Goal: Task Accomplishment & Management: Use online tool/utility

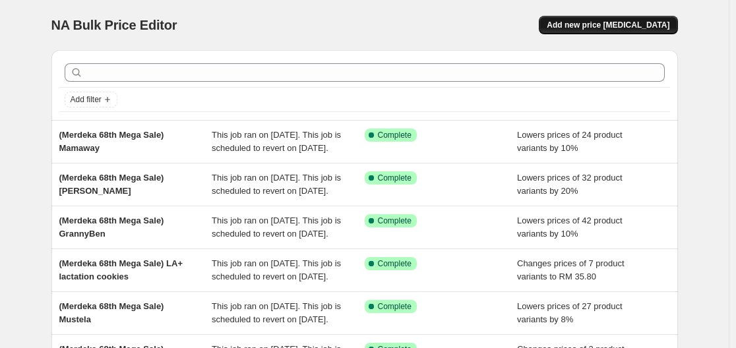
click at [620, 32] on button "Add new price [MEDICAL_DATA]" at bounding box center [608, 25] width 138 height 18
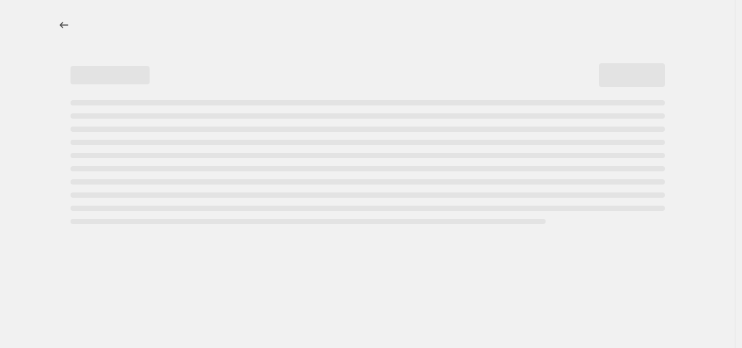
select select "percentage"
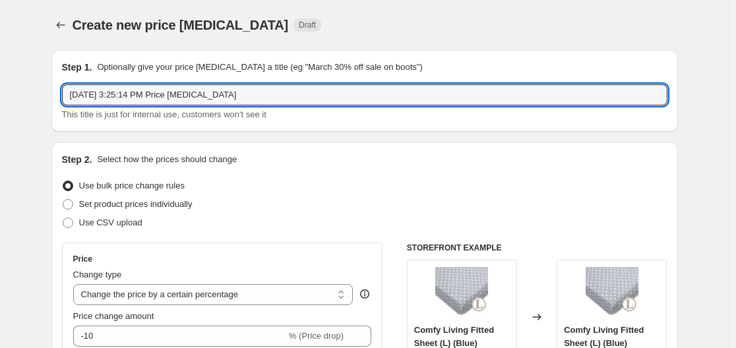
drag, startPoint x: 249, startPoint y: 90, endPoint x: 24, endPoint y: 98, distance: 225.0
type input "M"
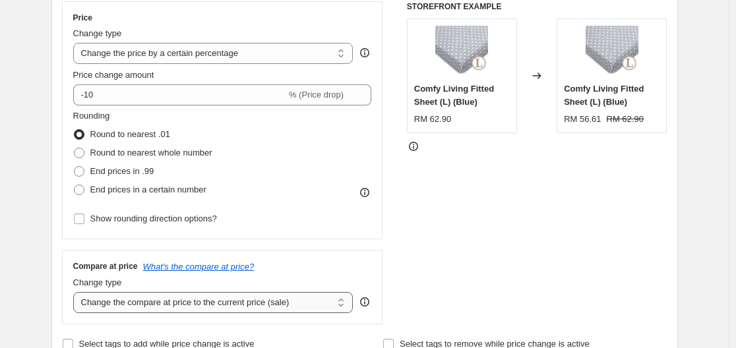
scroll to position [264, 0]
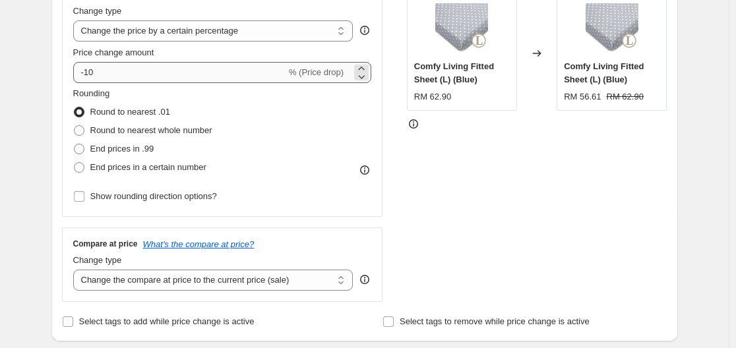
type input "68th Merdeka Clearance Sale (68%)"
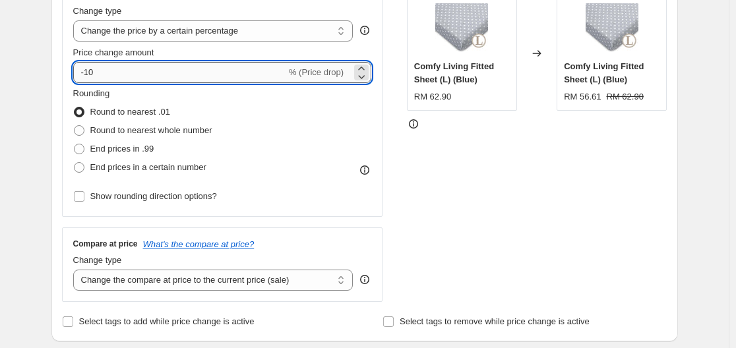
click at [200, 75] on input "-10" at bounding box center [179, 72] width 213 height 21
type input "-1"
type input "-68"
click at [443, 206] on div "STOREFRONT EXAMPLE Comfy Living Fitted Sheet (L) (Blue) RM 62.90 Changed to Com…" at bounding box center [537, 140] width 260 height 323
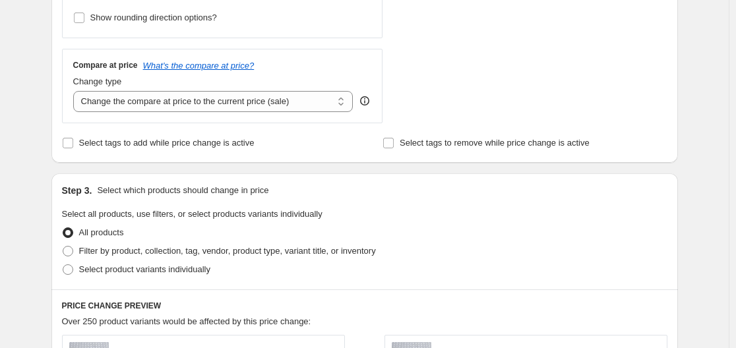
scroll to position [462, 0]
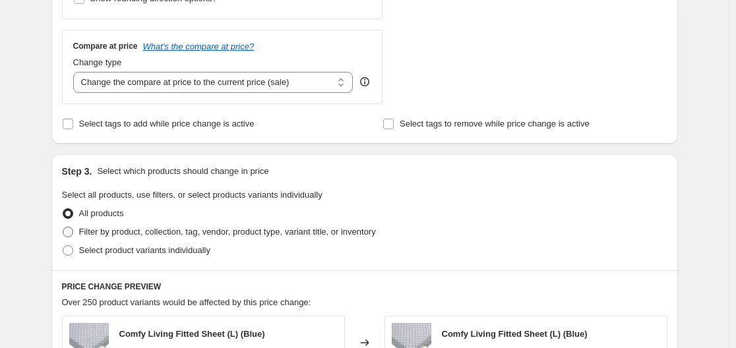
click at [189, 224] on label "Filter by product, collection, tag, vendor, product type, variant title, or inv…" at bounding box center [219, 232] width 314 height 18
click at [63, 227] on input "Filter by product, collection, tag, vendor, product type, variant title, or inv…" at bounding box center [63, 227] width 1 height 1
radio input "true"
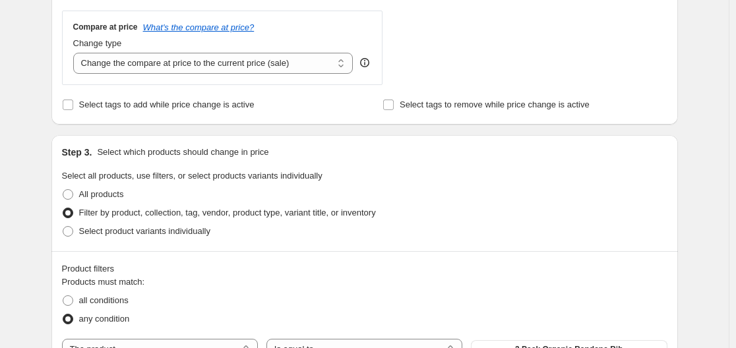
scroll to position [528, 0]
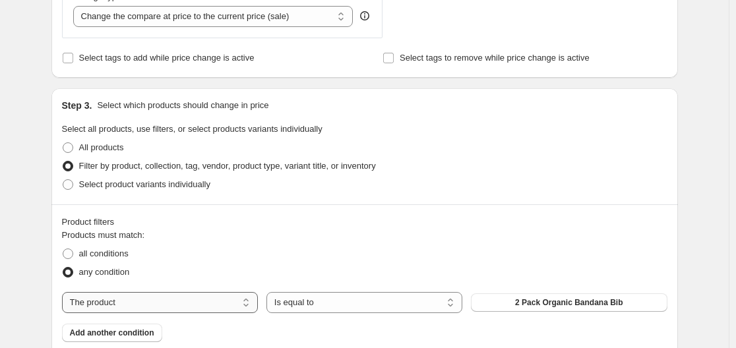
click at [210, 307] on select "The product The product's collection The product's tag The product's vendor The…" at bounding box center [160, 302] width 196 height 21
click at [234, 305] on select "The product The product's collection The product's tag The product's vendor The…" at bounding box center [160, 302] width 196 height 21
select select "tag"
click at [543, 307] on button "[DEMOGRAPHIC_DATA]" at bounding box center [569, 302] width 196 height 18
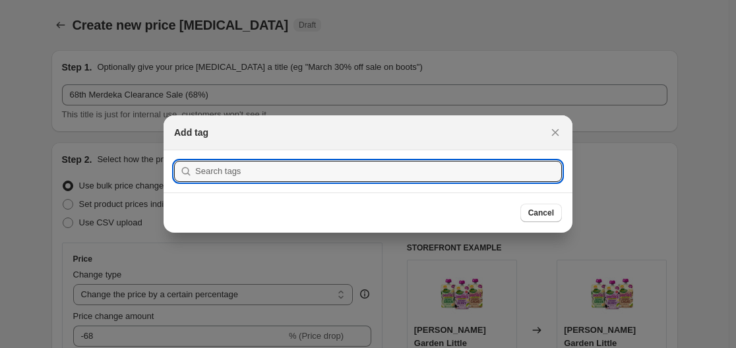
scroll to position [0, 0]
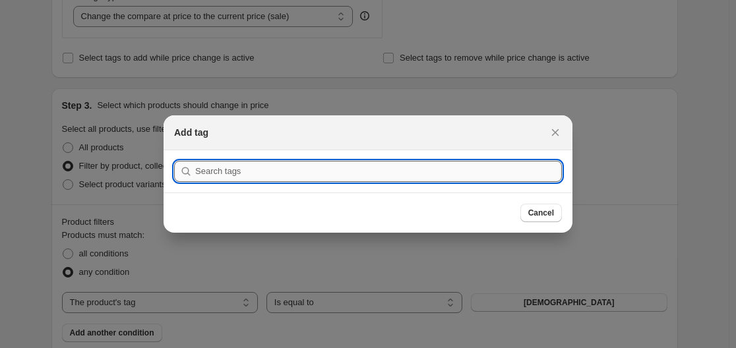
click at [419, 177] on input ":r2f:" at bounding box center [378, 171] width 367 height 21
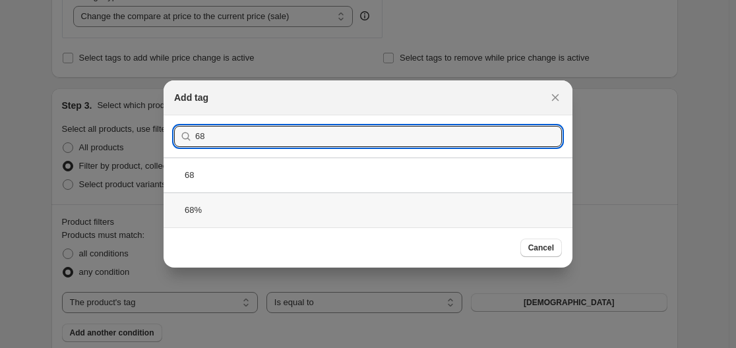
type input "68"
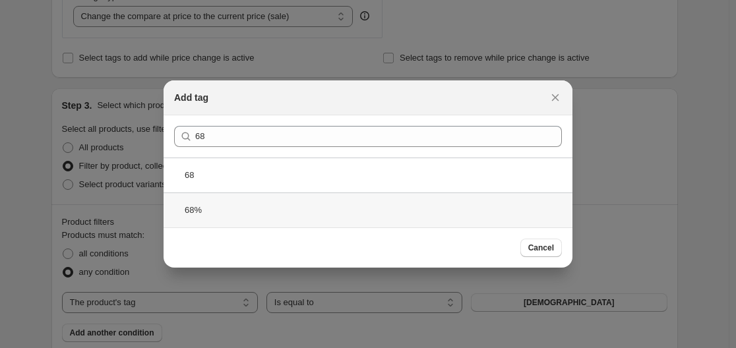
click at [254, 209] on div "68%" at bounding box center [368, 210] width 409 height 35
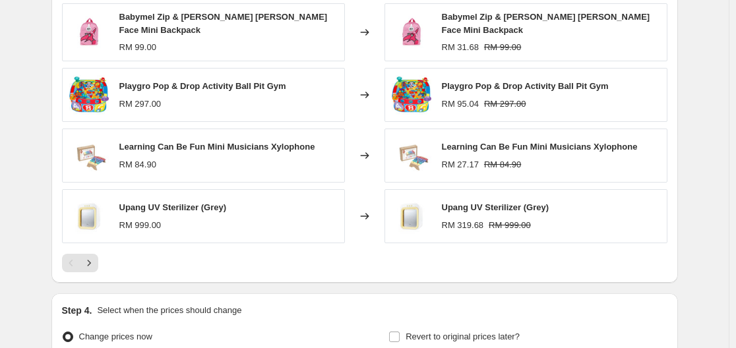
scroll to position [989, 0]
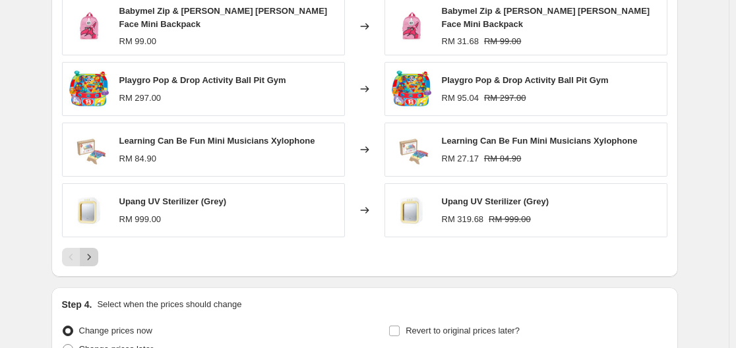
click at [95, 251] on icon "Next" at bounding box center [88, 257] width 13 height 13
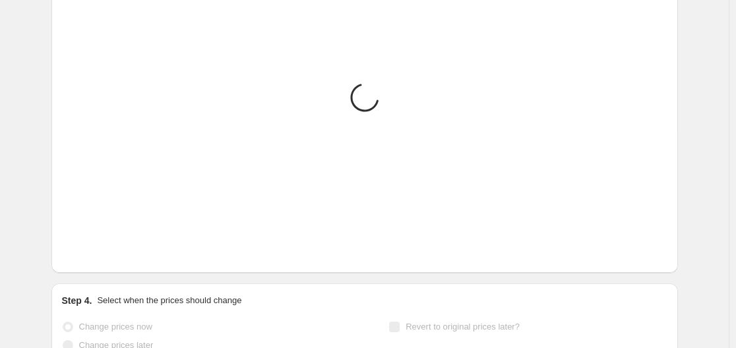
click at [95, 250] on icon "Next" at bounding box center [88, 253] width 13 height 13
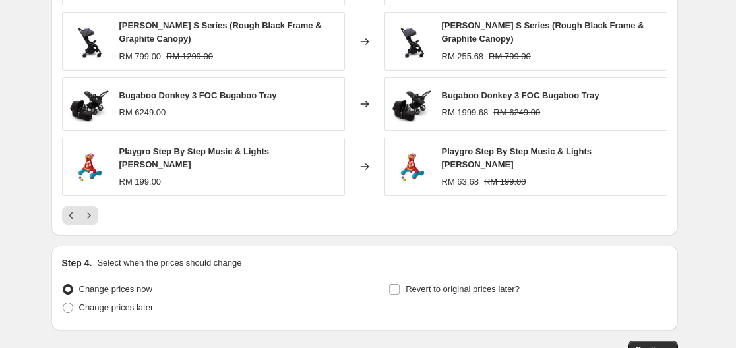
scroll to position [1128, 0]
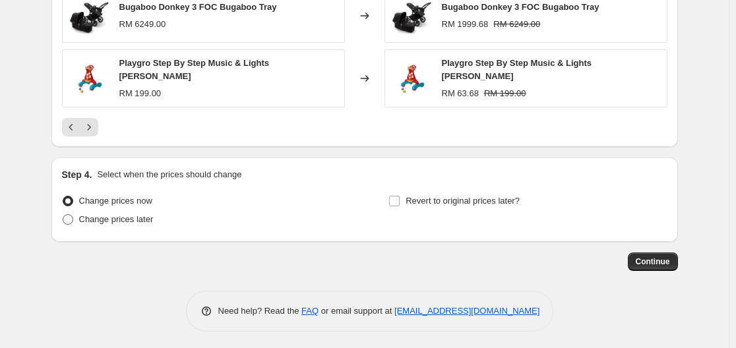
click at [120, 216] on span "Change prices later" at bounding box center [116, 219] width 75 height 10
click at [63, 215] on input "Change prices later" at bounding box center [63, 214] width 1 height 1
radio input "true"
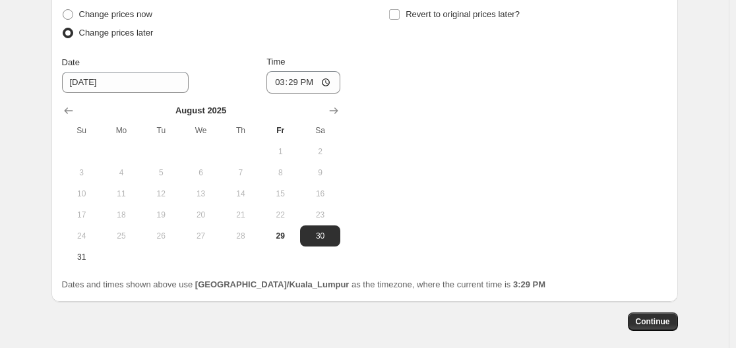
scroll to position [1325, 0]
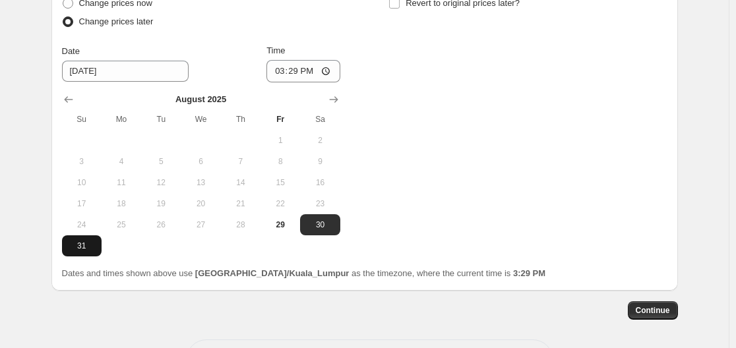
click at [88, 245] on span "31" at bounding box center [81, 246] width 29 height 11
type input "[DATE]"
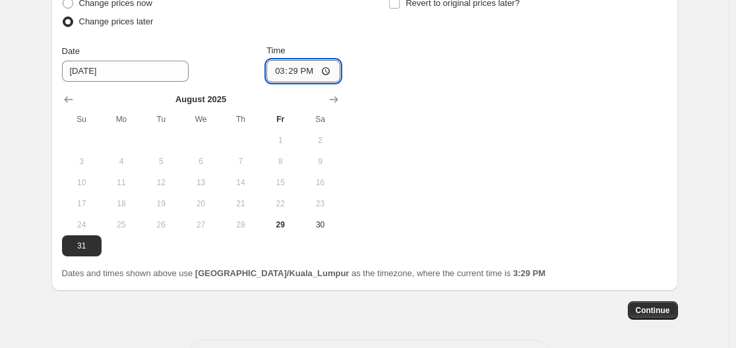
click at [308, 67] on input "15:29" at bounding box center [303, 71] width 74 height 22
click at [322, 65] on input "15:29" at bounding box center [303, 71] width 74 height 22
type input "00:00"
drag, startPoint x: 443, startPoint y: 123, endPoint x: 436, endPoint y: 128, distance: 8.6
click at [443, 123] on div "Change prices now Change prices later Date [DATE] Time 00:00 [DATE] Su Mo Tu We…" at bounding box center [364, 125] width 605 height 262
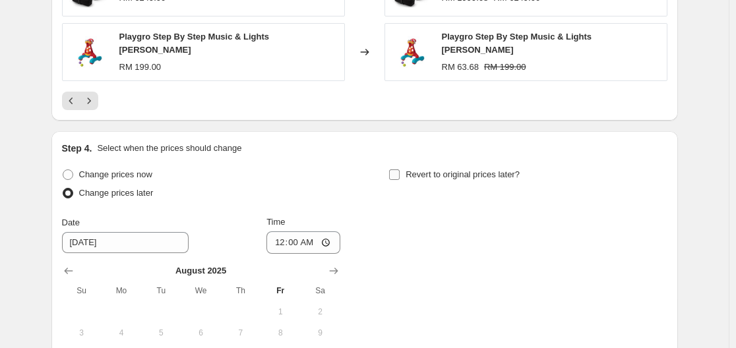
scroll to position [1128, 0]
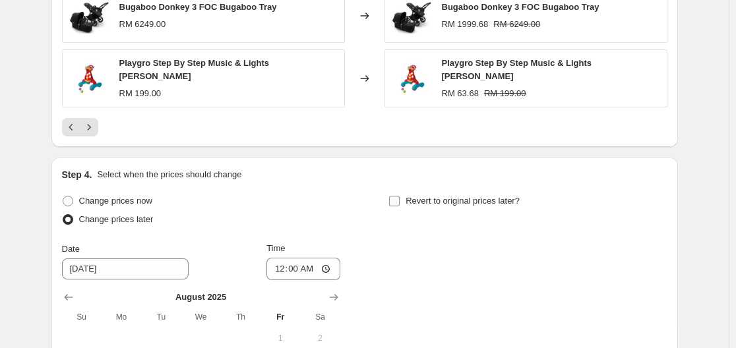
click at [435, 198] on span "Revert to original prices later?" at bounding box center [463, 201] width 114 height 10
click at [400, 198] on input "Revert to original prices later?" at bounding box center [394, 201] width 11 height 11
checkbox input "true"
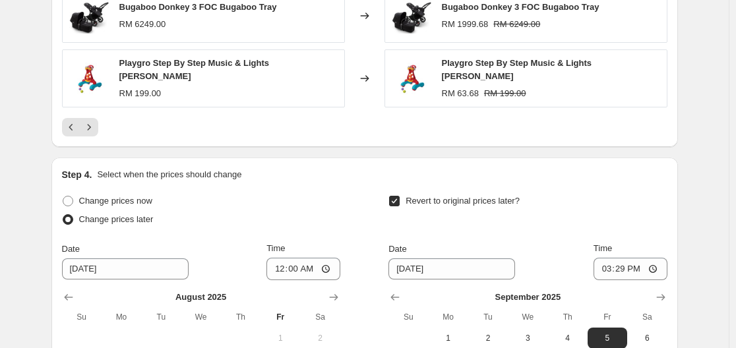
scroll to position [1194, 0]
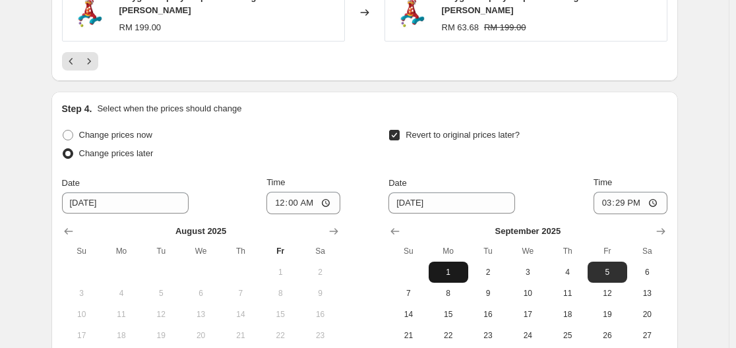
click at [461, 268] on span "1" at bounding box center [448, 272] width 29 height 11
type input "[DATE]"
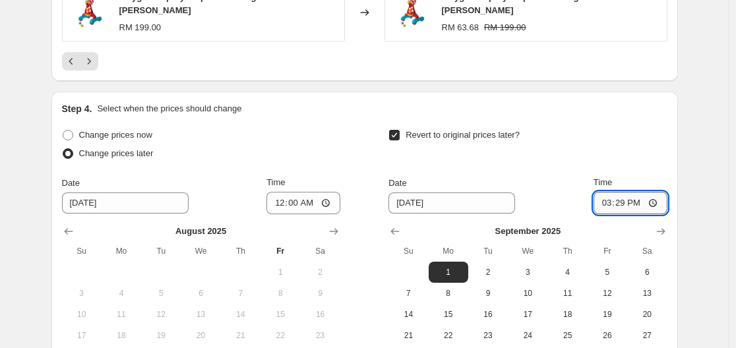
click at [634, 193] on input "15:29" at bounding box center [630, 203] width 74 height 22
click at [654, 197] on input "15:29" at bounding box center [630, 203] width 74 height 22
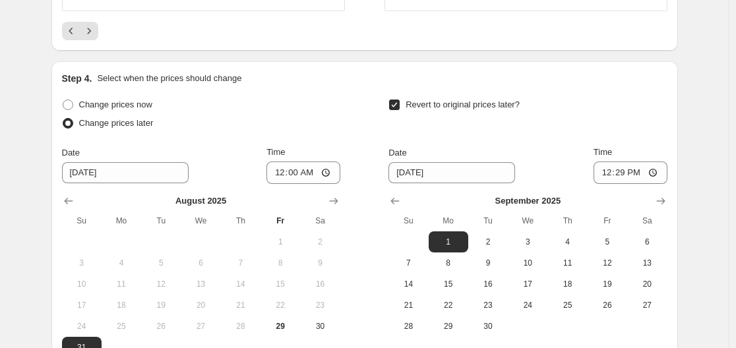
scroll to position [1325, 0]
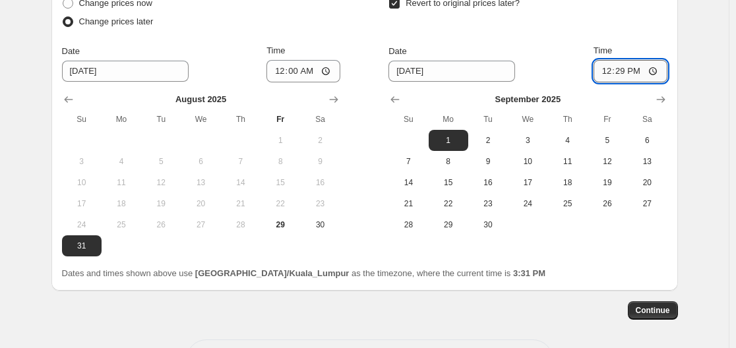
click at [628, 61] on input "12:29" at bounding box center [630, 71] width 74 height 22
drag, startPoint x: 616, startPoint y: 76, endPoint x: 622, endPoint y: 70, distance: 8.9
click at [618, 73] on input "12:29" at bounding box center [630, 71] width 74 height 22
click at [624, 68] on input "12:29" at bounding box center [630, 71] width 74 height 22
click at [660, 69] on input "12:29" at bounding box center [630, 71] width 74 height 22
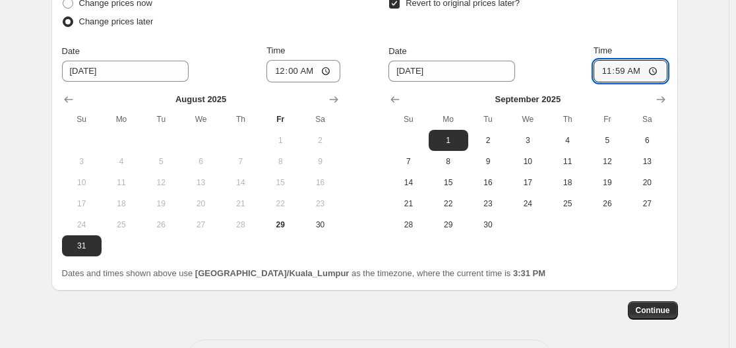
type input "11:59"
click at [675, 308] on button "Continue" at bounding box center [653, 310] width 50 height 18
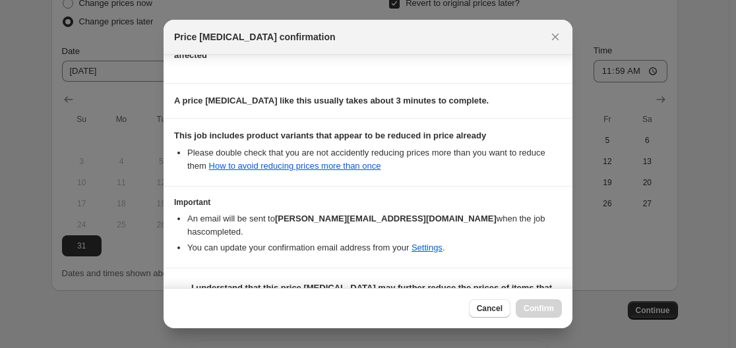
scroll to position [198, 0]
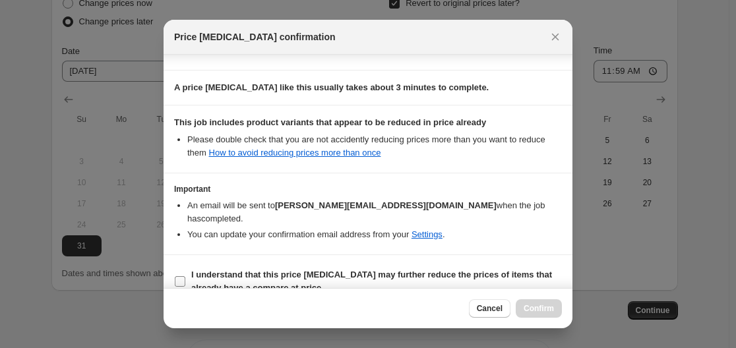
click at [356, 268] on span "I understand that this price change job may further reduce the prices of items …" at bounding box center [376, 281] width 371 height 26
click at [185, 276] on input "I understand that this price change job may further reduce the prices of items …" at bounding box center [180, 281] width 11 height 11
checkbox input "true"
click at [526, 311] on span "Confirm" at bounding box center [539, 308] width 30 height 11
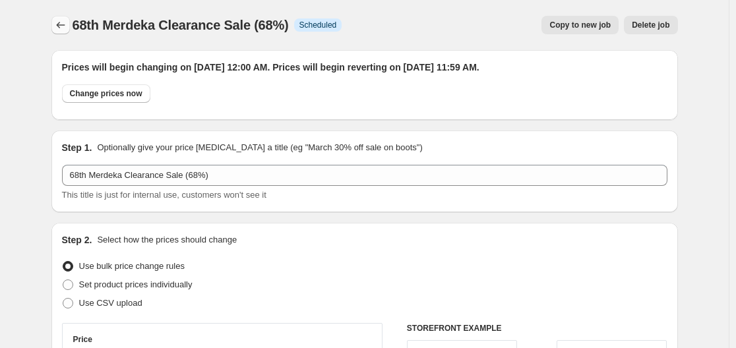
click at [65, 22] on icon "Price change jobs" at bounding box center [60, 24] width 13 height 13
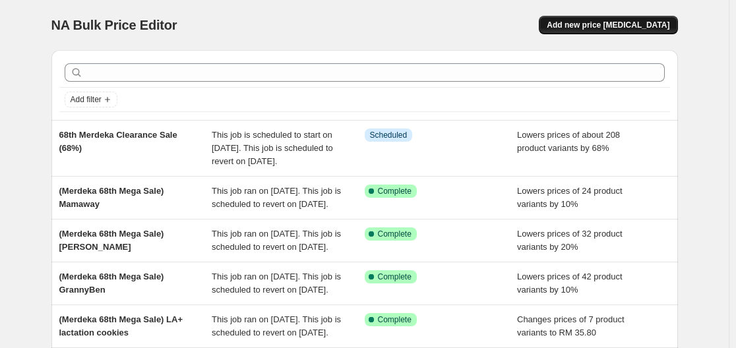
click at [650, 27] on span "Add new price [MEDICAL_DATA]" at bounding box center [608, 25] width 123 height 11
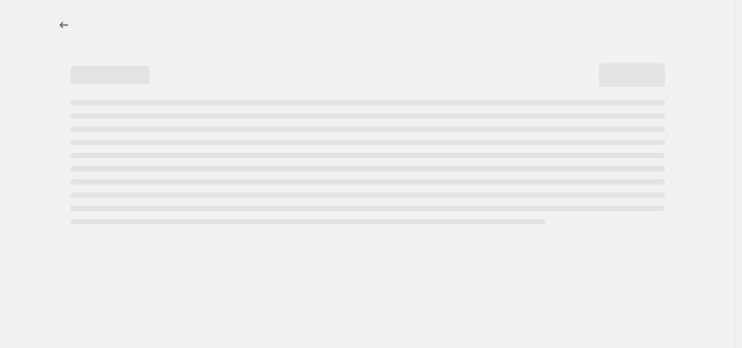
select select "percentage"
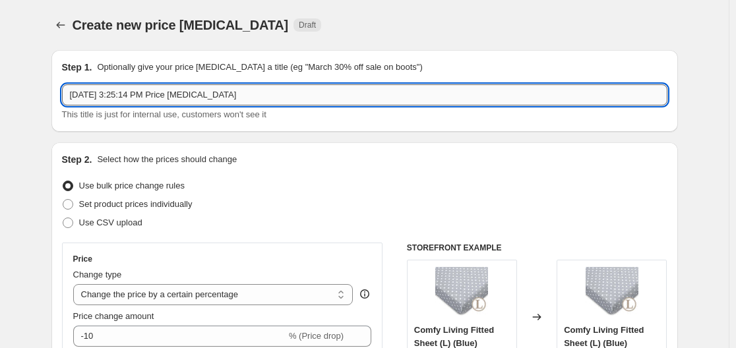
click at [252, 102] on input "Aug 29, 2025, 3:25:14 PM Price change job" at bounding box center [364, 94] width 605 height 21
type input "68th Merdeka Clearance Sale ("
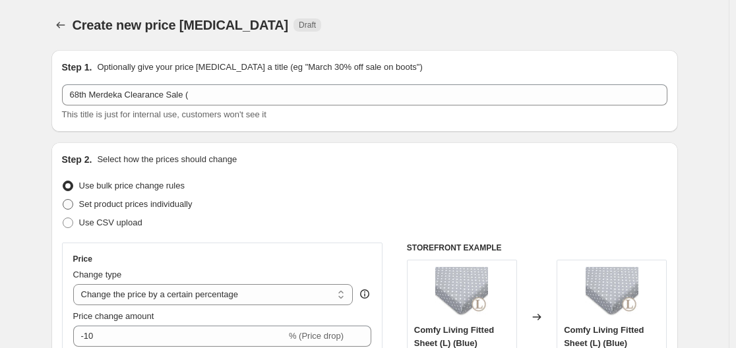
click at [168, 208] on span "Set product prices individually" at bounding box center [135, 204] width 113 height 10
click at [63, 200] on input "Set product prices individually" at bounding box center [63, 199] width 1 height 1
radio input "true"
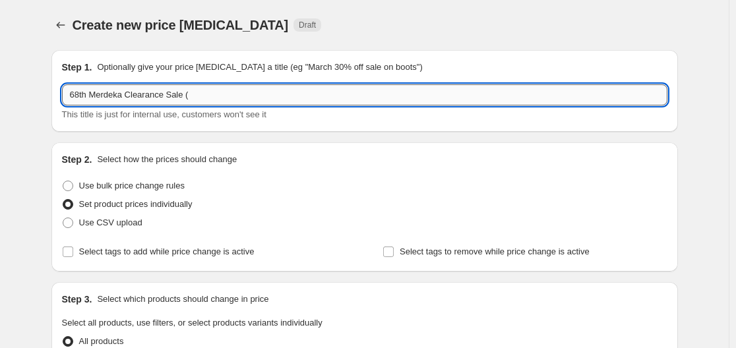
click at [326, 91] on input "68th Merdeka Clearance Sale (" at bounding box center [364, 94] width 605 height 21
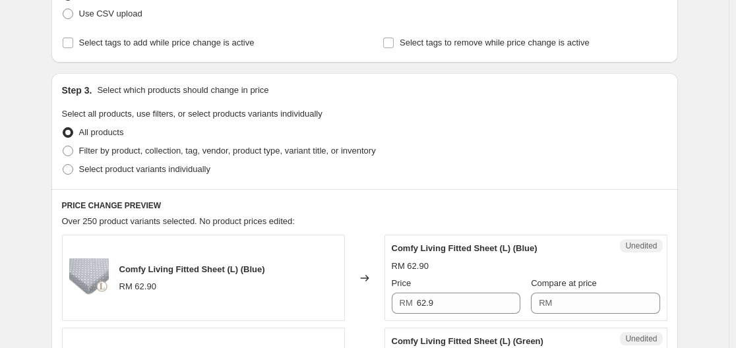
scroll to position [264, 0]
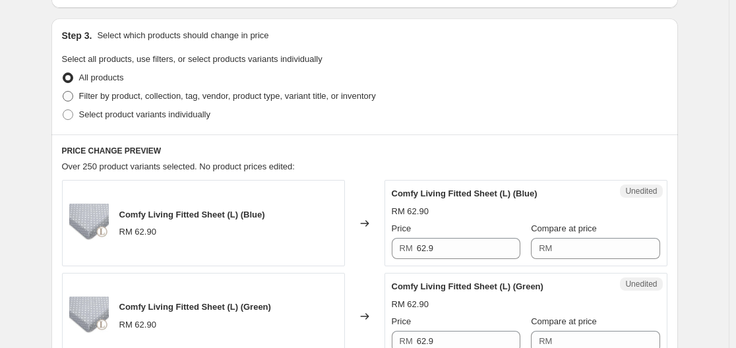
type input "68th Merdeka Clearance Sale (RM6.8/RM68/RM168)"
click at [115, 101] on span "Filter by product, collection, tag, vendor, product type, variant title, or inv…" at bounding box center [227, 96] width 297 height 10
click at [63, 92] on input "Filter by product, collection, tag, vendor, product type, variant title, or inv…" at bounding box center [63, 91] width 1 height 1
radio input "true"
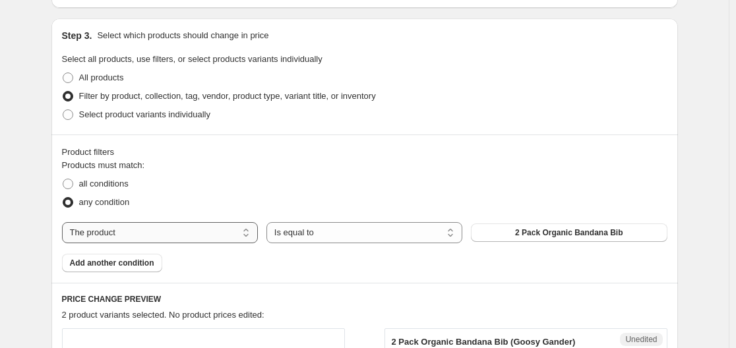
click at [247, 235] on select "The product The product's collection The product's tag The product's vendor The…" at bounding box center [160, 232] width 196 height 21
select select "tag"
click at [389, 233] on select "Is equal to Is not equal to" at bounding box center [364, 232] width 196 height 21
click at [540, 229] on button "[DEMOGRAPHIC_DATA]" at bounding box center [569, 233] width 196 height 18
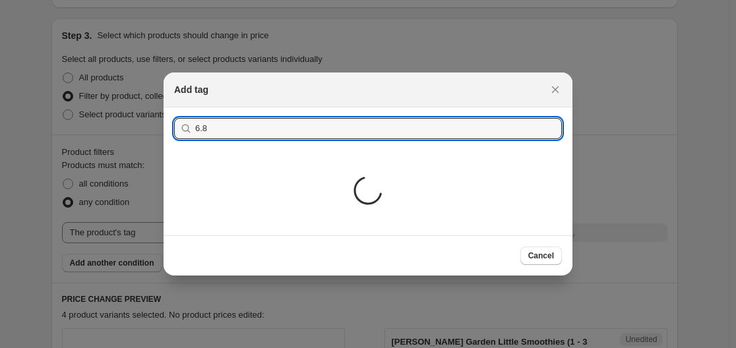
type input "6.8"
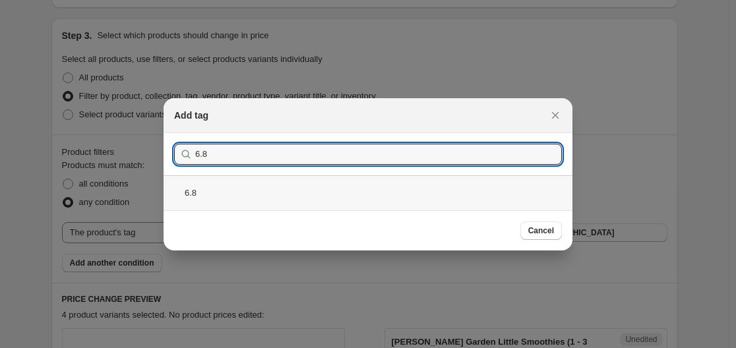
click at [448, 200] on div "6.8" at bounding box center [368, 192] width 409 height 35
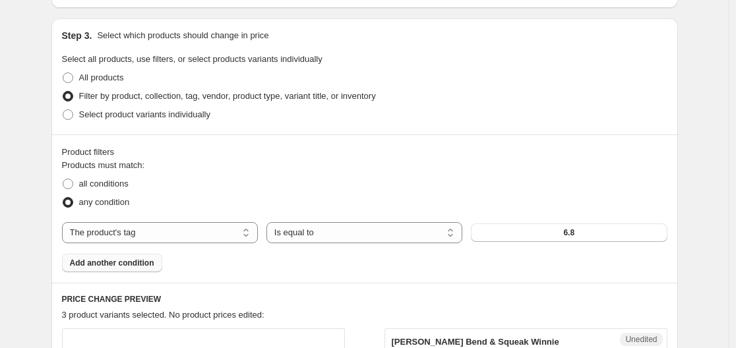
click at [125, 259] on span "Add another condition" at bounding box center [112, 263] width 84 height 11
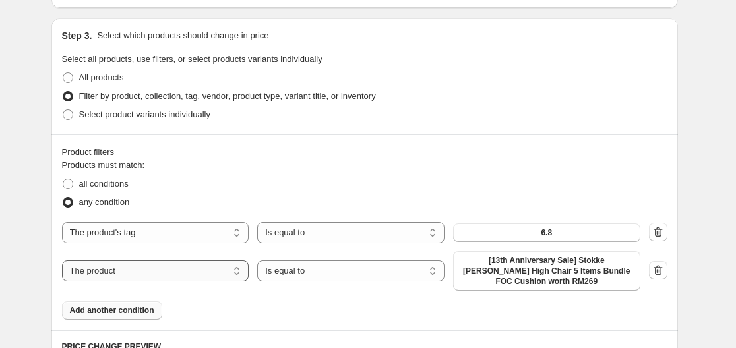
click at [146, 278] on select "The product The product's collection The product's tag The product's vendor The…" at bounding box center [155, 270] width 187 height 21
select select "tag"
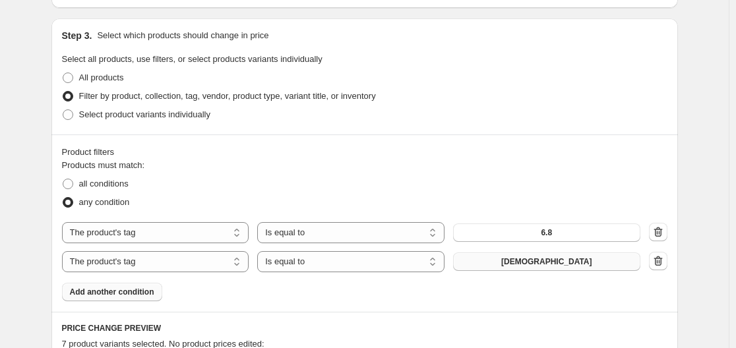
click at [609, 268] on button "[DEMOGRAPHIC_DATA]" at bounding box center [546, 262] width 187 height 18
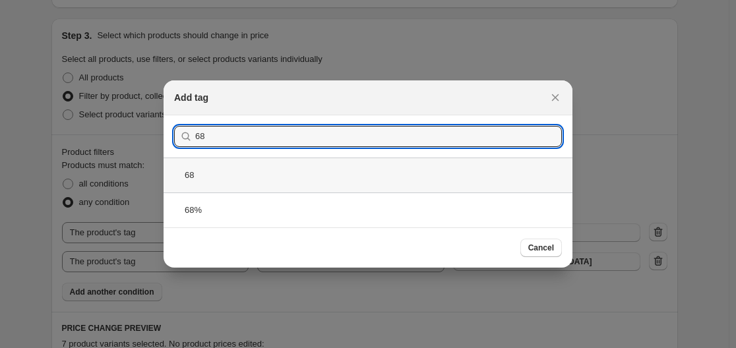
type input "68"
click at [229, 185] on div "68" at bounding box center [368, 175] width 409 height 35
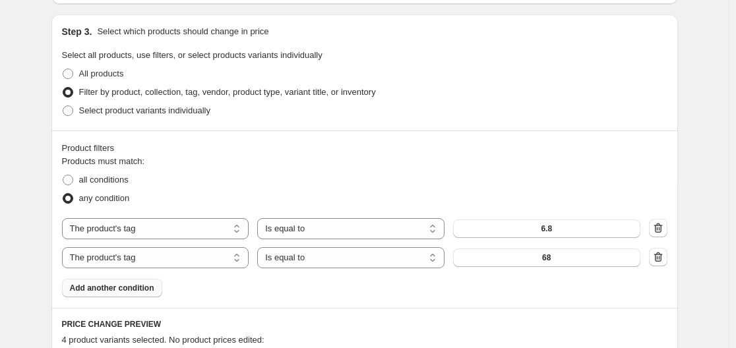
scroll to position [264, 0]
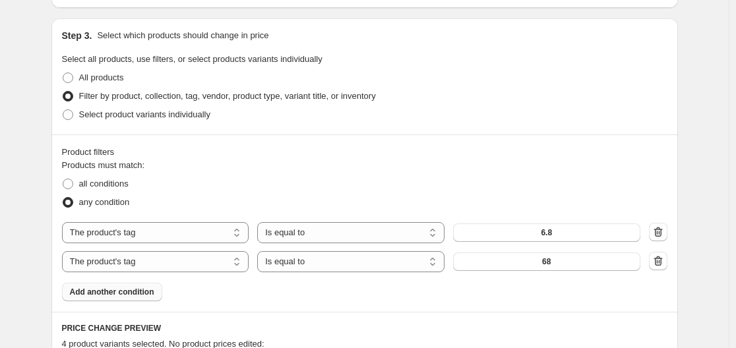
click at [132, 297] on button "Add another condition" at bounding box center [112, 292] width 100 height 18
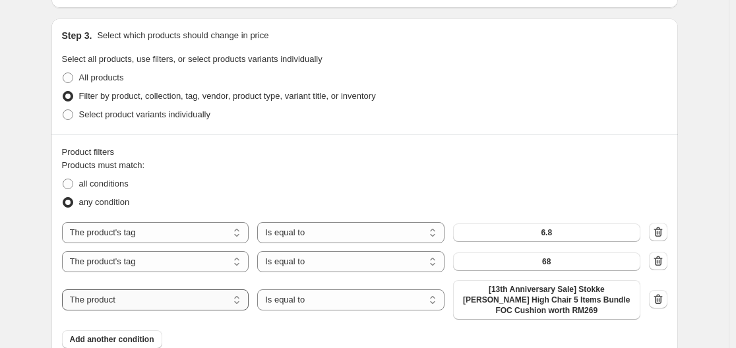
click at [219, 302] on select "The product The product's collection The product's tag The product's vendor The…" at bounding box center [155, 299] width 187 height 21
select select "tag"
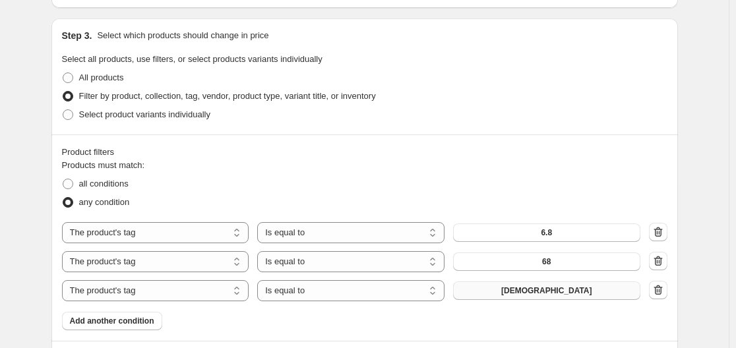
click at [485, 295] on button "[DEMOGRAPHIC_DATA]" at bounding box center [546, 291] width 187 height 18
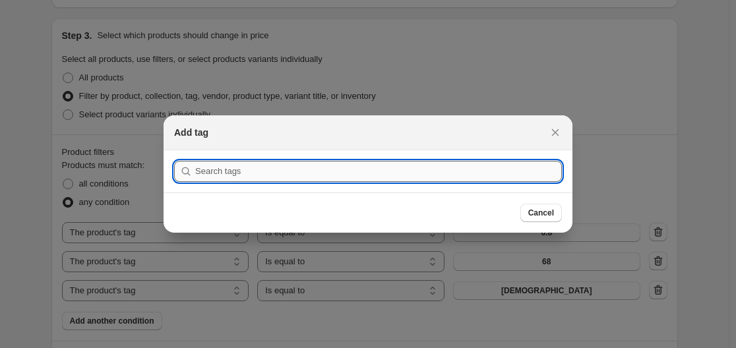
click at [358, 171] on input ":rl7:" at bounding box center [378, 171] width 367 height 21
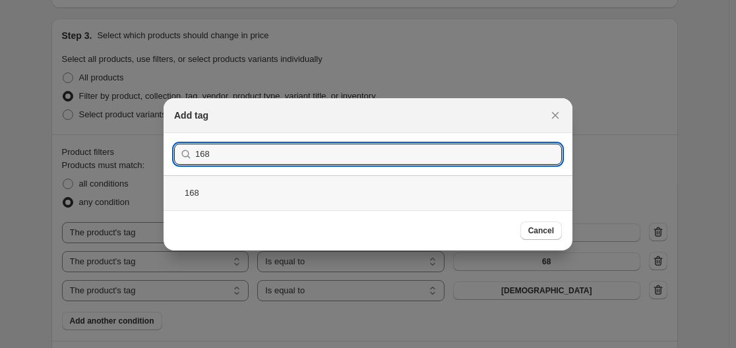
type input "168"
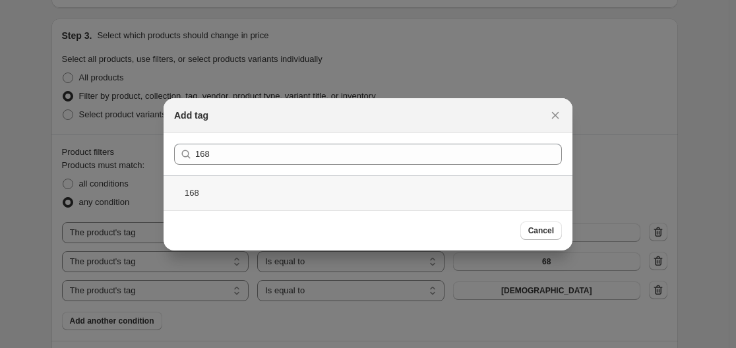
click at [293, 188] on div "168" at bounding box center [368, 192] width 409 height 35
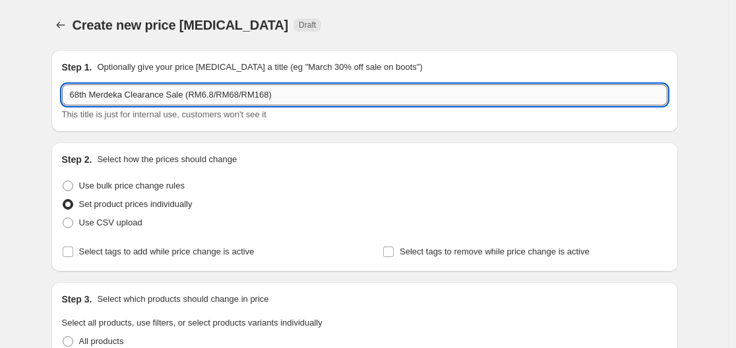
click at [266, 98] on input "68th Merdeka Clearance Sale (RM6.8/RM68/RM168)" at bounding box center [364, 94] width 605 height 21
click at [272, 100] on input "68th Merdeka Clearance Sale (RM6.8/RM68/RM168/368)" at bounding box center [364, 94] width 605 height 21
type input "68th Merdeka Clearance Sale (RM6.8/RM68/RM168/RM368)"
click at [563, 26] on div "Create new price change job Draft" at bounding box center [364, 25] width 626 height 18
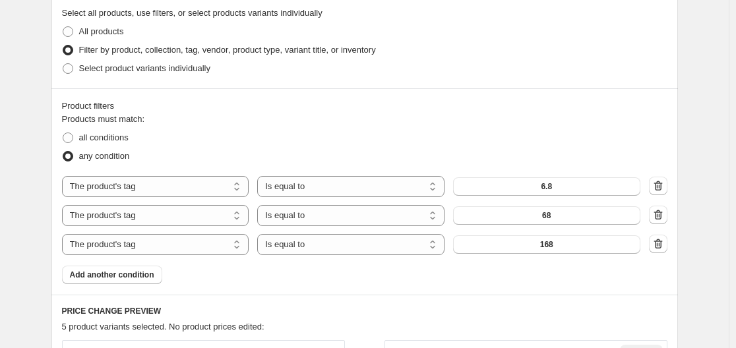
scroll to position [396, 0]
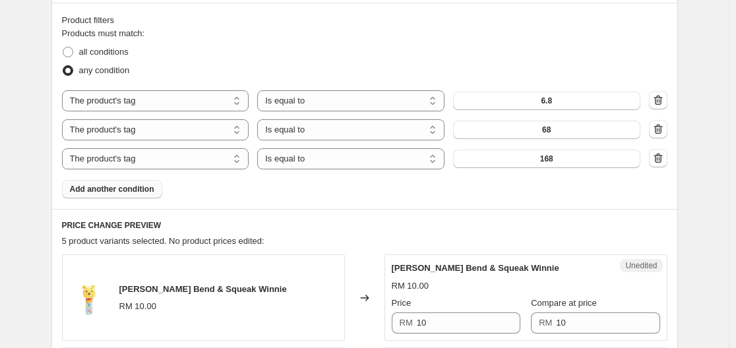
click at [127, 194] on span "Add another condition" at bounding box center [112, 189] width 84 height 11
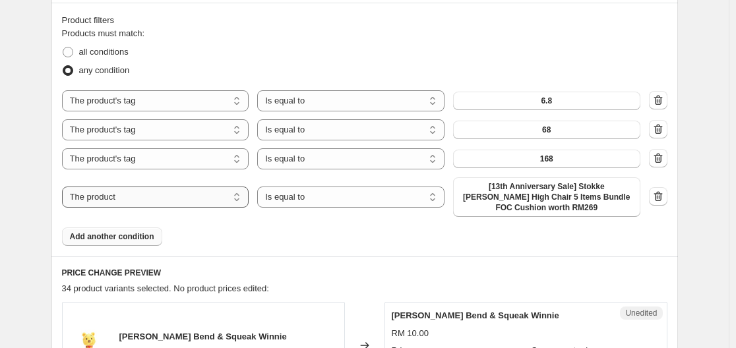
click at [224, 199] on select "The product The product's collection The product's tag The product's vendor The…" at bounding box center [155, 197] width 187 height 21
select select "tag"
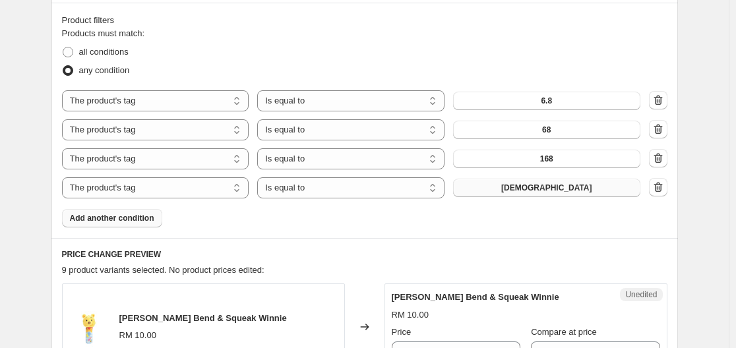
click at [551, 195] on button "[DEMOGRAPHIC_DATA]" at bounding box center [546, 188] width 187 height 18
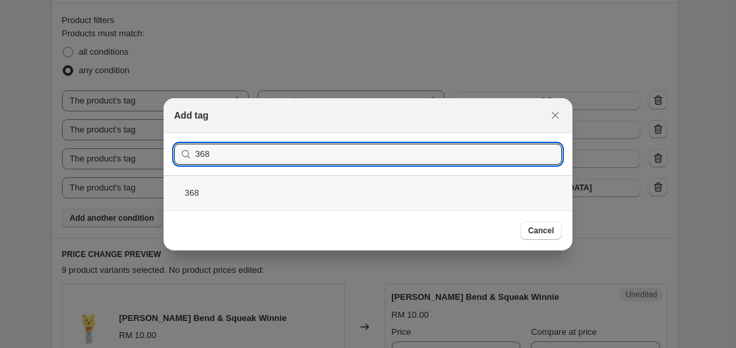
type input "368"
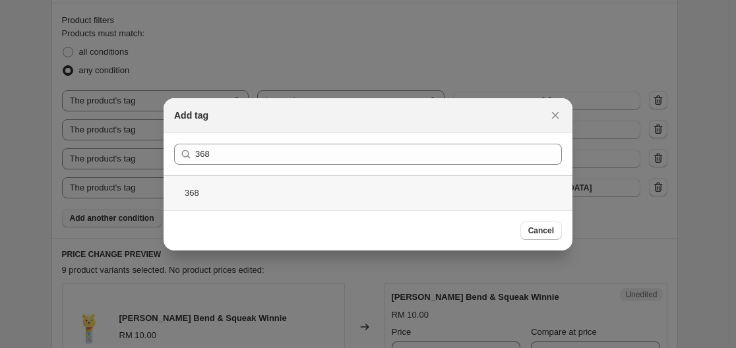
click at [392, 201] on div "368" at bounding box center [368, 192] width 409 height 35
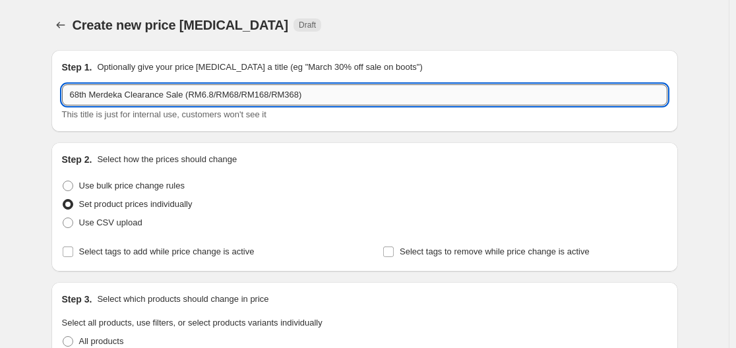
click at [296, 101] on input "68th Merdeka Clearance Sale (RM6.8/RM68/RM168/RM368)" at bounding box center [364, 94] width 605 height 21
click at [420, 23] on div "Create new price change job Draft" at bounding box center [284, 25] width 422 height 18
click at [241, 100] on input "68th Merdeka Clearance Sale (RM6.8/RM68/RM168/RM368/RM668)" at bounding box center [364, 94] width 605 height 21
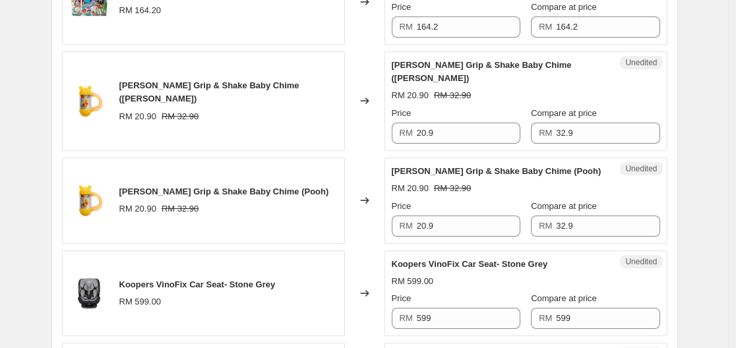
scroll to position [528, 0]
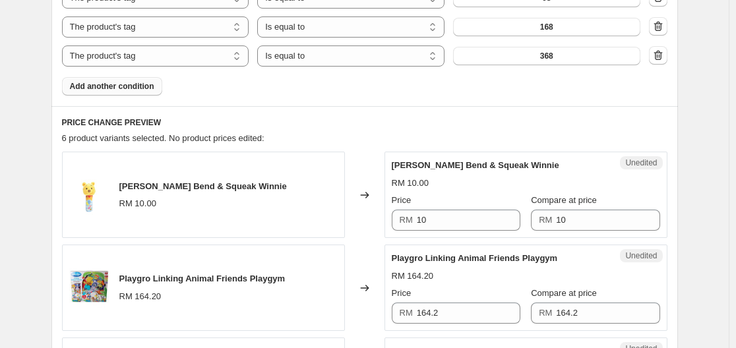
type input "68th Merdeka Clearance Sale (RM6.8/RM68/RM115/RM168/RM368/RM668)"
click at [130, 88] on span "Add another condition" at bounding box center [112, 86] width 84 height 11
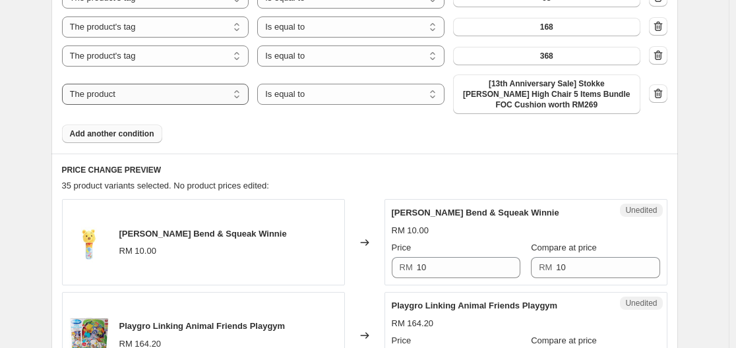
click at [175, 98] on select "The product The product's collection The product's tag The product's vendor The…" at bounding box center [155, 94] width 187 height 21
select select "tag"
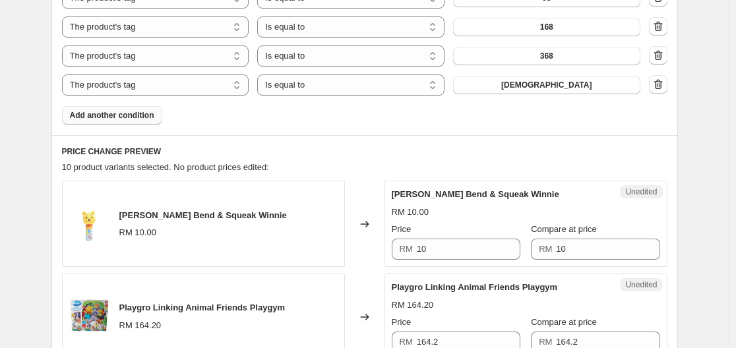
click at [536, 89] on span "[DEMOGRAPHIC_DATA]" at bounding box center [546, 85] width 91 height 11
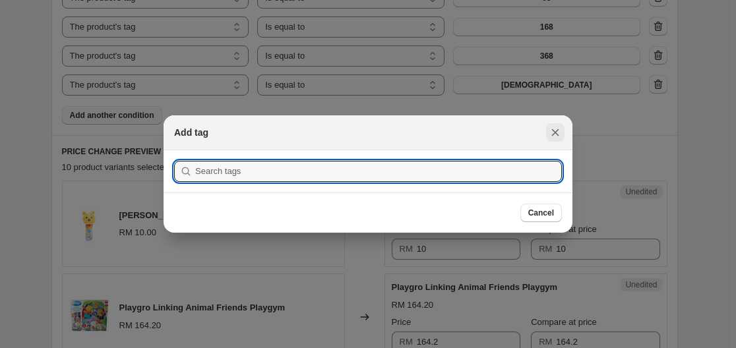
click at [556, 127] on icon "Close" at bounding box center [555, 132] width 13 height 13
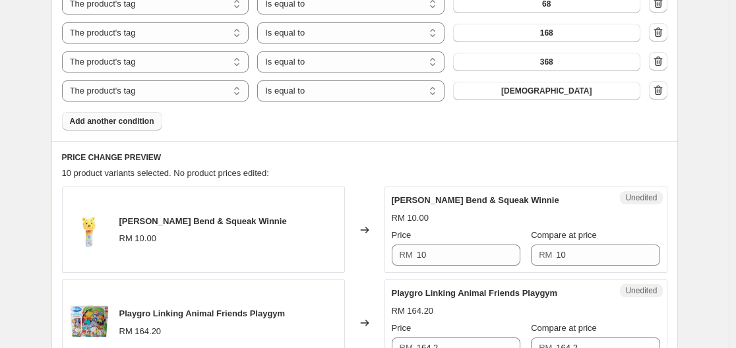
scroll to position [528, 0]
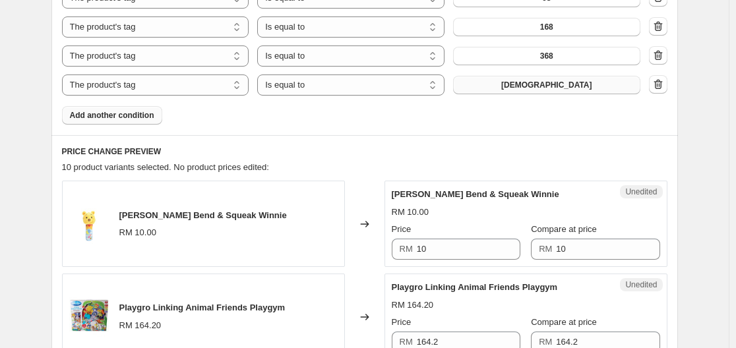
click at [559, 85] on span "[DEMOGRAPHIC_DATA]" at bounding box center [546, 85] width 91 height 11
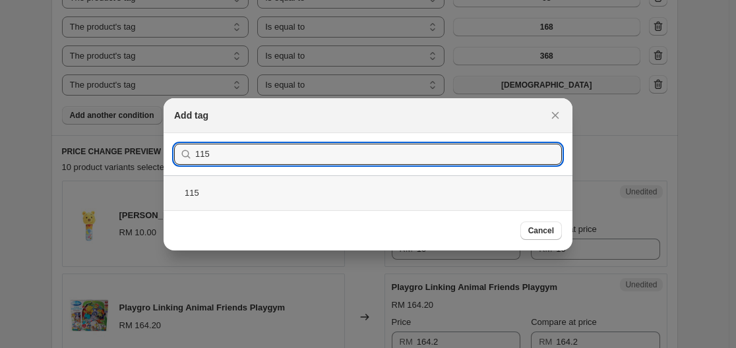
type input "115"
click at [449, 196] on div "115" at bounding box center [368, 192] width 409 height 35
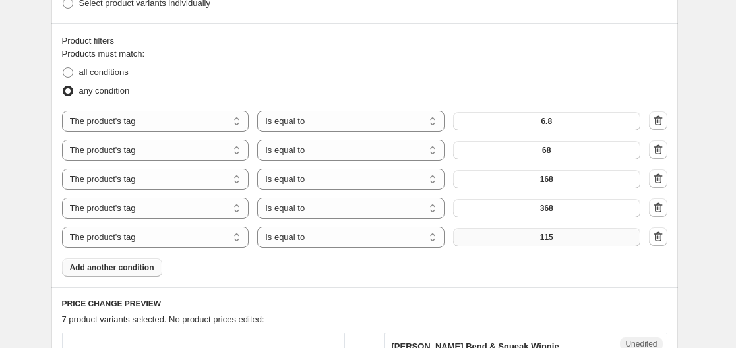
scroll to position [364, 0]
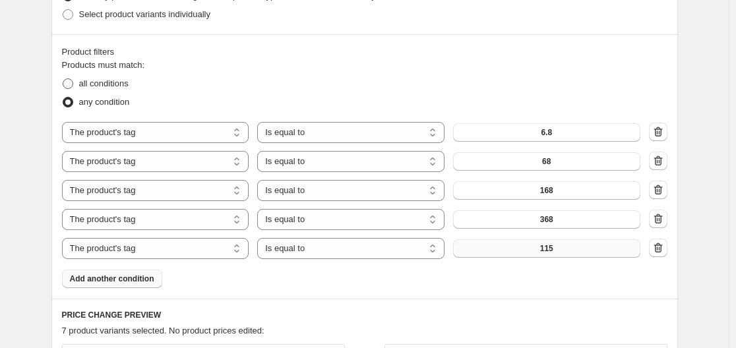
click at [125, 78] on span "all conditions" at bounding box center [103, 83] width 49 height 10
click at [63, 78] on input "all conditions" at bounding box center [63, 78] width 1 height 1
radio input "true"
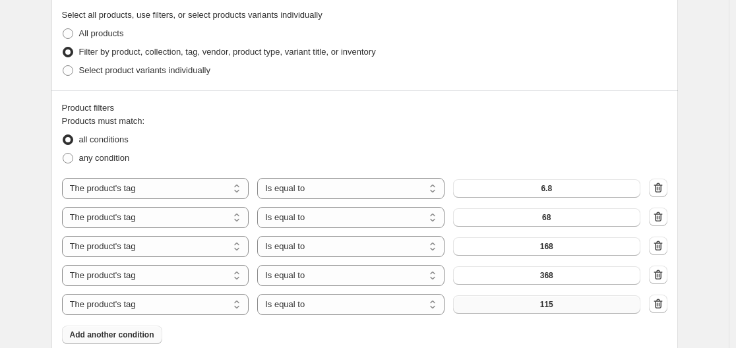
scroll to position [305, 0]
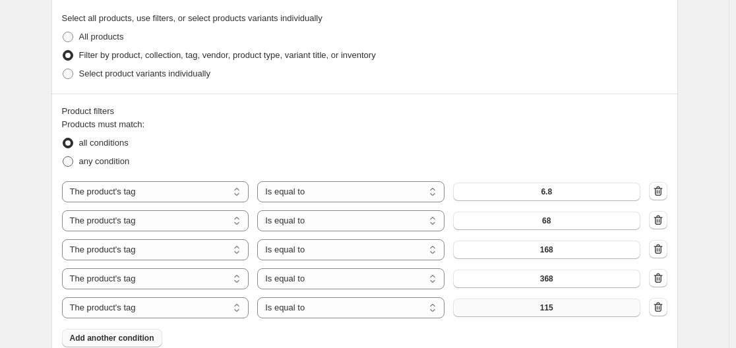
click at [109, 156] on span "any condition" at bounding box center [104, 161] width 51 height 10
click at [63, 156] on input "any condition" at bounding box center [63, 156] width 1 height 1
radio input "true"
click at [150, 76] on span "Select product variants individually" at bounding box center [144, 74] width 131 height 10
click at [63, 69] on input "Select product variants individually" at bounding box center [63, 69] width 1 height 1
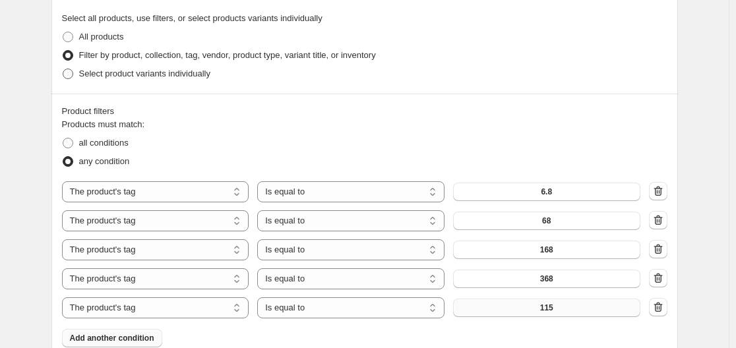
radio input "true"
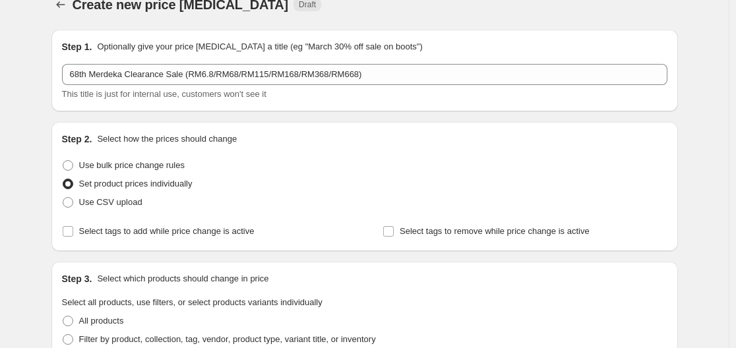
scroll to position [0, 0]
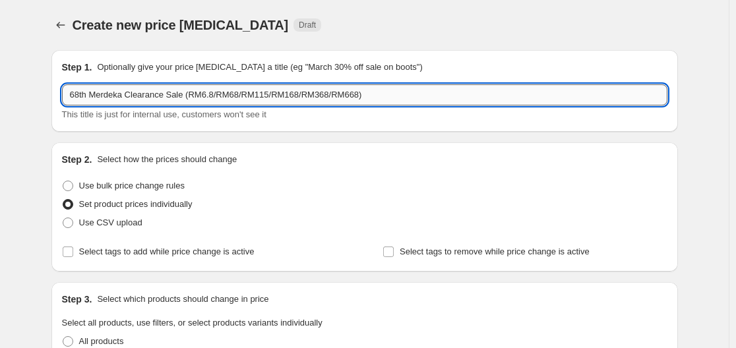
click at [374, 96] on input "68th Merdeka Clearance Sale (RM6.8/RM68/RM115/RM168/RM368/RM668)" at bounding box center [364, 94] width 605 height 21
drag, startPoint x: 374, startPoint y: 99, endPoint x: 235, endPoint y: 97, distance: 139.1
click at [235, 97] on input "68th Merdeka Clearance Sale (RM6.8/RM68/RM115/RM168/RM368/RM668)" at bounding box center [364, 94] width 605 height 21
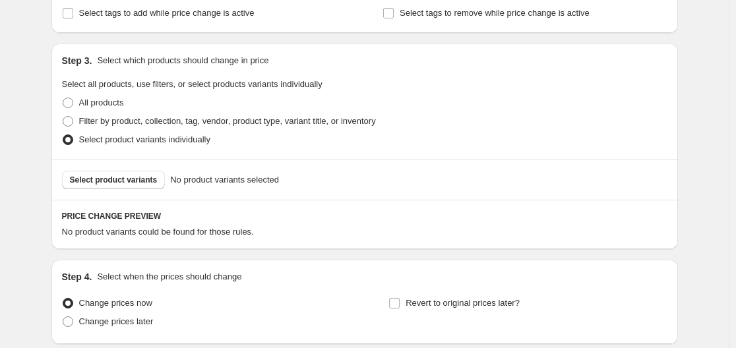
scroll to position [264, 0]
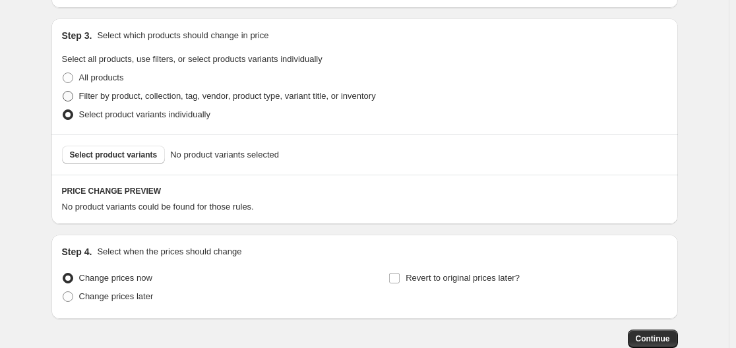
type input "68th Merdeka Clearance Sale (RM6.8/RM68)"
click at [231, 96] on span "Filter by product, collection, tag, vendor, product type, variant title, or inv…" at bounding box center [227, 96] width 297 height 10
click at [63, 92] on input "Filter by product, collection, tag, vendor, product type, variant title, or inv…" at bounding box center [63, 91] width 1 height 1
radio input "true"
select select "tag"
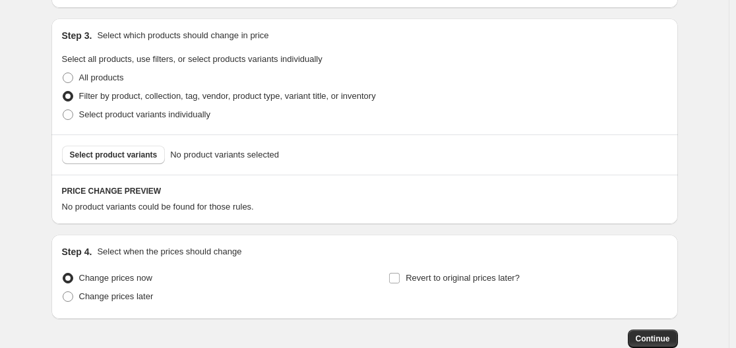
select select "tag"
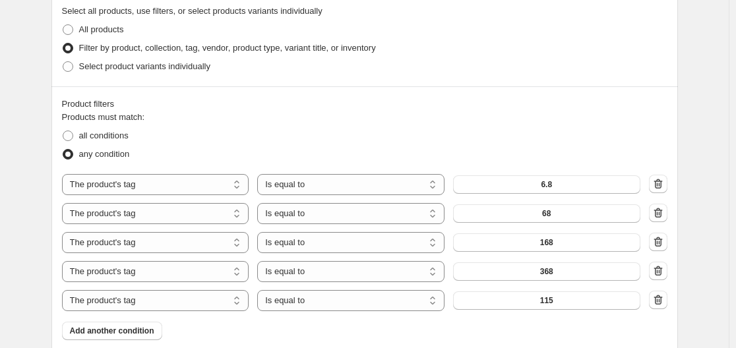
scroll to position [330, 0]
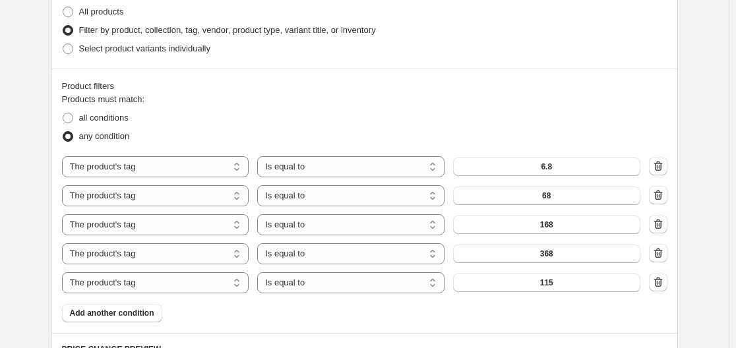
click at [663, 224] on icon "button" at bounding box center [657, 224] width 13 height 13
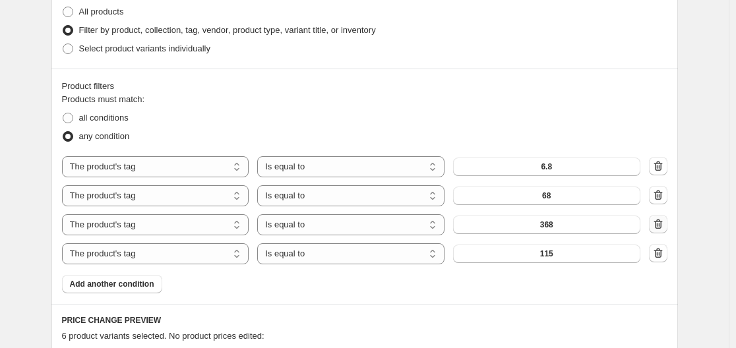
click at [662, 227] on icon "button" at bounding box center [657, 225] width 9 height 10
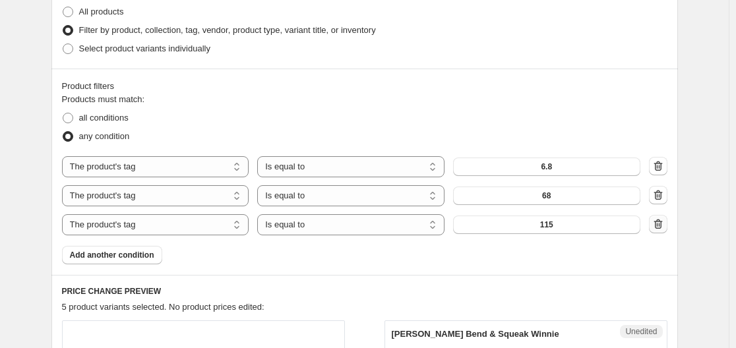
click at [662, 224] on icon "button" at bounding box center [657, 224] width 13 height 13
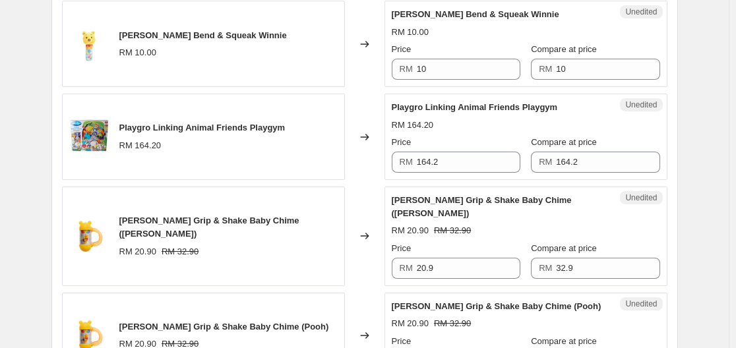
scroll to position [593, 0]
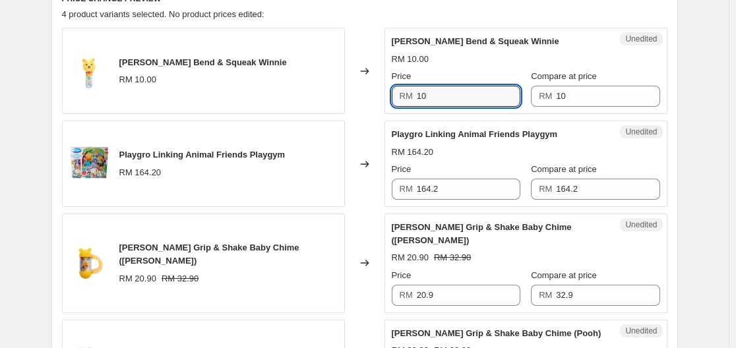
drag, startPoint x: 457, startPoint y: 96, endPoint x: 320, endPoint y: 122, distance: 138.9
click at [320, 122] on div "Takara Tomy Disney Bend & Squeak Winnie RM 10.00 Changed to Unedited Takara Tom…" at bounding box center [364, 217] width 605 height 378
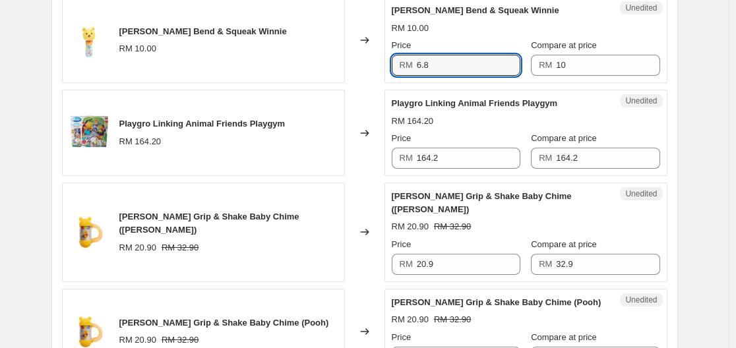
scroll to position [659, 0]
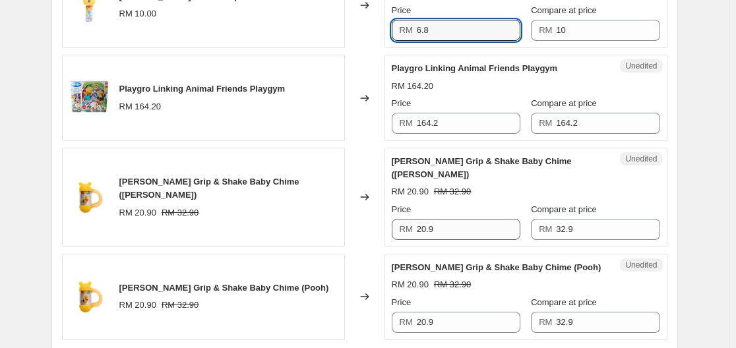
type input "6.8"
click at [477, 230] on input "20.9" at bounding box center [469, 229] width 104 height 21
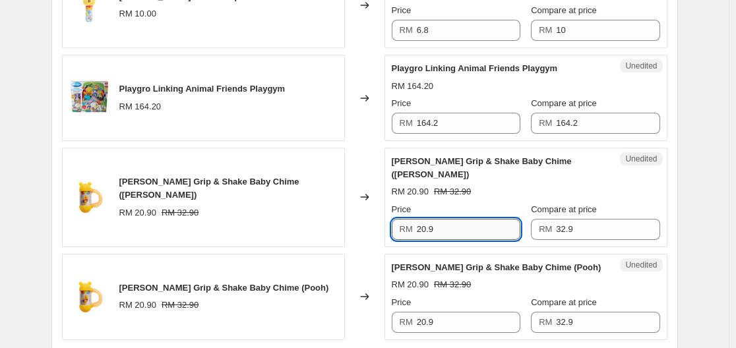
click at [477, 230] on input "20.9" at bounding box center [469, 229] width 104 height 21
type input "6.8"
click at [509, 291] on div "RM 20.90 RM 32.90" at bounding box center [526, 284] width 268 height 13
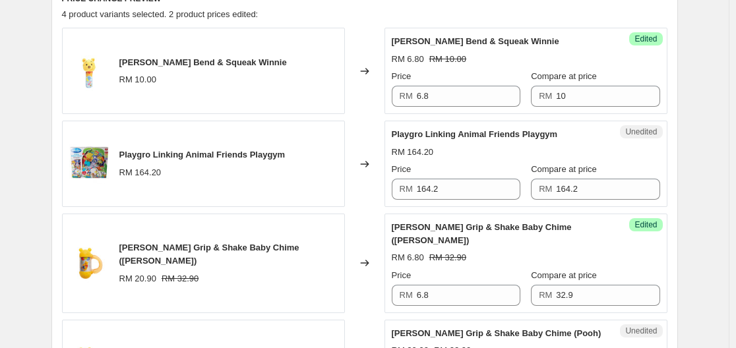
scroll to position [725, 0]
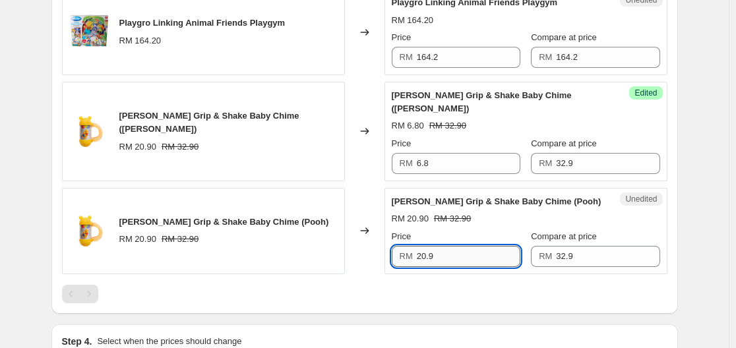
click at [472, 267] on input "20.9" at bounding box center [469, 256] width 104 height 21
type input "6.8"
click at [456, 303] on div at bounding box center [364, 294] width 605 height 18
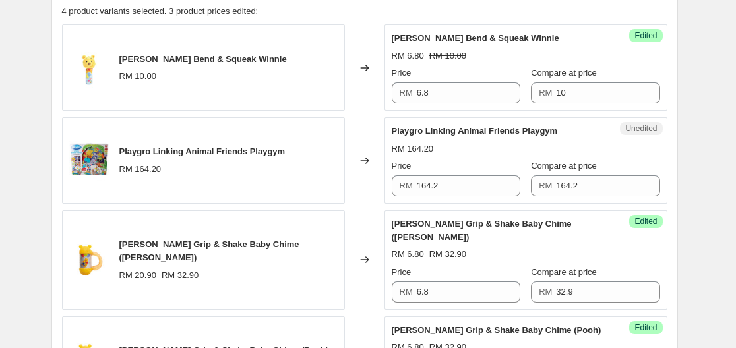
scroll to position [593, 0]
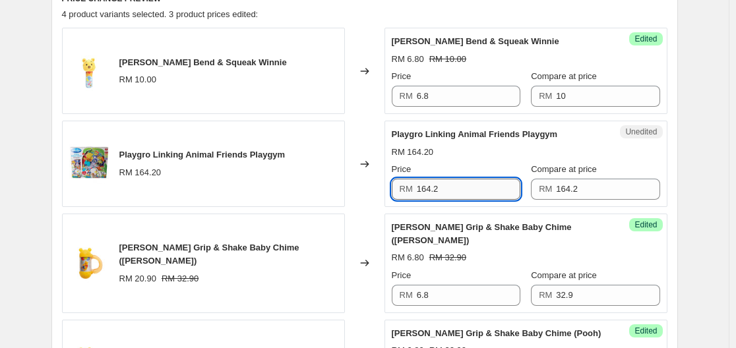
click at [488, 191] on input "164.2" at bounding box center [469, 189] width 104 height 21
type input "68.00"
click at [473, 146] on div "RM 164.20" at bounding box center [526, 152] width 268 height 13
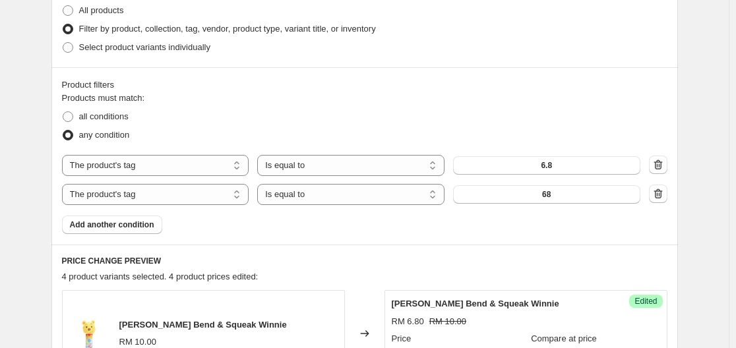
scroll to position [396, 0]
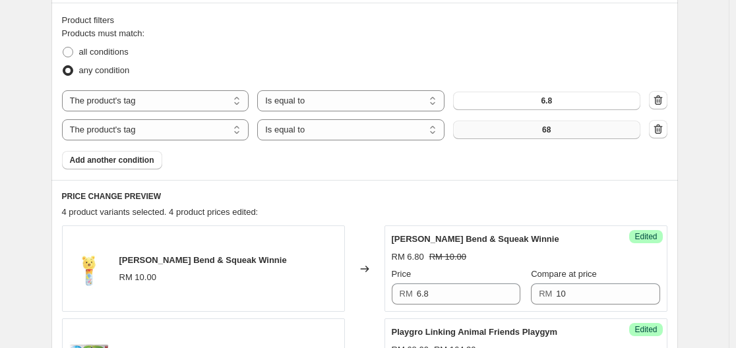
click at [519, 127] on button "68" at bounding box center [546, 130] width 187 height 18
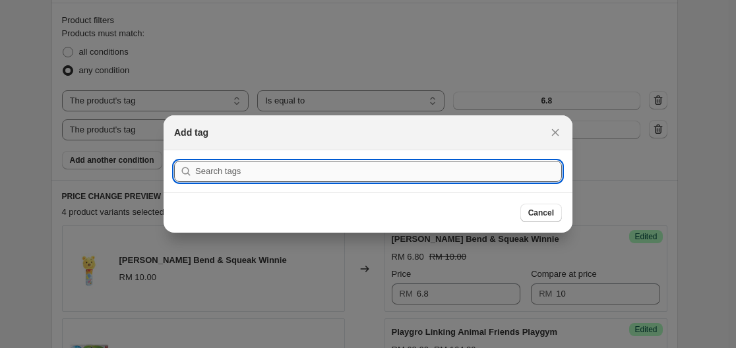
click at [380, 169] on input ":r19i:" at bounding box center [378, 171] width 367 height 21
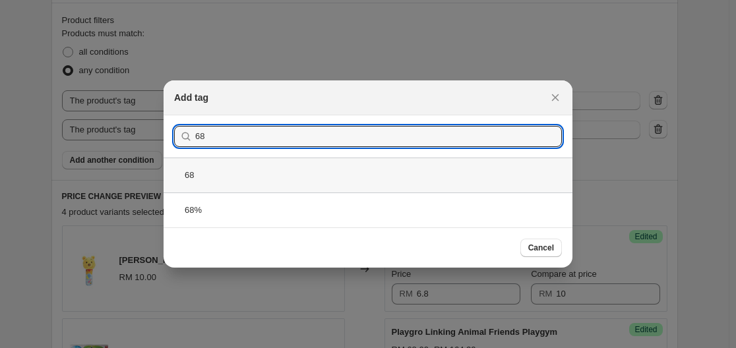
type input "68"
click at [454, 179] on div "68" at bounding box center [368, 175] width 409 height 35
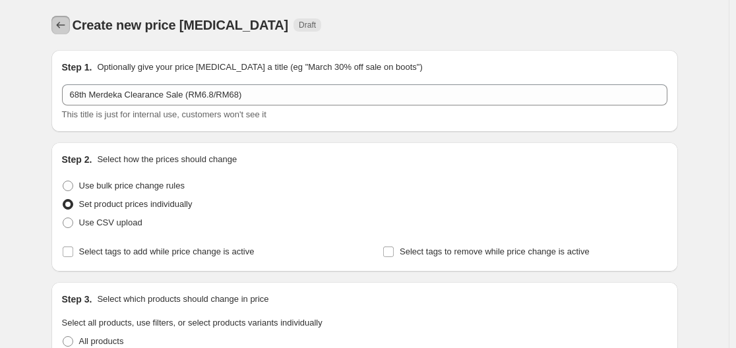
click at [57, 22] on icon "Price change jobs" at bounding box center [60, 24] width 13 height 13
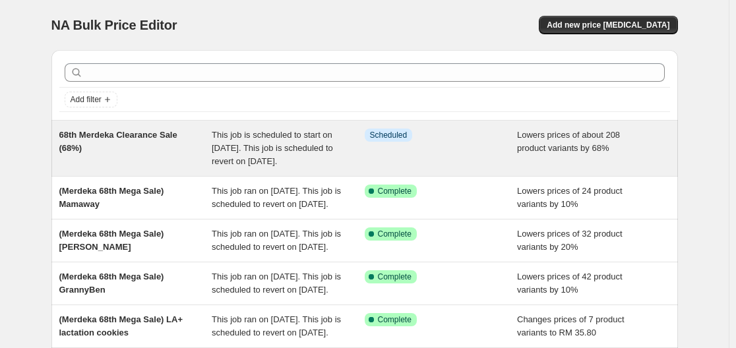
click at [157, 136] on span "68th Merdeka Clearance Sale (68%)" at bounding box center [118, 141] width 118 height 23
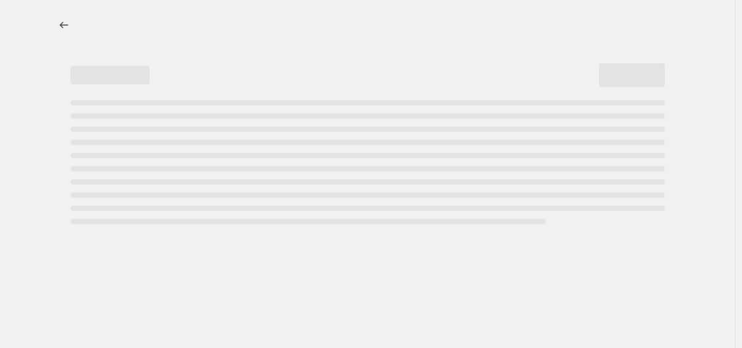
select select "percentage"
select select "tag"
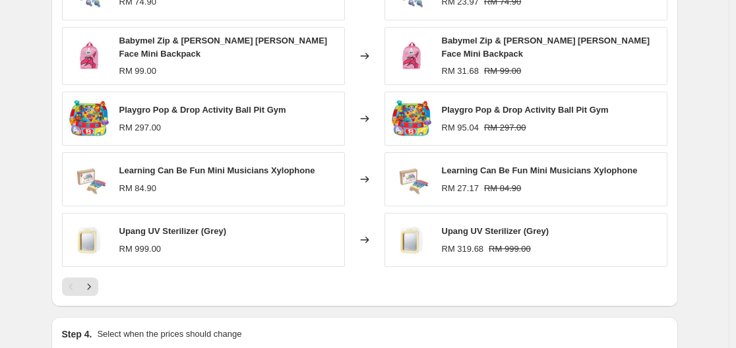
scroll to position [1187, 0]
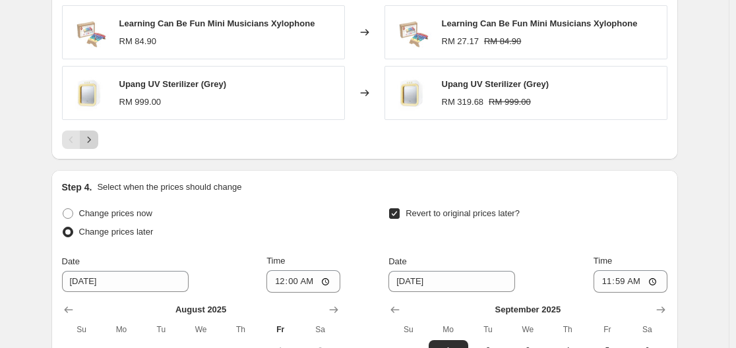
click at [96, 136] on icon "Next" at bounding box center [88, 139] width 13 height 13
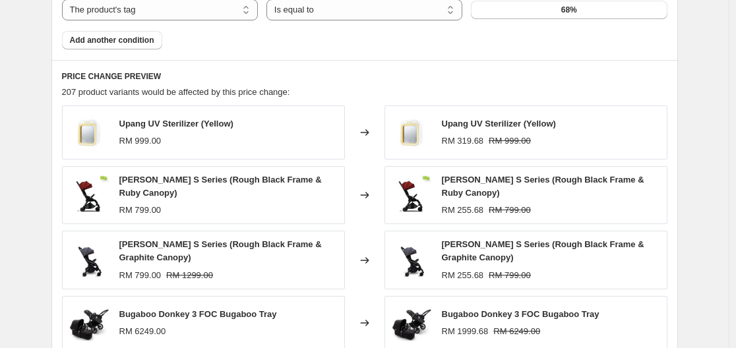
scroll to position [1055, 0]
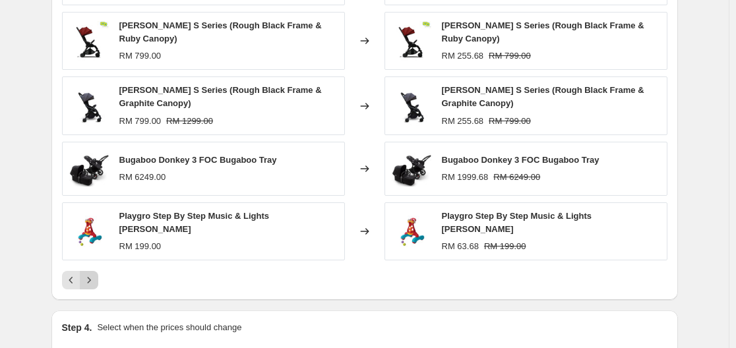
click at [83, 271] on button "Next" at bounding box center [89, 280] width 18 height 18
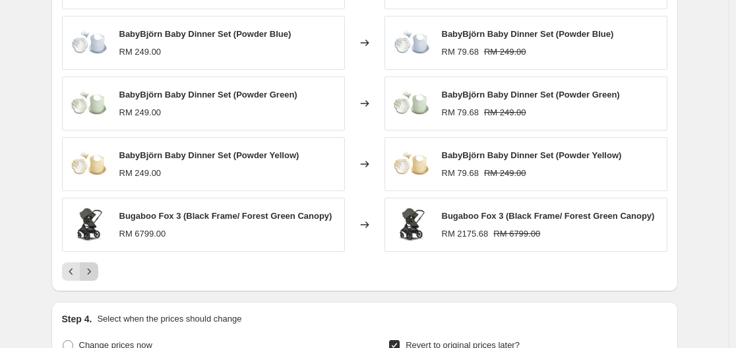
click at [95, 271] on icon "Next" at bounding box center [88, 271] width 13 height 13
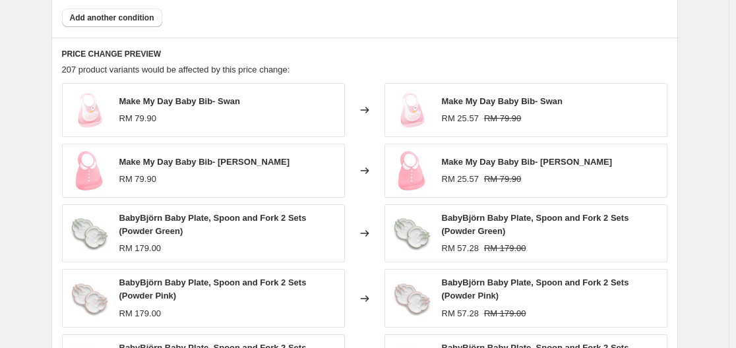
scroll to position [1121, 0]
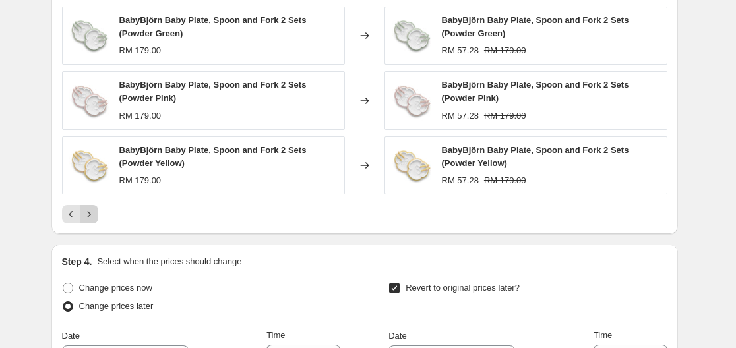
click at [96, 215] on icon "Next" at bounding box center [88, 214] width 13 height 13
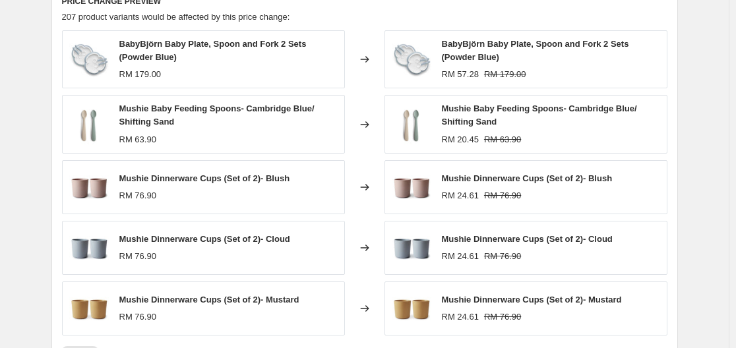
scroll to position [1055, 0]
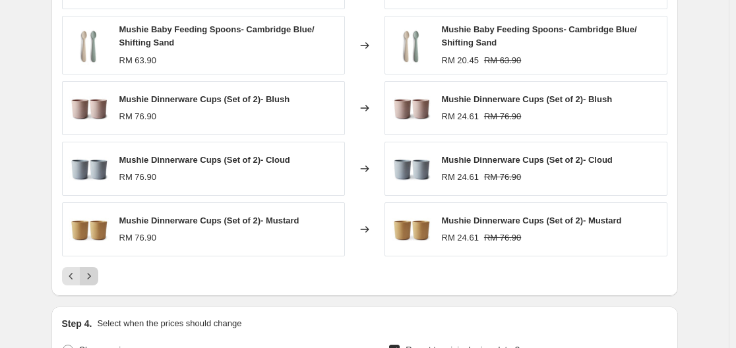
click at [96, 274] on icon "Next" at bounding box center [88, 276] width 13 height 13
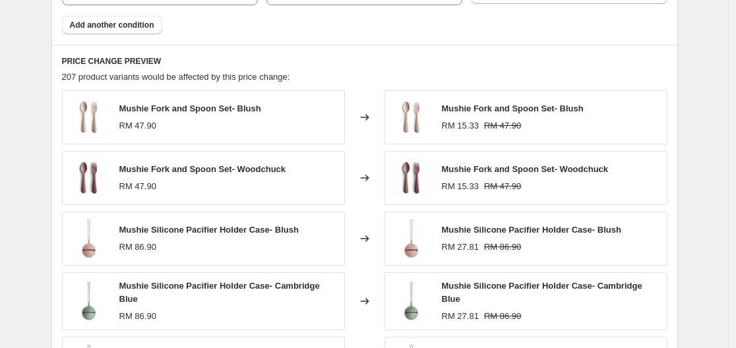
scroll to position [1121, 0]
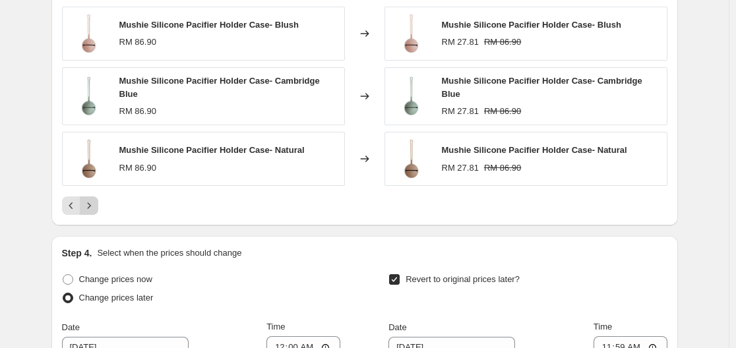
click at [92, 200] on icon "Next" at bounding box center [88, 205] width 13 height 13
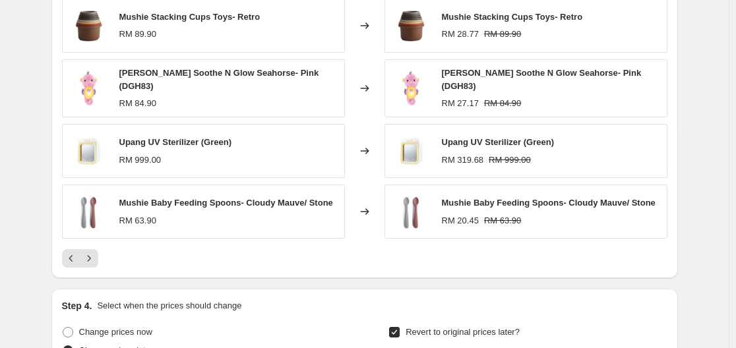
scroll to position [989, 0]
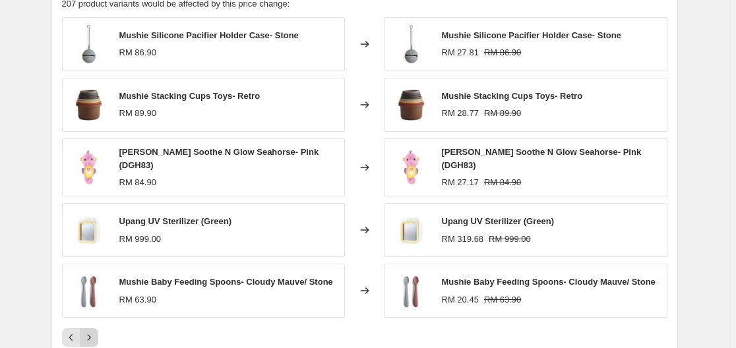
click at [96, 331] on icon "Next" at bounding box center [88, 337] width 13 height 13
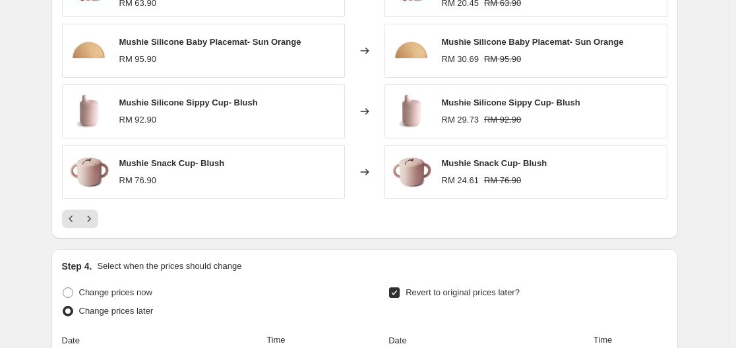
scroll to position [1121, 0]
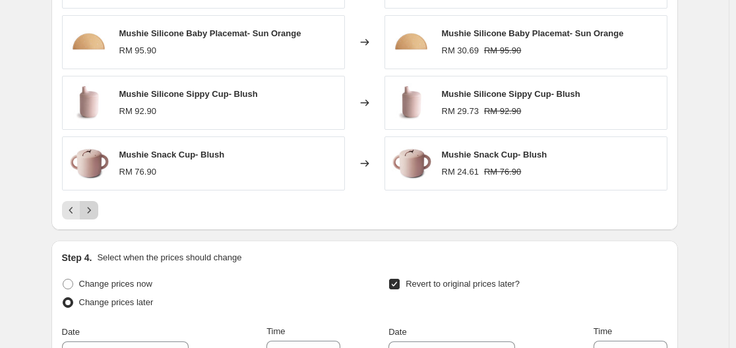
click at [94, 204] on icon "Next" at bounding box center [88, 210] width 13 height 13
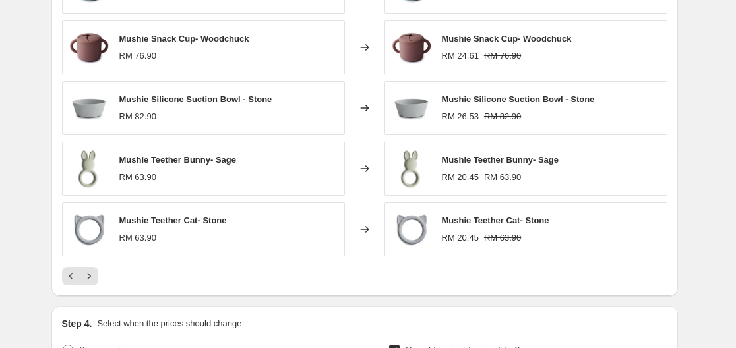
scroll to position [1055, 0]
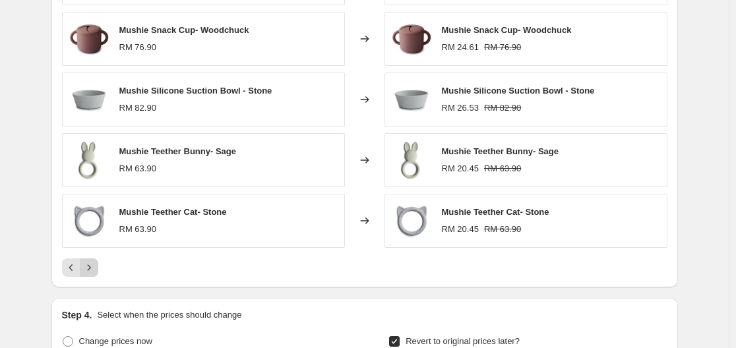
click at [90, 267] on icon "Next" at bounding box center [88, 267] width 3 height 6
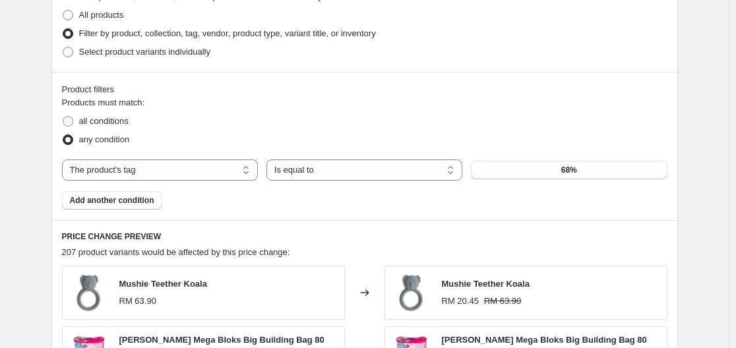
scroll to position [659, 0]
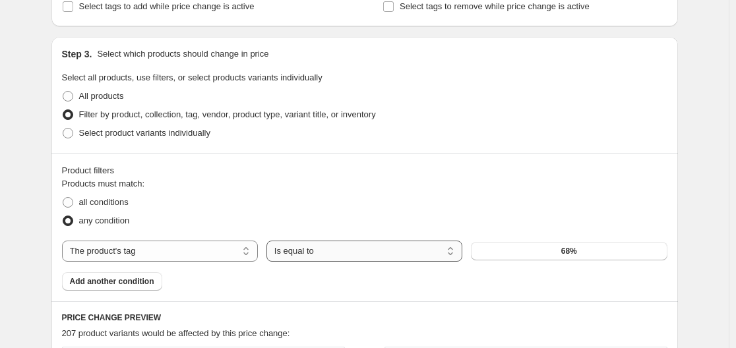
click at [389, 258] on select "Is equal to Is not equal to" at bounding box center [364, 251] width 196 height 21
click at [269, 241] on select "Is equal to Is not equal to" at bounding box center [364, 251] width 196 height 21
click at [560, 252] on button "68%" at bounding box center [569, 251] width 196 height 18
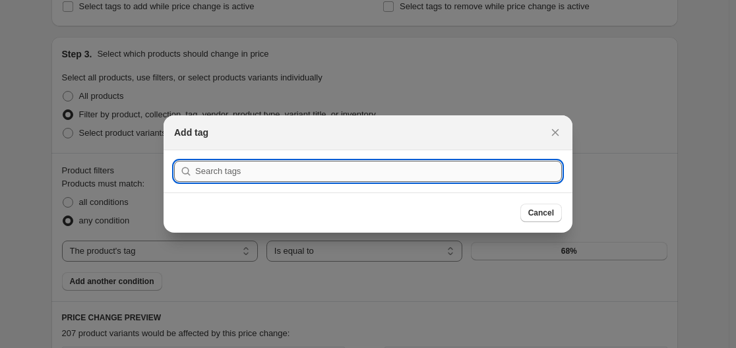
click at [447, 178] on input ":r1iu:" at bounding box center [378, 171] width 367 height 21
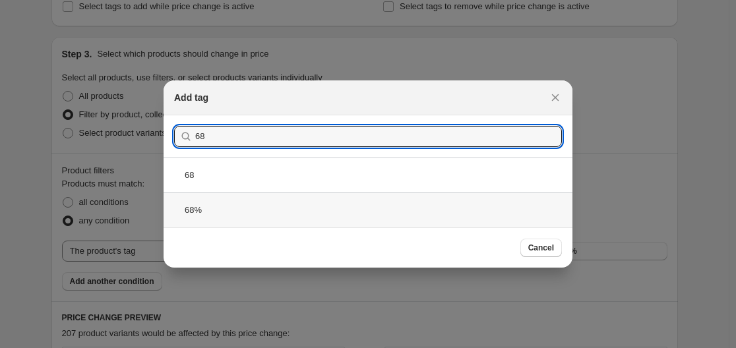
type input "68"
click at [327, 209] on div "68%" at bounding box center [368, 210] width 409 height 35
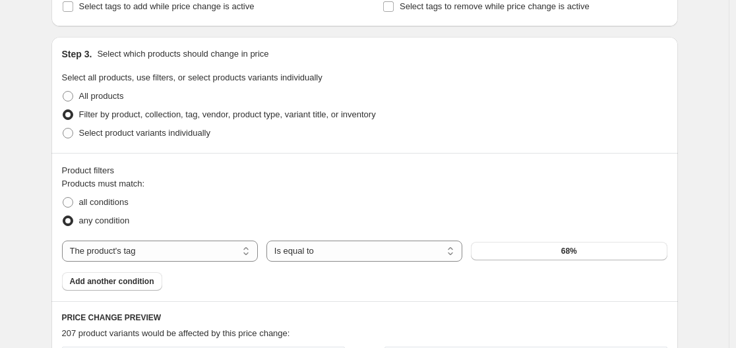
click at [382, 297] on div "Product filters Products must match: all conditions any condition The product T…" at bounding box center [364, 227] width 626 height 148
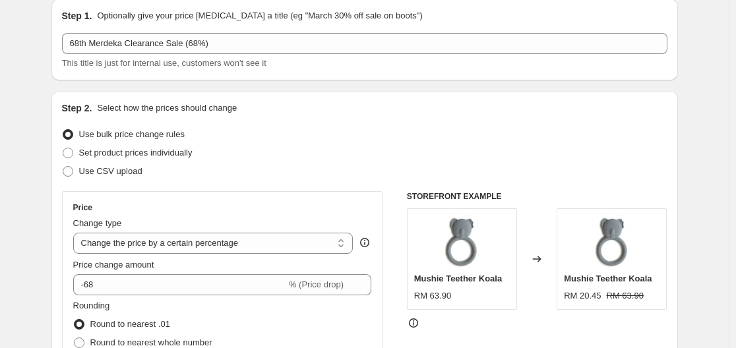
scroll to position [0, 0]
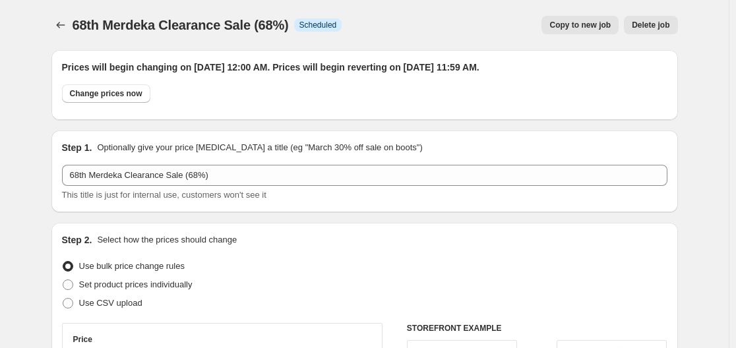
click at [636, 23] on span "Delete job" at bounding box center [651, 25] width 38 height 11
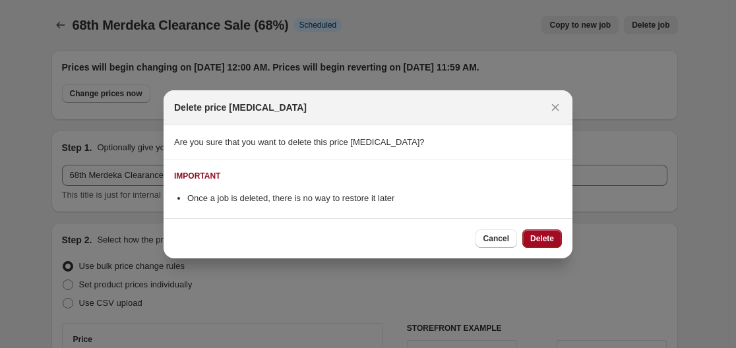
click at [543, 240] on span "Delete" at bounding box center [542, 238] width 24 height 11
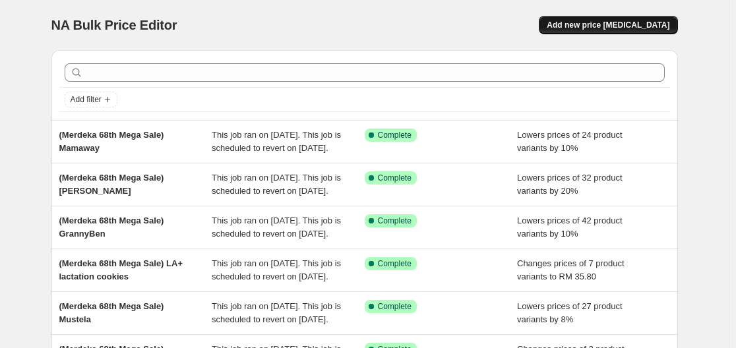
click at [648, 26] on span "Add new price [MEDICAL_DATA]" at bounding box center [608, 25] width 123 height 11
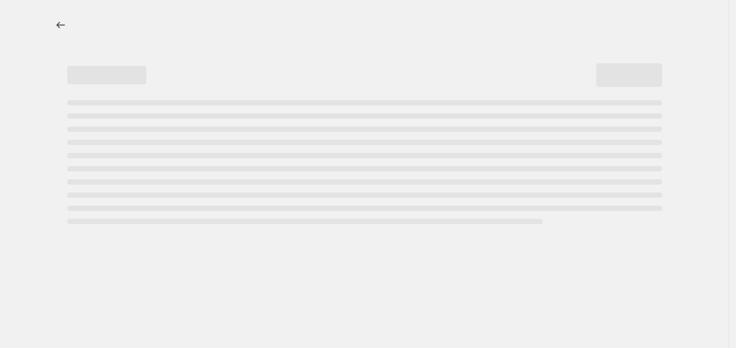
select select "percentage"
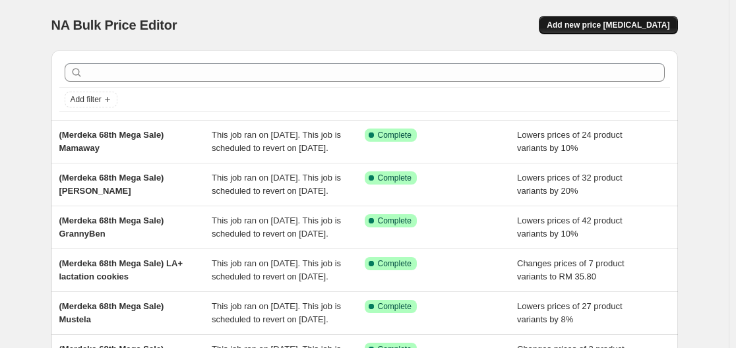
click at [611, 29] on span "Add new price [MEDICAL_DATA]" at bounding box center [608, 25] width 123 height 11
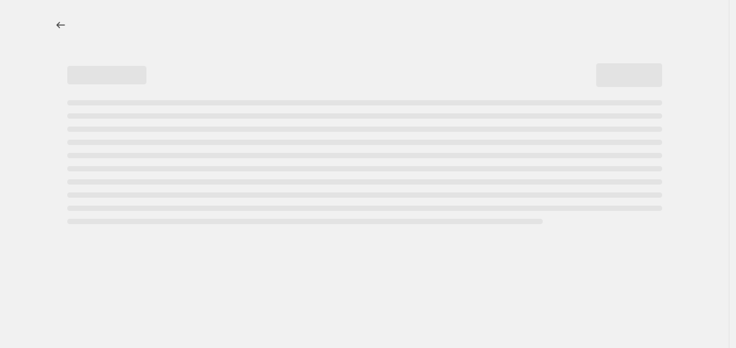
select select "percentage"
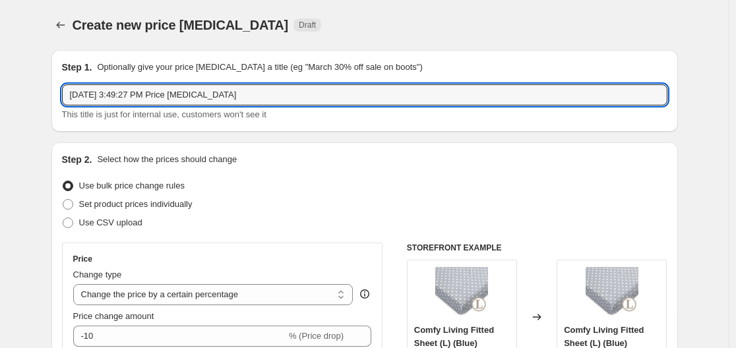
drag, startPoint x: 282, startPoint y: 92, endPoint x: 1, endPoint y: 104, distance: 280.5
type input "68th Merdeka Clearance Sale (68%)"
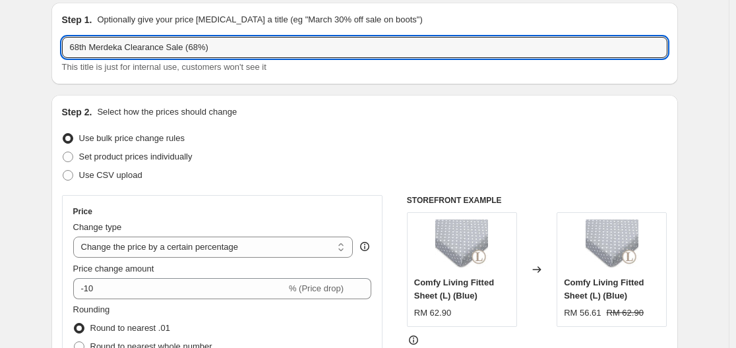
scroll to position [66, 0]
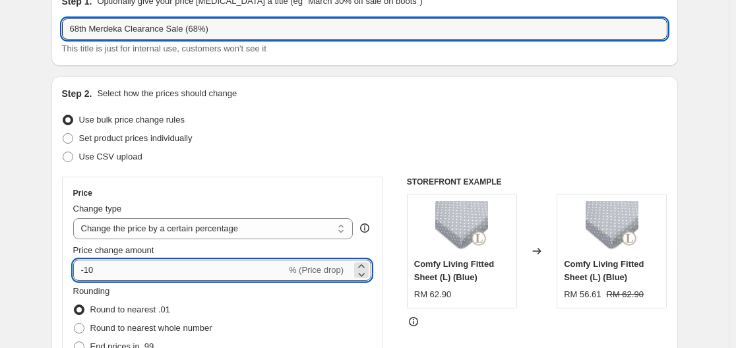
click at [228, 267] on input "-10" at bounding box center [179, 270] width 213 height 21
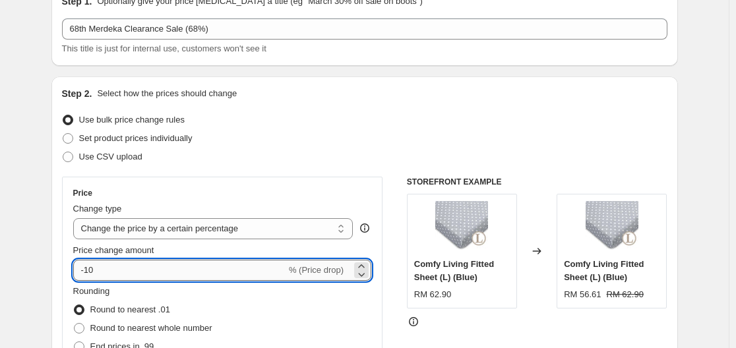
click at [228, 267] on input "-10" at bounding box center [179, 270] width 213 height 21
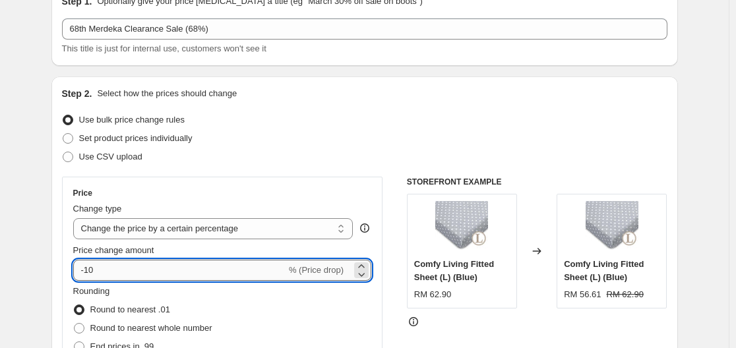
type input "-1"
type input "-68"
click at [362, 153] on div "Use CSV upload" at bounding box center [364, 157] width 605 height 18
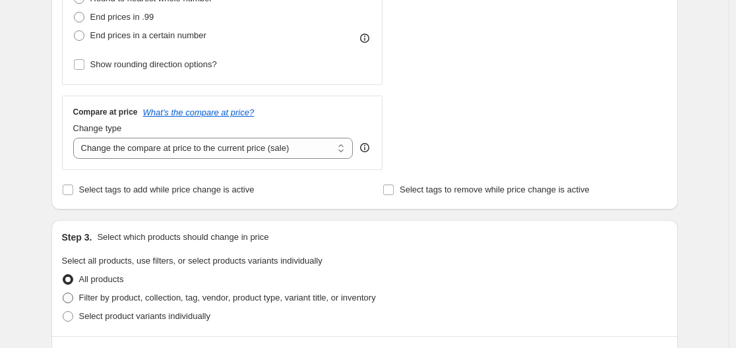
scroll to position [462, 0]
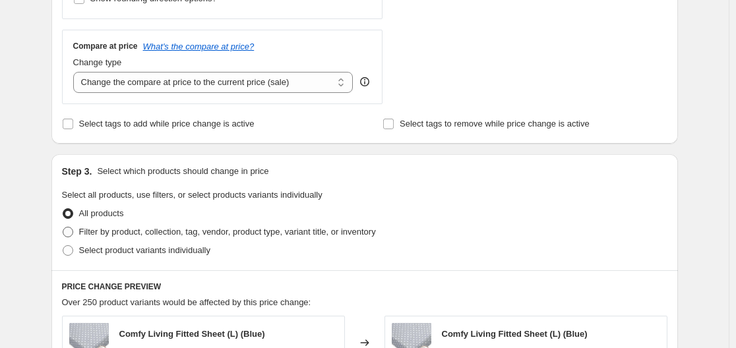
click at [297, 231] on span "Filter by product, collection, tag, vendor, product type, variant title, or inv…" at bounding box center [227, 232] width 297 height 10
click at [63, 227] on input "Filter by product, collection, tag, vendor, product type, variant title, or inv…" at bounding box center [63, 227] width 1 height 1
radio input "true"
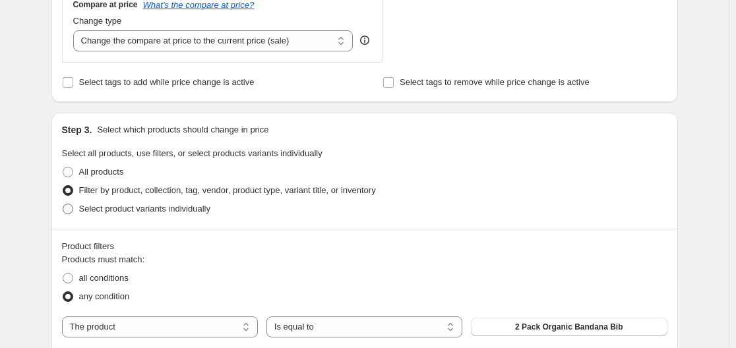
scroll to position [593, 0]
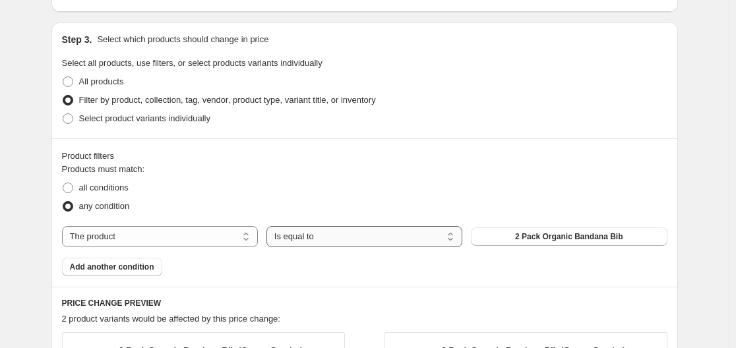
click at [438, 241] on select "Is equal to Is not equal to" at bounding box center [364, 236] width 196 height 21
click at [198, 247] on select "The product The product's collection The product's tag The product's vendor The…" at bounding box center [160, 236] width 196 height 21
select select "tag"
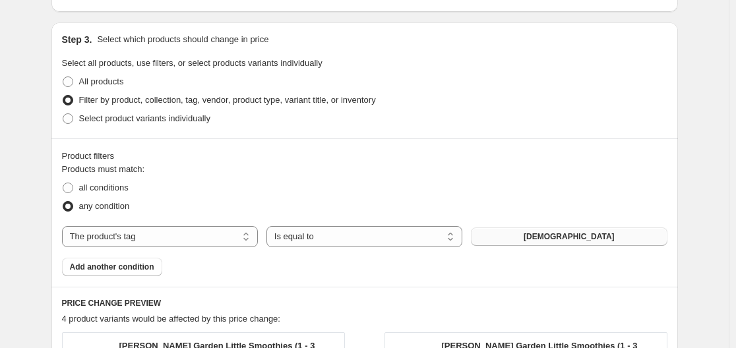
click at [583, 238] on span "[DEMOGRAPHIC_DATA]" at bounding box center [569, 236] width 91 height 11
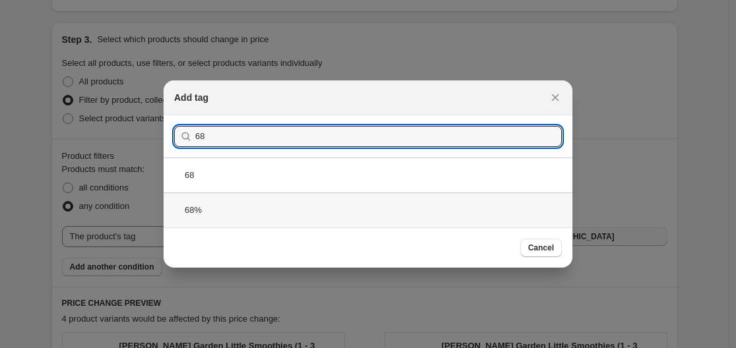
type input "68"
click at [221, 209] on div "68%" at bounding box center [368, 210] width 409 height 35
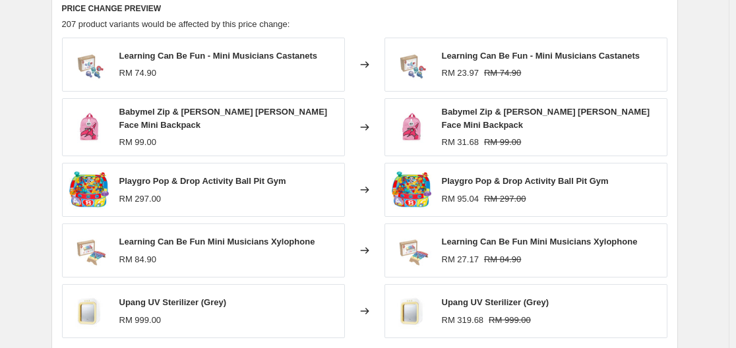
scroll to position [923, 0]
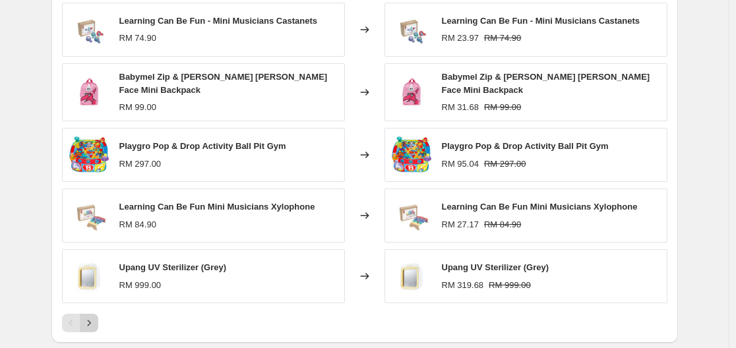
click at [96, 322] on icon "Next" at bounding box center [88, 323] width 13 height 13
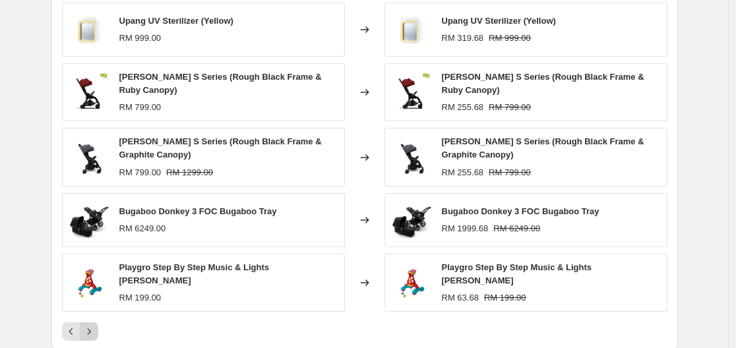
click at [96, 325] on icon "Next" at bounding box center [88, 331] width 13 height 13
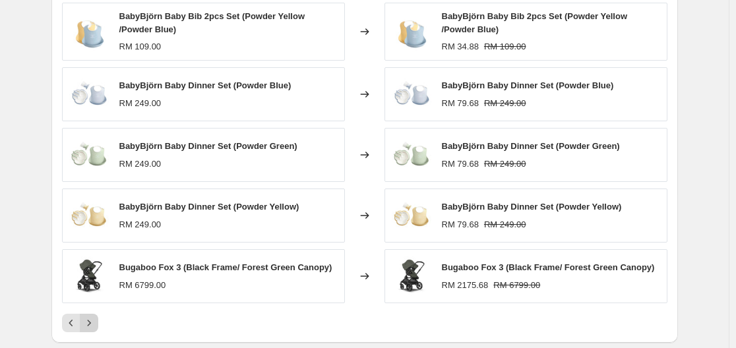
click at [96, 322] on icon "Next" at bounding box center [88, 323] width 13 height 13
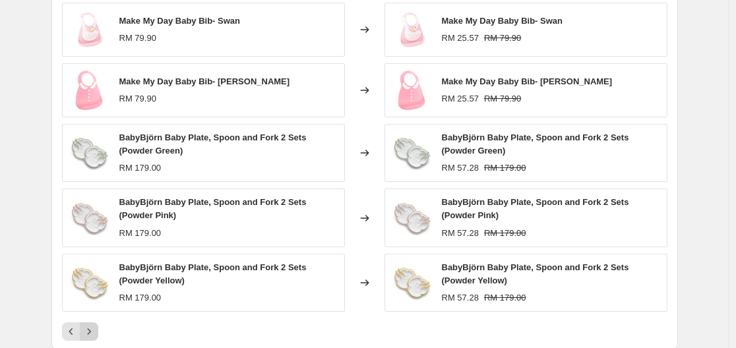
click at [96, 322] on div "Make My Day Baby Bib- [PERSON_NAME] 79.90 Changed to Make My Day Baby Bib- [PER…" at bounding box center [364, 172] width 605 height 338
click at [90, 328] on icon "Next" at bounding box center [88, 331] width 13 height 13
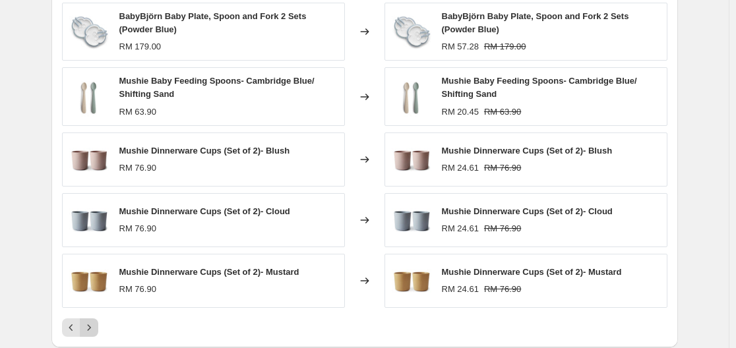
click at [90, 328] on icon "Next" at bounding box center [88, 327] width 13 height 13
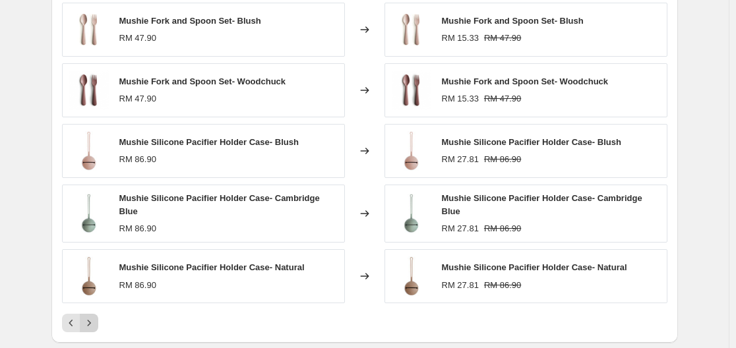
click at [90, 328] on button "Next" at bounding box center [89, 323] width 18 height 18
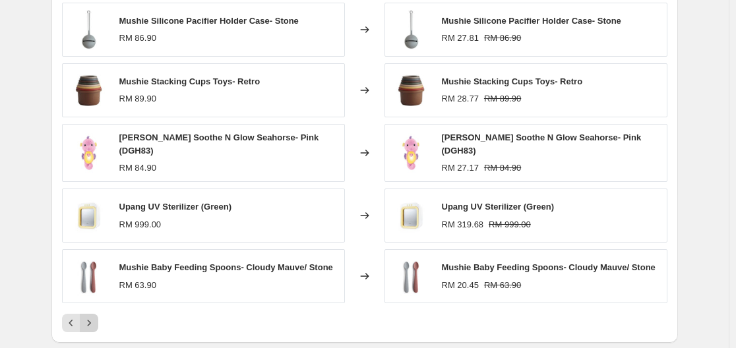
click at [90, 328] on button "Next" at bounding box center [89, 323] width 18 height 18
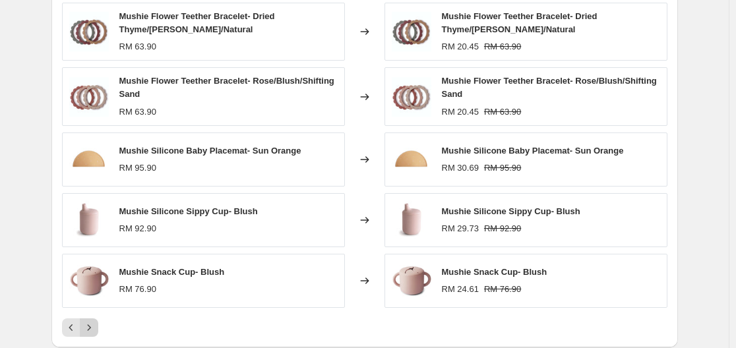
click at [90, 328] on icon "Next" at bounding box center [88, 327] width 13 height 13
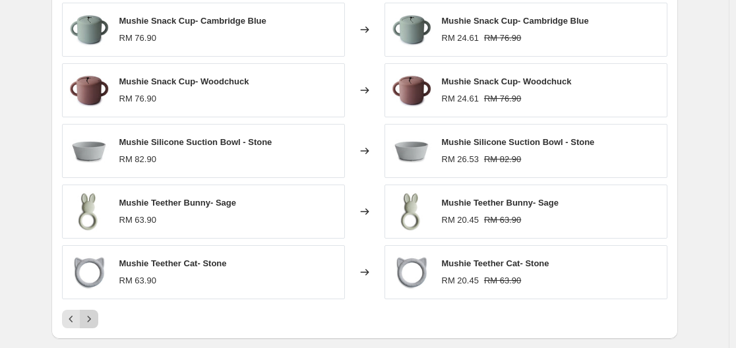
click at [90, 328] on button "Next" at bounding box center [89, 319] width 18 height 18
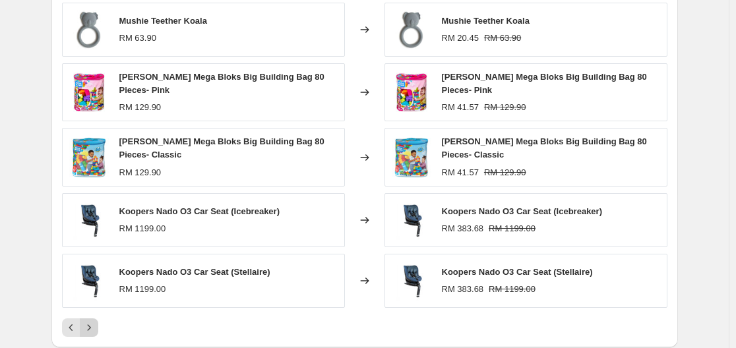
click at [90, 328] on icon "Next" at bounding box center [88, 327] width 13 height 13
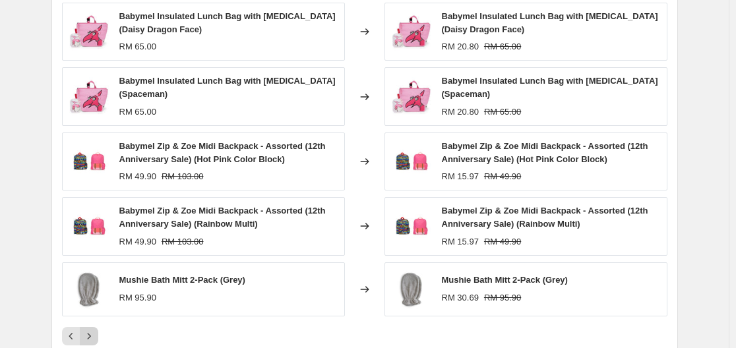
click at [94, 336] on icon "Next" at bounding box center [88, 336] width 13 height 13
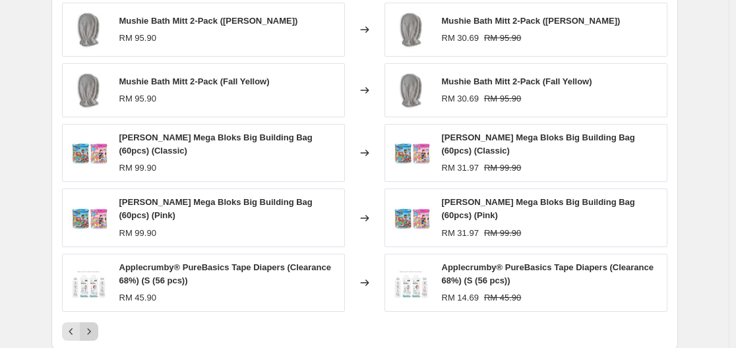
click at [92, 336] on icon "Next" at bounding box center [88, 331] width 13 height 13
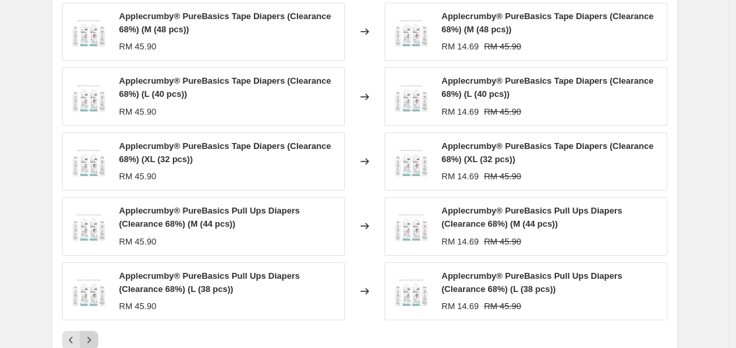
click at [92, 336] on icon "Next" at bounding box center [88, 340] width 13 height 13
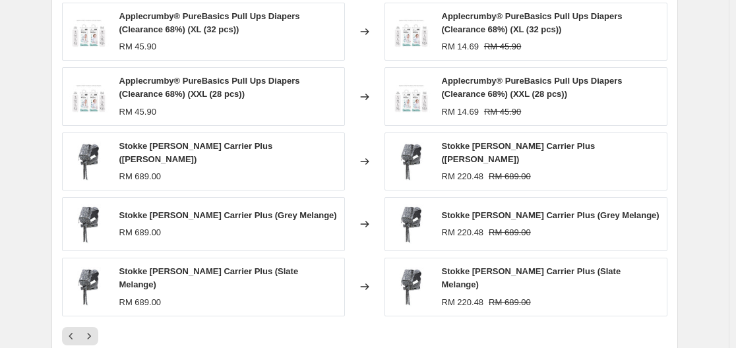
click at [92, 336] on button "Next" at bounding box center [89, 336] width 18 height 18
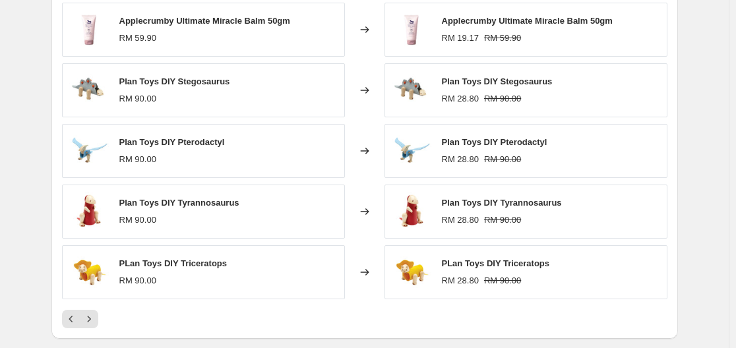
click at [90, 332] on div "PRICE CHANGE PREVIEW 207 product variants would be affected by this price chang…" at bounding box center [364, 148] width 626 height 382
click at [96, 323] on icon "Next" at bounding box center [88, 319] width 13 height 13
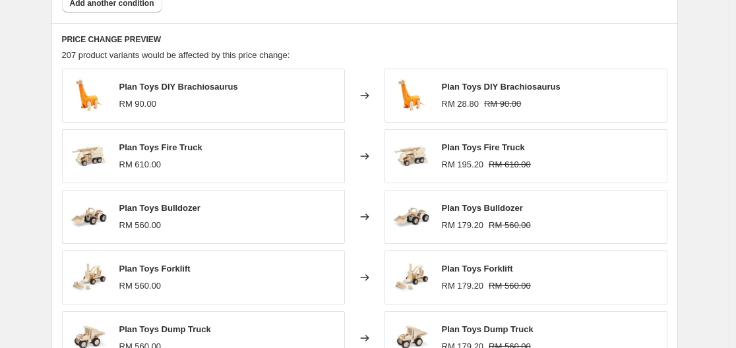
scroll to position [1055, 0]
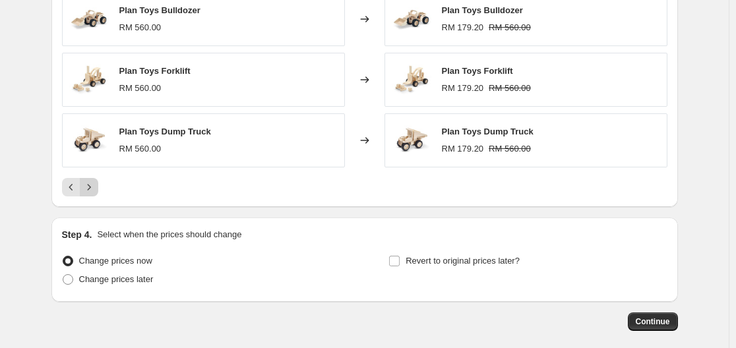
click at [90, 189] on icon "Next" at bounding box center [88, 187] width 13 height 13
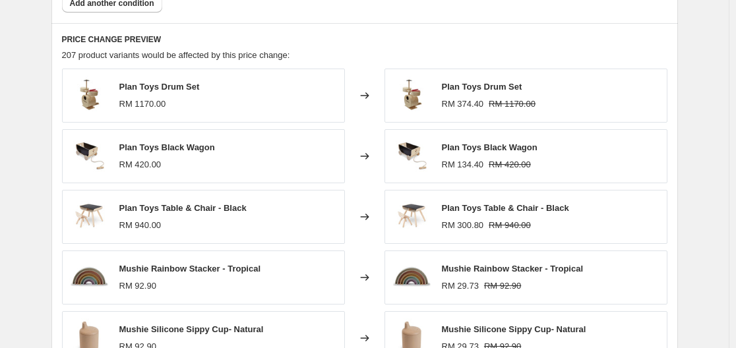
scroll to position [923, 0]
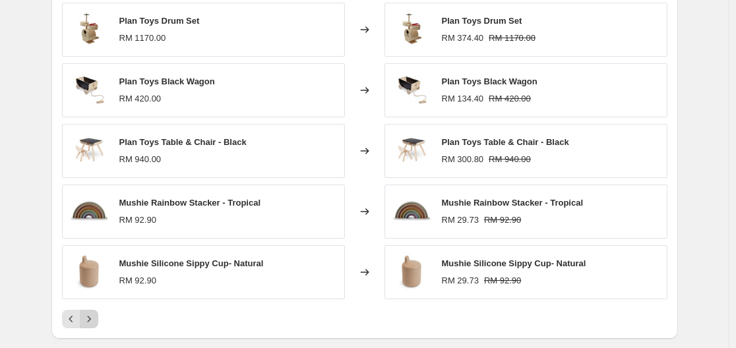
click at [94, 315] on icon "Next" at bounding box center [88, 319] width 13 height 13
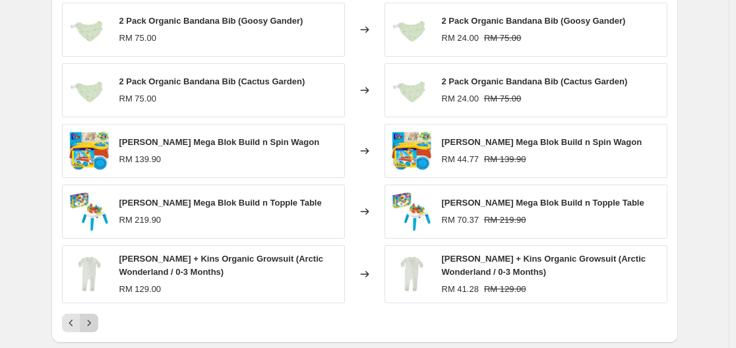
click at [96, 320] on icon "Next" at bounding box center [88, 323] width 13 height 13
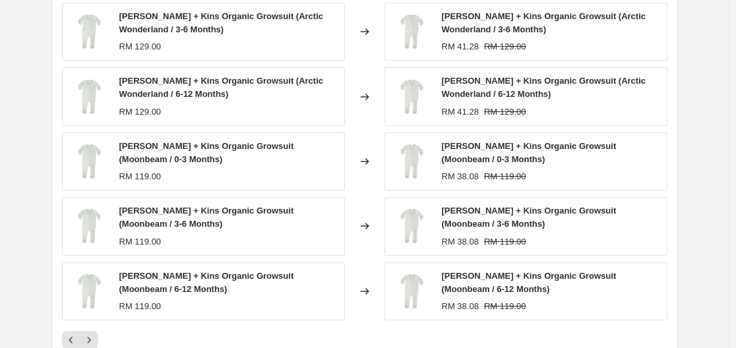
click at [104, 344] on div at bounding box center [364, 340] width 605 height 18
click at [94, 335] on icon "Next" at bounding box center [88, 340] width 13 height 13
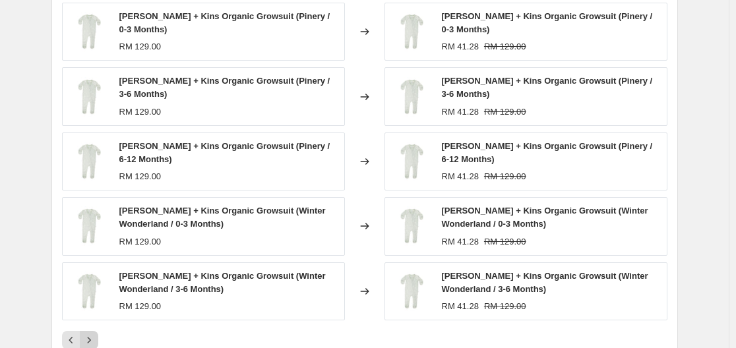
click at [98, 331] on button "Next" at bounding box center [89, 340] width 18 height 18
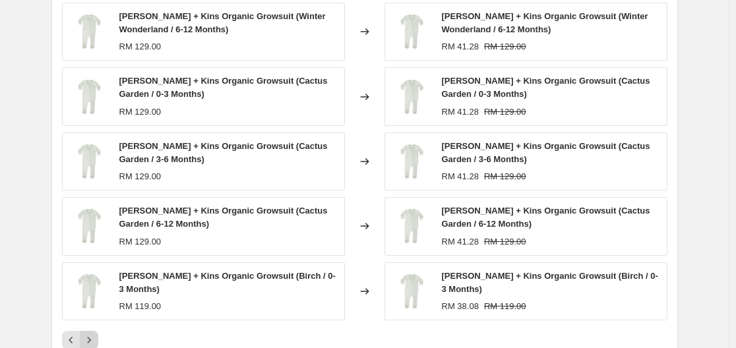
click at [98, 338] on button "Next" at bounding box center [89, 340] width 18 height 18
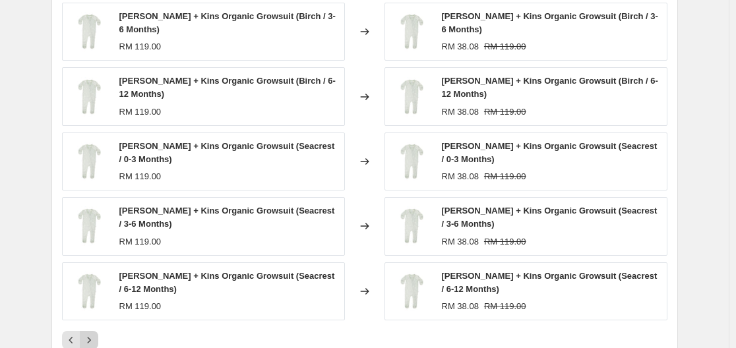
click at [92, 331] on button "Next" at bounding box center [89, 340] width 18 height 18
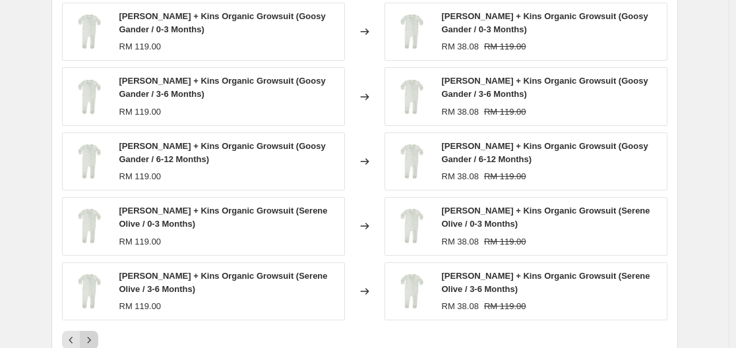
click at [92, 331] on button "Next" at bounding box center [89, 340] width 18 height 18
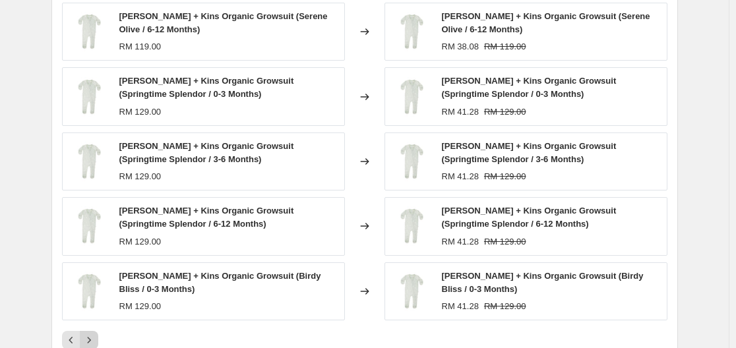
click at [92, 331] on button "Next" at bounding box center [89, 340] width 18 height 18
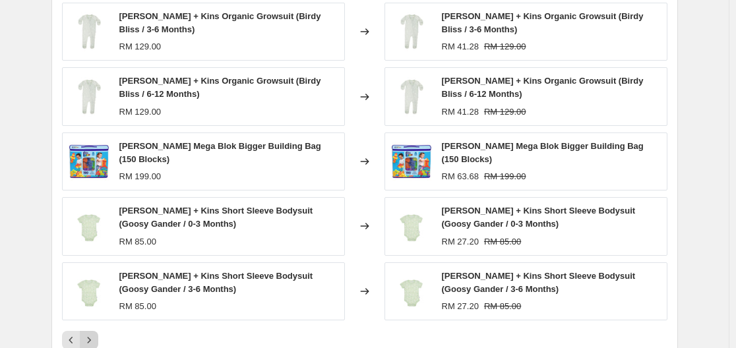
click at [92, 331] on button "Next" at bounding box center [89, 340] width 18 height 18
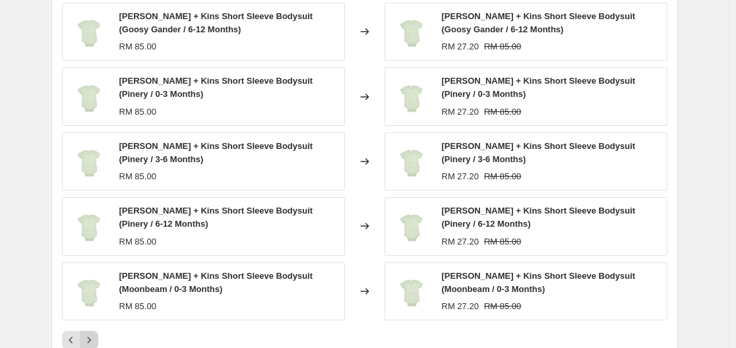
click at [92, 331] on button "Next" at bounding box center [89, 340] width 18 height 18
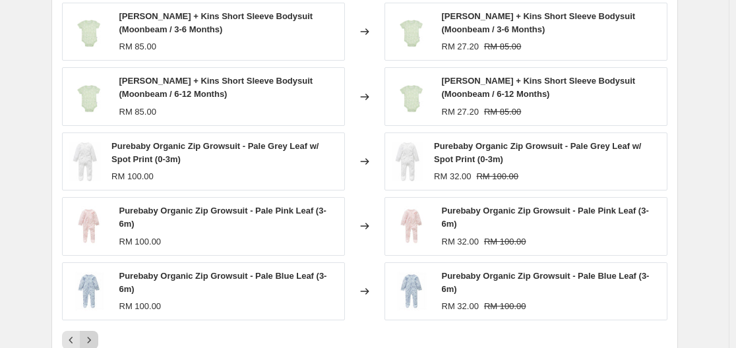
click at [96, 336] on icon "Next" at bounding box center [88, 340] width 13 height 13
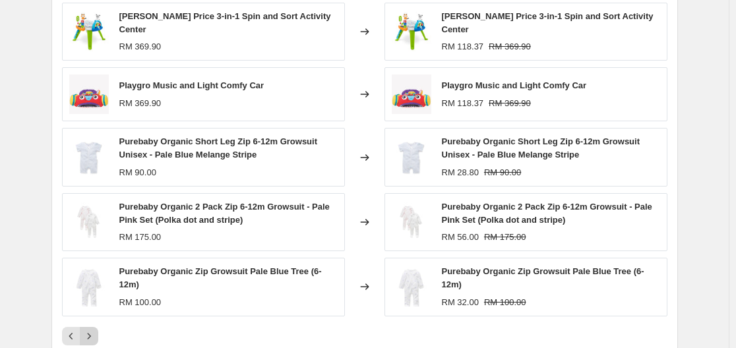
click at [96, 336] on icon "Next" at bounding box center [88, 336] width 13 height 13
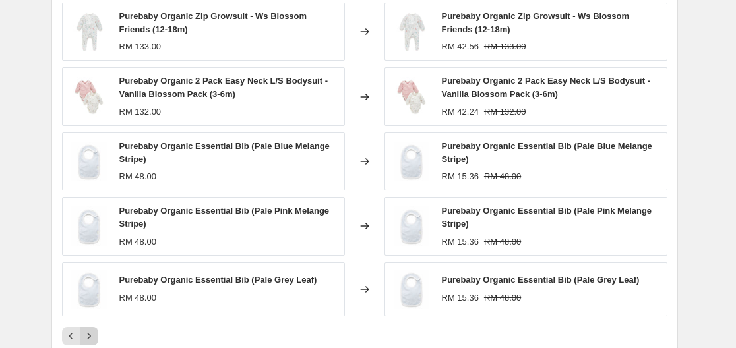
click at [96, 336] on icon "Next" at bounding box center [88, 336] width 13 height 13
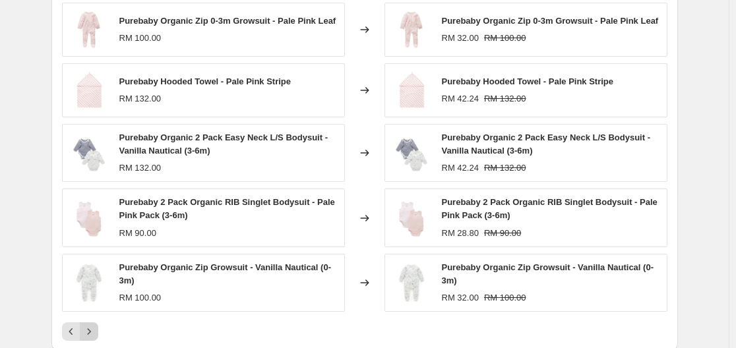
click at [96, 336] on icon "Next" at bounding box center [88, 331] width 13 height 13
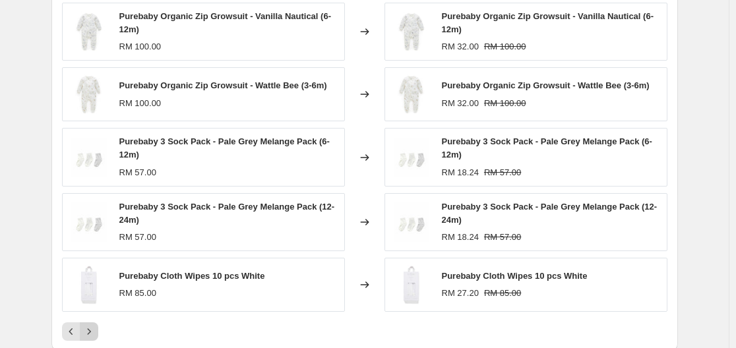
click at [96, 336] on icon "Next" at bounding box center [88, 331] width 13 height 13
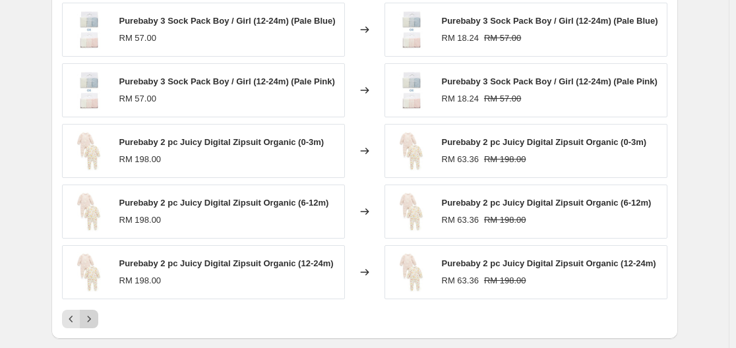
click at [98, 336] on div "PRICE CHANGE PREVIEW 207 product variants would be affected by this price chang…" at bounding box center [364, 148] width 626 height 382
click at [96, 319] on icon "Next" at bounding box center [88, 319] width 13 height 13
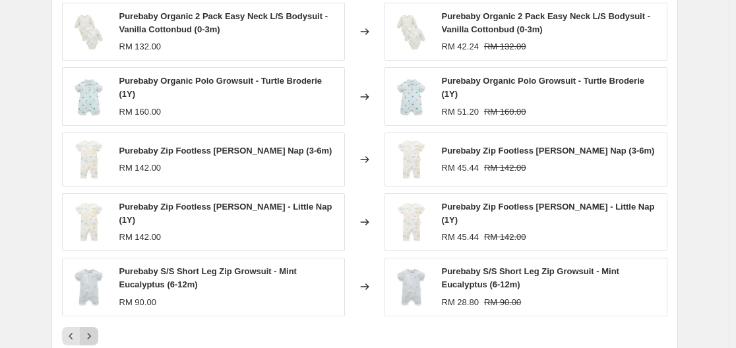
click at [98, 332] on button "Next" at bounding box center [89, 336] width 18 height 18
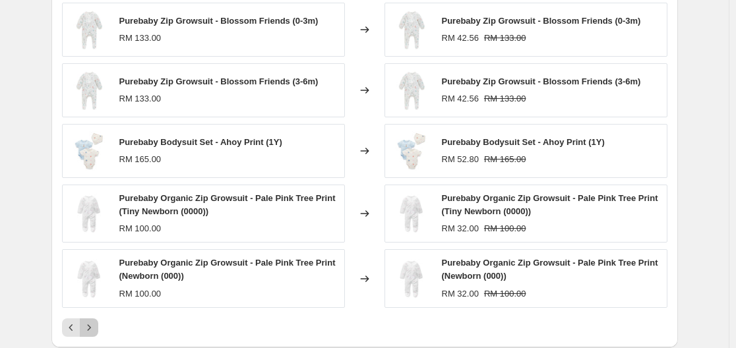
click at [96, 330] on icon "Next" at bounding box center [88, 327] width 13 height 13
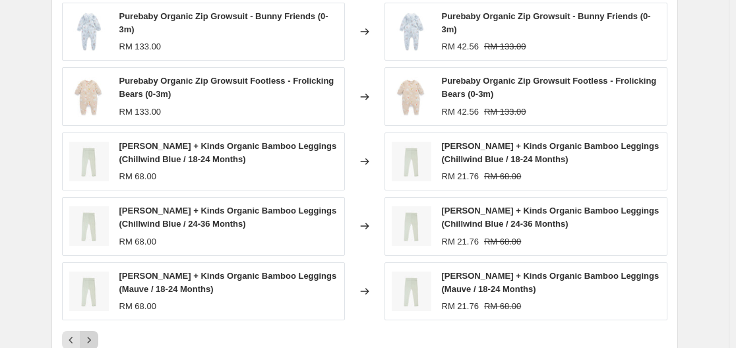
click at [96, 330] on div "Purebaby Organic Zip Growsuit - Bunny Friends (0-3m) RM 133.00 Changed to Pureb…" at bounding box center [364, 176] width 605 height 347
click at [91, 338] on icon "Next" at bounding box center [88, 340] width 13 height 13
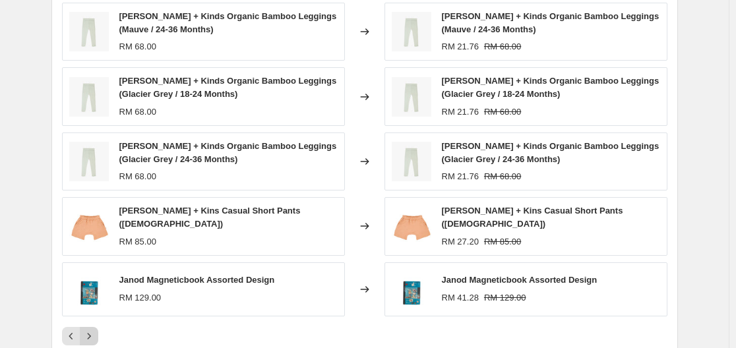
click at [91, 338] on icon "Next" at bounding box center [88, 336] width 13 height 13
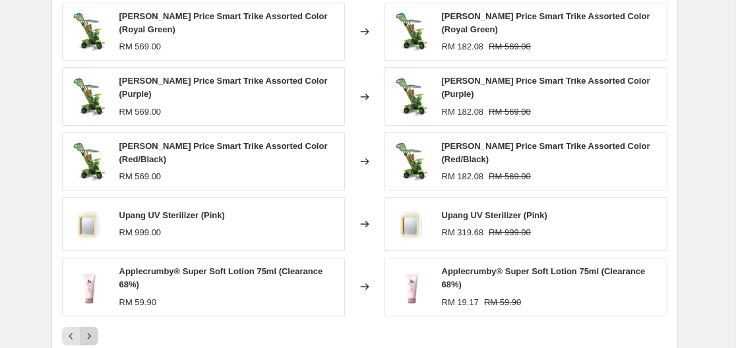
click at [84, 327] on button "Next" at bounding box center [89, 336] width 18 height 18
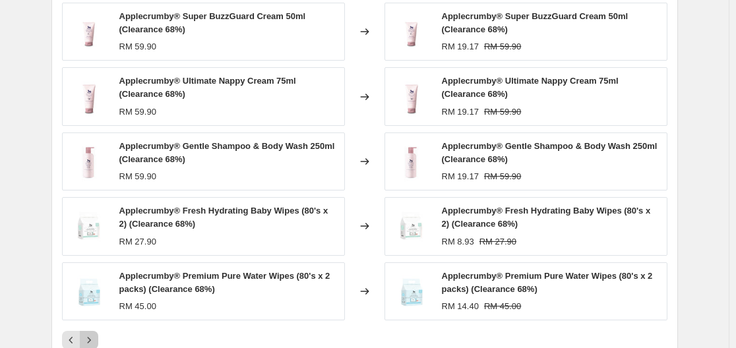
click at [94, 335] on icon "Next" at bounding box center [88, 340] width 13 height 13
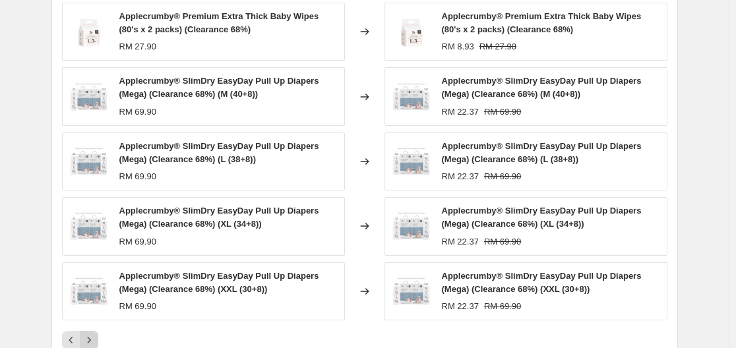
click at [94, 335] on icon "Next" at bounding box center [88, 340] width 13 height 13
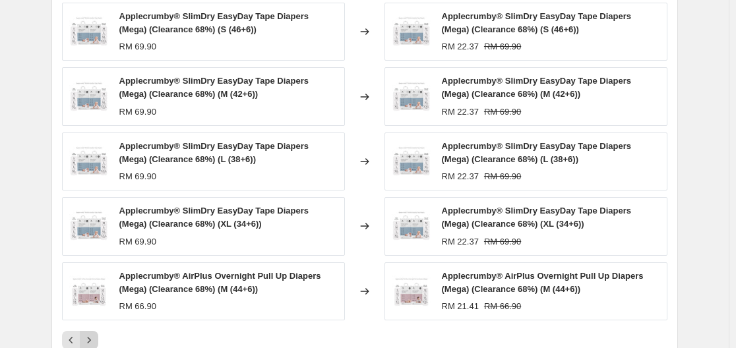
click at [94, 335] on icon "Next" at bounding box center [88, 340] width 13 height 13
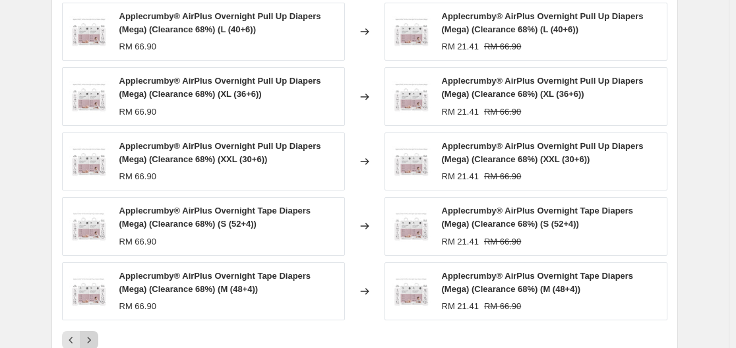
click at [94, 335] on icon "Next" at bounding box center [88, 340] width 13 height 13
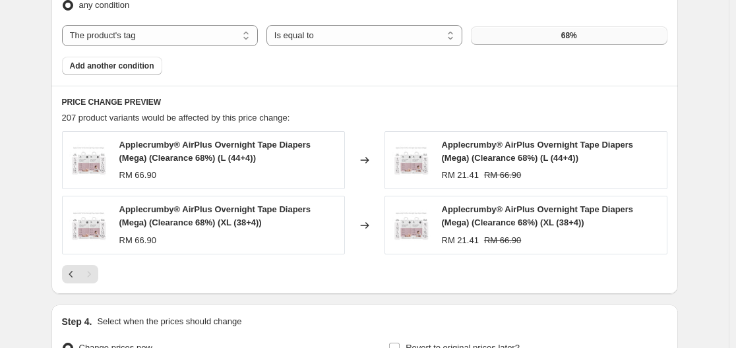
scroll to position [791, 0]
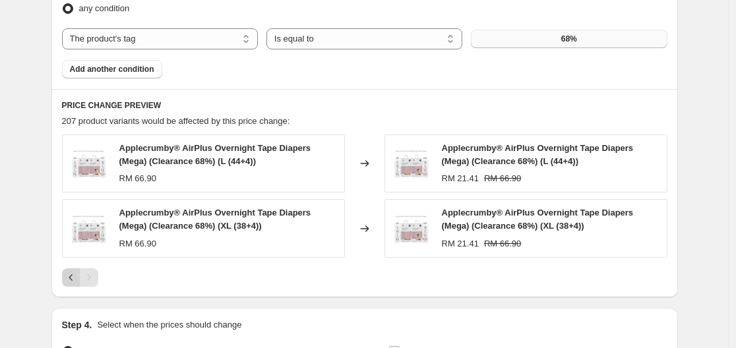
click at [77, 280] on icon "Previous" at bounding box center [71, 277] width 13 height 13
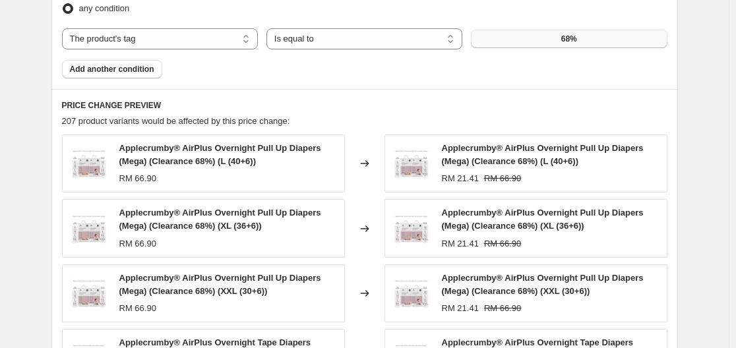
click at [77, 280] on img at bounding box center [89, 294] width 40 height 40
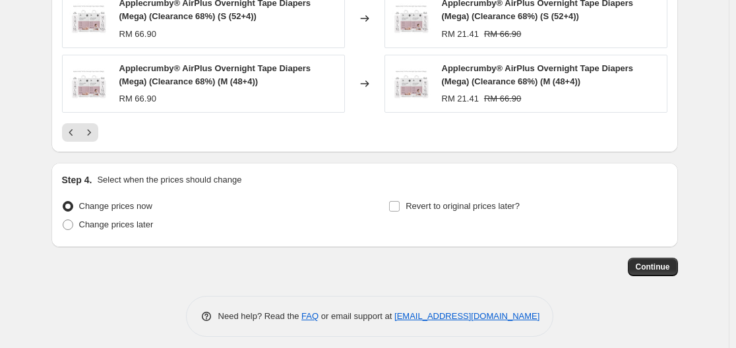
scroll to position [1140, 0]
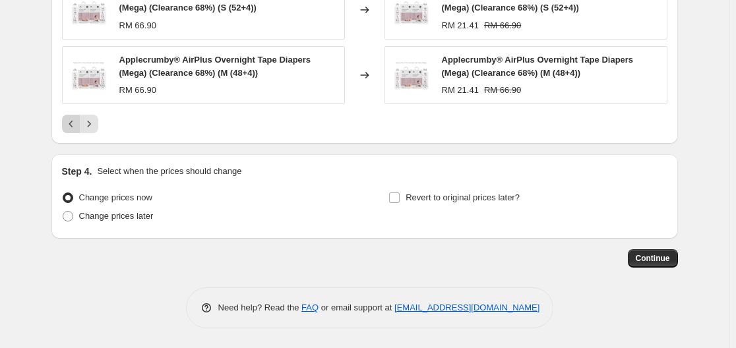
click at [71, 129] on icon "Previous" at bounding box center [71, 123] width 13 height 13
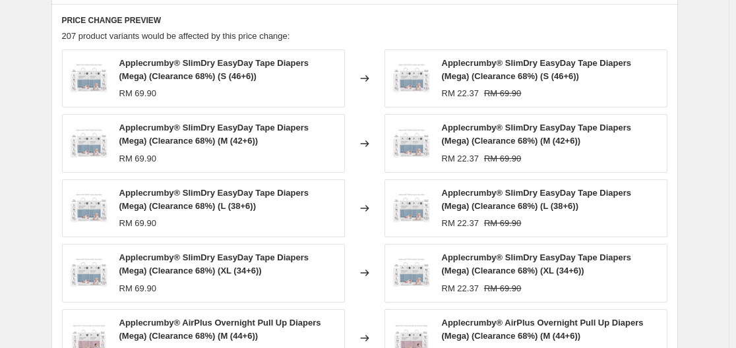
scroll to position [942, 0]
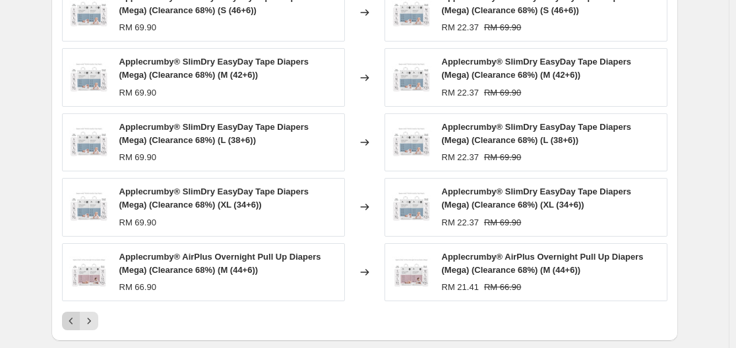
click at [72, 326] on icon "Previous" at bounding box center [71, 321] width 13 height 13
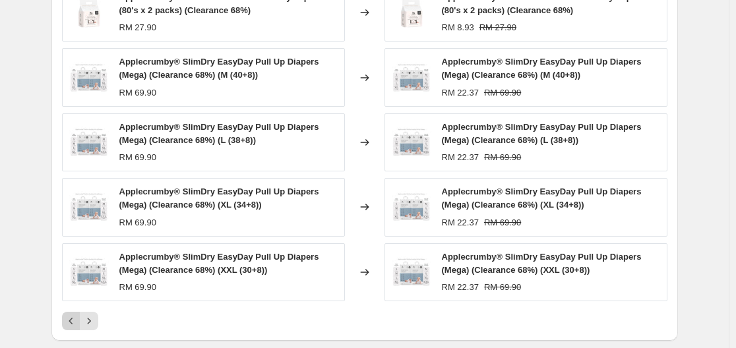
click at [72, 326] on icon "Previous" at bounding box center [71, 321] width 13 height 13
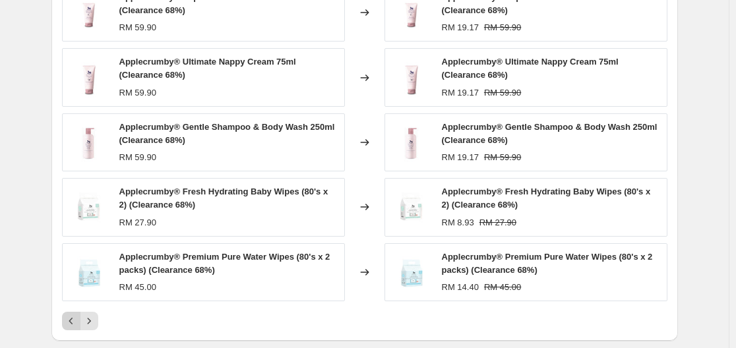
click at [72, 326] on icon "Previous" at bounding box center [71, 321] width 13 height 13
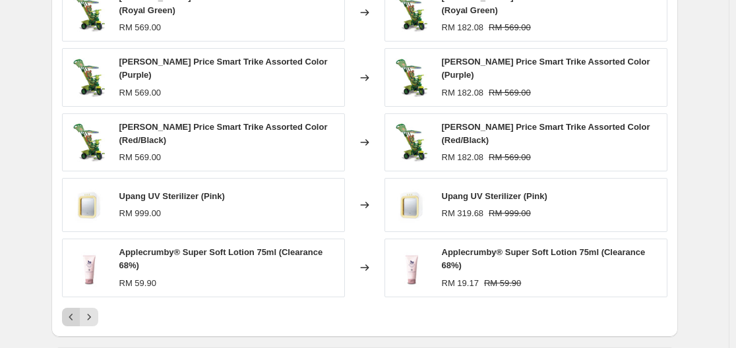
click at [73, 314] on icon "Previous" at bounding box center [71, 317] width 4 height 7
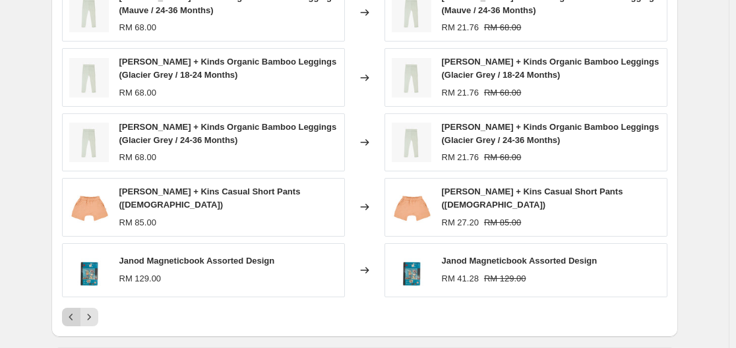
click at [80, 313] on button "Previous" at bounding box center [71, 317] width 18 height 18
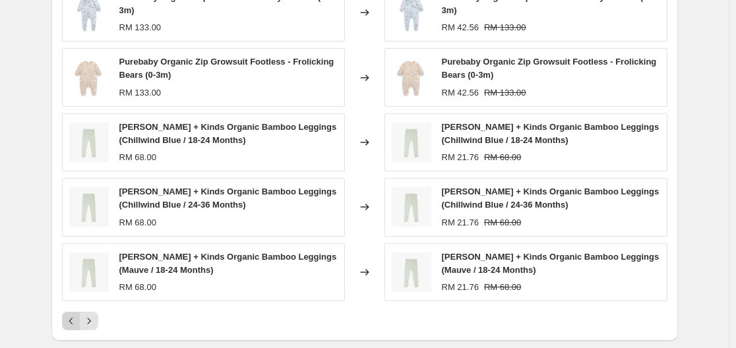
click at [78, 326] on icon "Previous" at bounding box center [71, 321] width 13 height 13
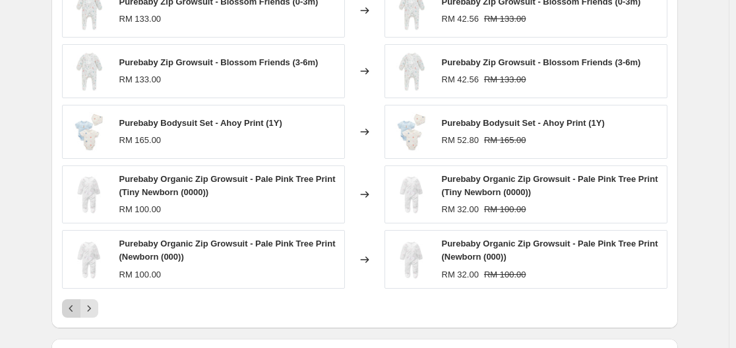
click at [76, 313] on icon "Previous" at bounding box center [71, 308] width 13 height 13
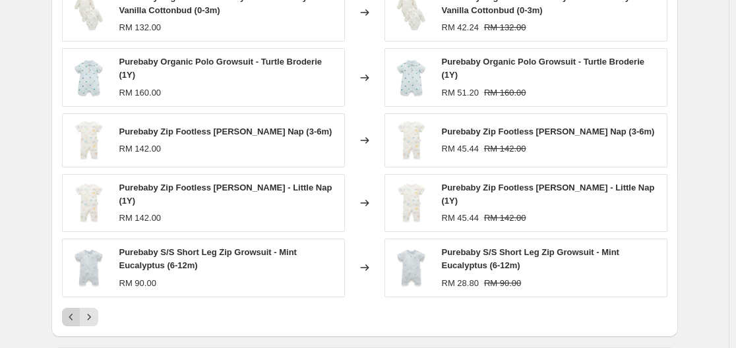
click at [76, 312] on icon "Previous" at bounding box center [71, 317] width 13 height 13
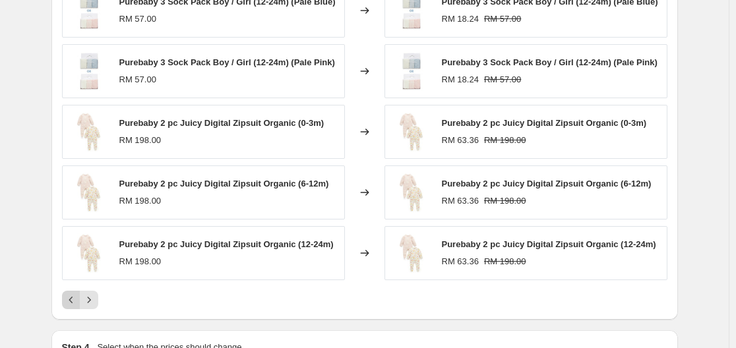
click at [76, 312] on div "PRICE CHANGE PREVIEW 207 product variants would be affected by this price chang…" at bounding box center [364, 129] width 626 height 382
click at [75, 301] on icon "Previous" at bounding box center [71, 299] width 13 height 13
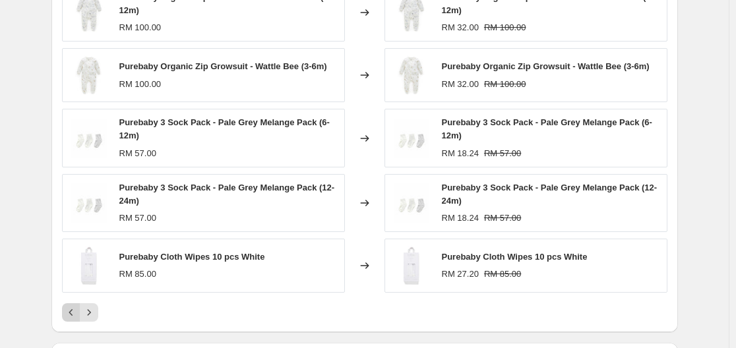
click at [80, 311] on button "Previous" at bounding box center [71, 312] width 18 height 18
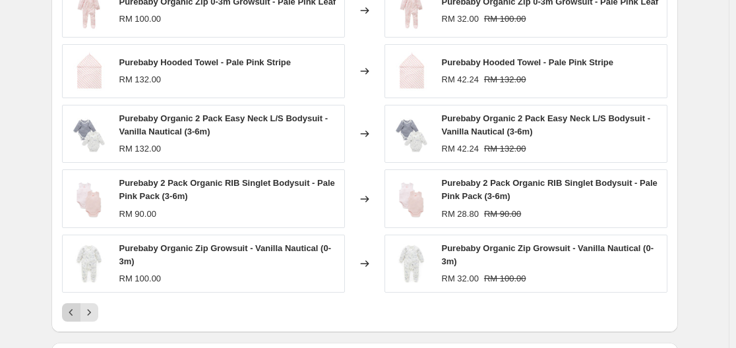
click at [80, 311] on button "Previous" at bounding box center [71, 312] width 18 height 18
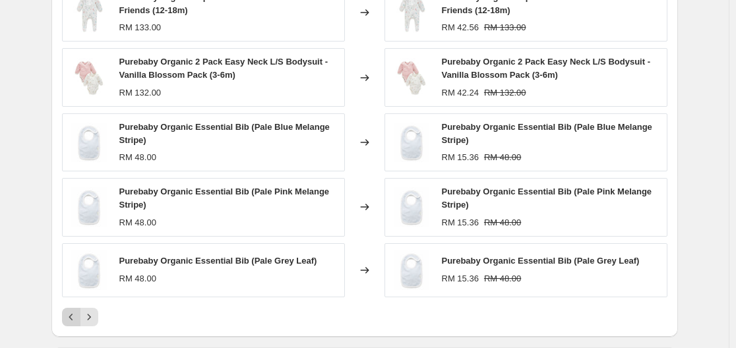
click at [73, 315] on icon "Previous" at bounding box center [71, 317] width 13 height 13
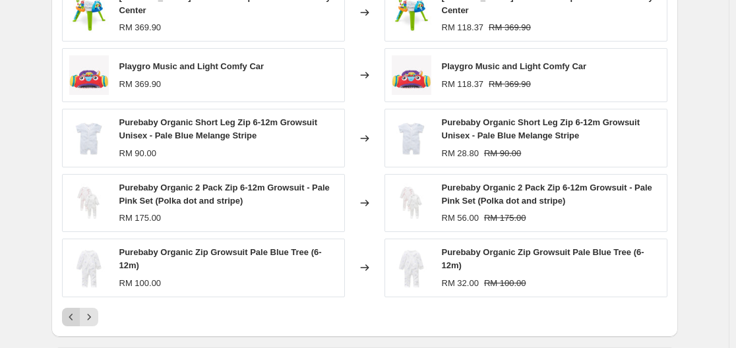
click at [74, 311] on icon "Previous" at bounding box center [71, 317] width 13 height 13
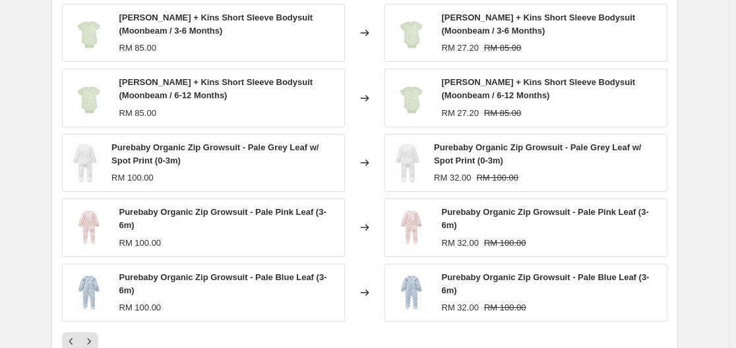
scroll to position [934, 0]
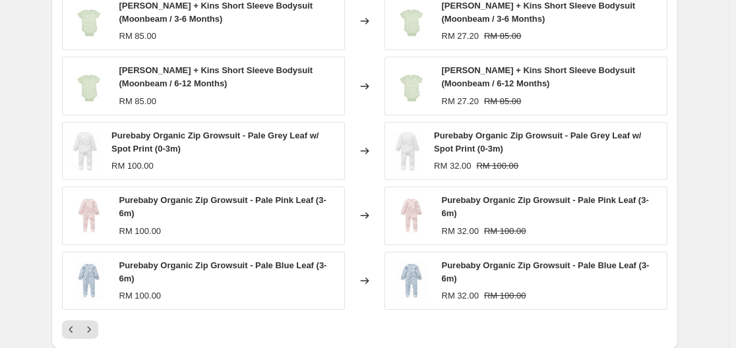
click at [64, 328] on div "PRICE CHANGE PREVIEW 207 product variants would be affected by this price chang…" at bounding box center [364, 148] width 626 height 403
click at [61, 324] on div "PRICE CHANGE PREVIEW 207 product variants would be affected by this price chang…" at bounding box center [364, 148] width 626 height 403
click at [73, 330] on icon "Previous" at bounding box center [71, 329] width 4 height 7
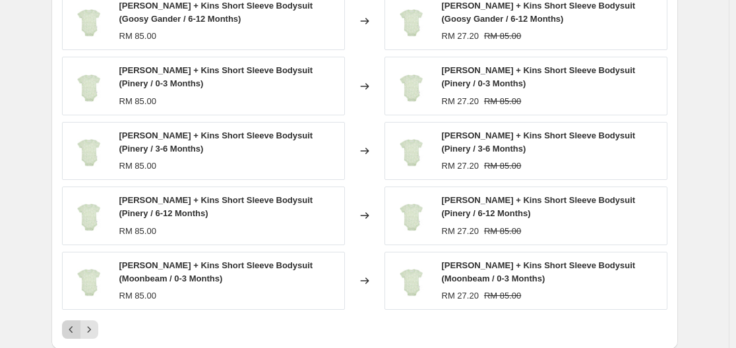
click at [73, 330] on icon "Previous" at bounding box center [71, 329] width 4 height 7
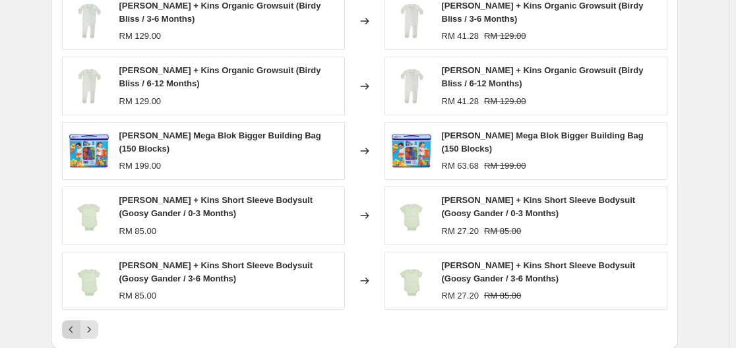
click at [73, 330] on icon "Previous" at bounding box center [71, 329] width 4 height 7
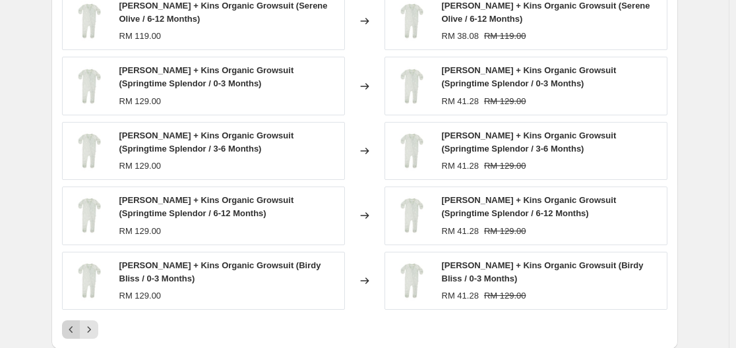
click at [73, 330] on icon "Previous" at bounding box center [71, 329] width 4 height 7
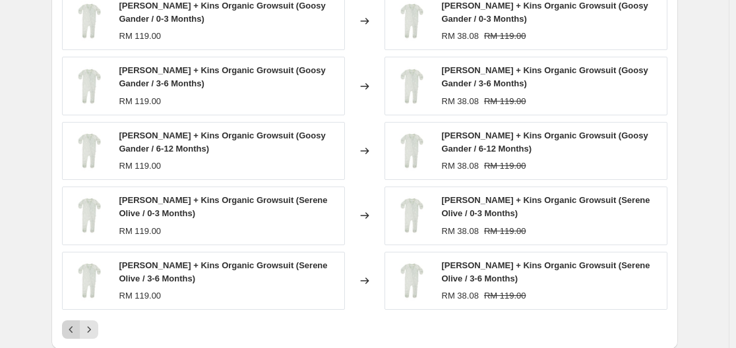
click at [73, 330] on icon "Previous" at bounding box center [71, 329] width 4 height 7
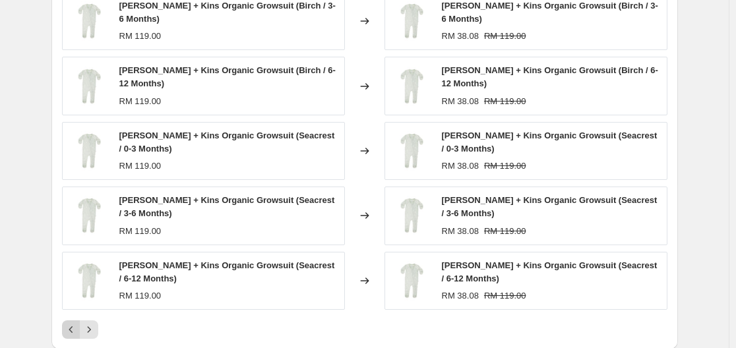
click at [69, 323] on icon "Previous" at bounding box center [71, 329] width 13 height 13
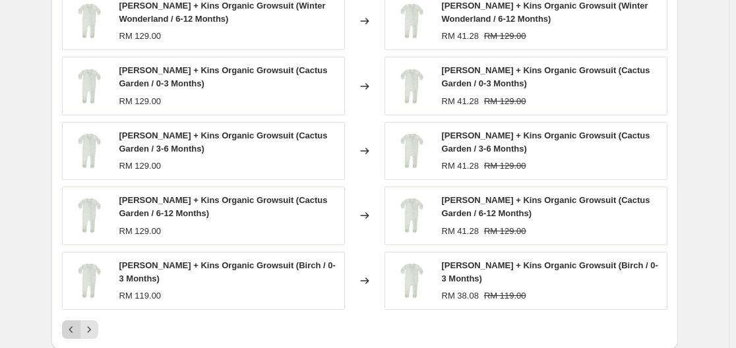
click at [69, 320] on button "Previous" at bounding box center [71, 329] width 18 height 18
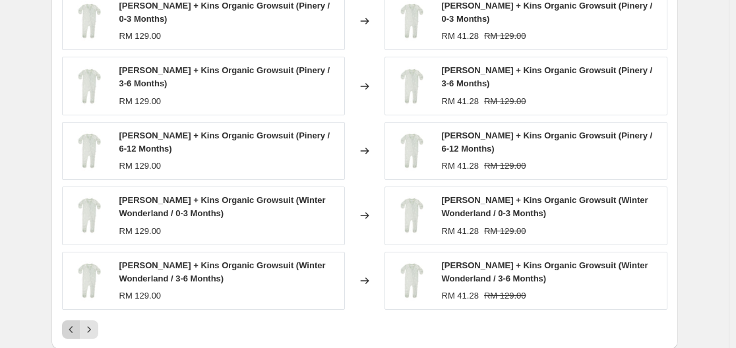
click at [71, 323] on icon "Previous" at bounding box center [71, 329] width 13 height 13
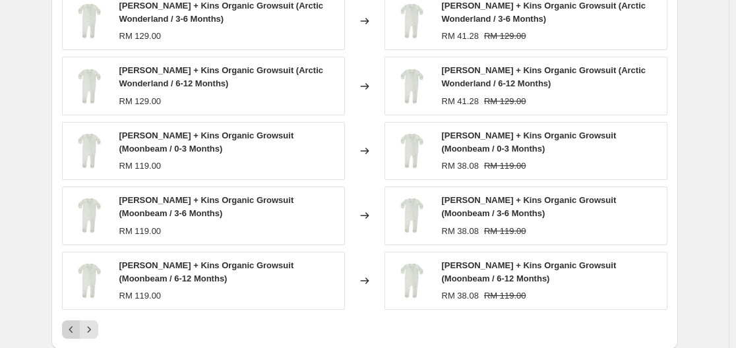
click at [71, 318] on div "[PERSON_NAME] + Kins Organic Growsuit (Arctic Wonderland / 3-6 Months) RM 129.0…" at bounding box center [364, 165] width 605 height 347
click at [68, 331] on icon "Previous" at bounding box center [71, 329] width 13 height 13
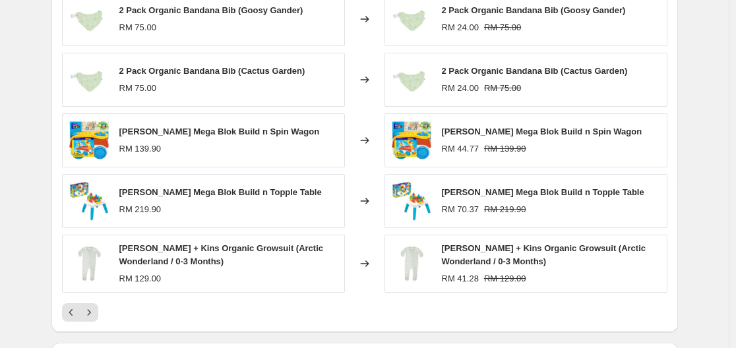
click at [64, 317] on div "PRICE CHANGE PREVIEW 207 product variants would be affected by this price chang…" at bounding box center [364, 140] width 626 height 386
click at [73, 317] on icon "Previous" at bounding box center [71, 312] width 13 height 13
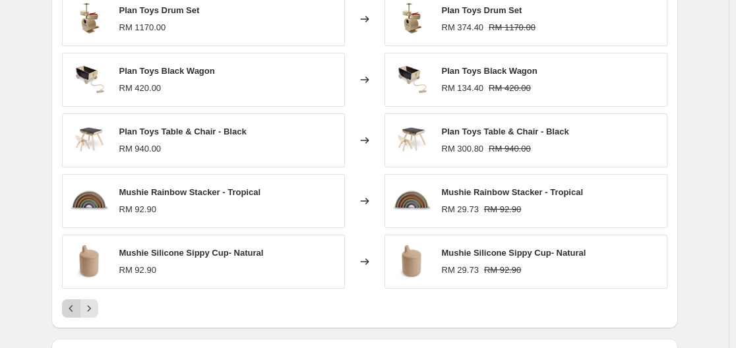
click at [73, 317] on button "Previous" at bounding box center [71, 308] width 18 height 18
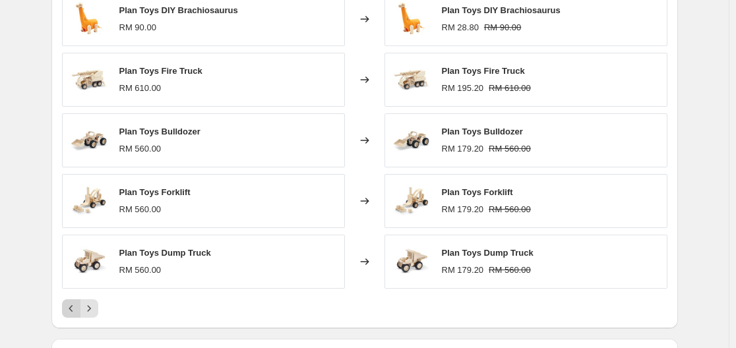
click at [67, 307] on button "Previous" at bounding box center [71, 308] width 18 height 18
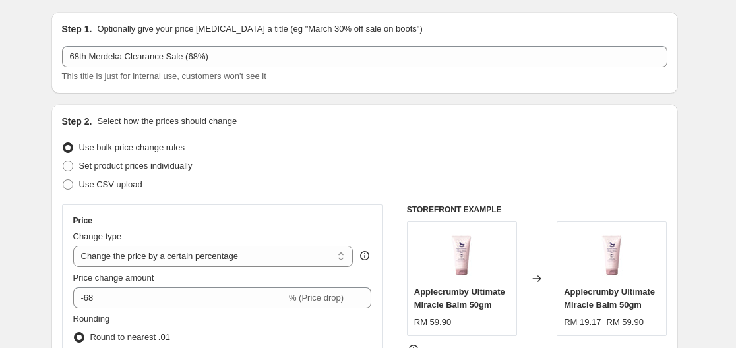
scroll to position [0, 0]
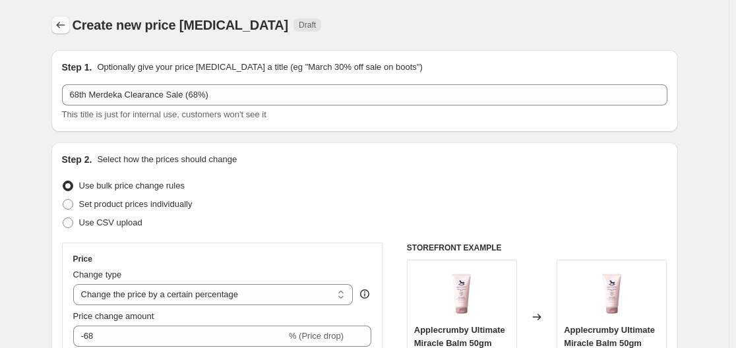
click at [59, 24] on icon "Price change jobs" at bounding box center [60, 24] width 13 height 13
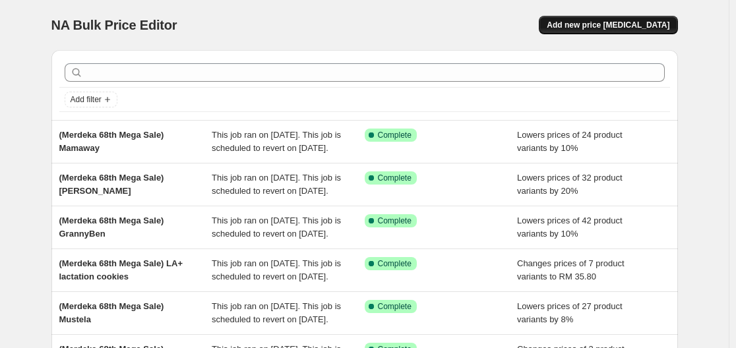
click at [617, 21] on span "Add new price [MEDICAL_DATA]" at bounding box center [608, 25] width 123 height 11
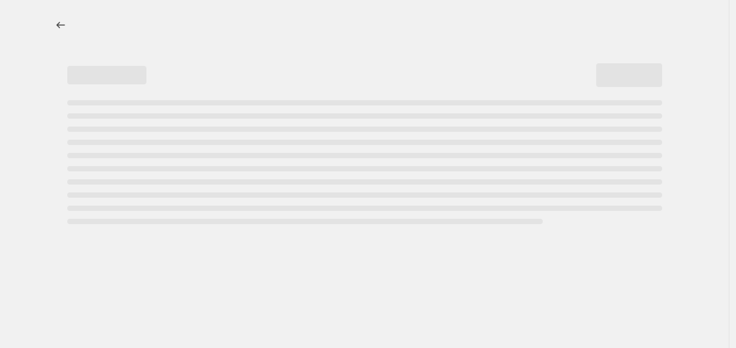
select select "percentage"
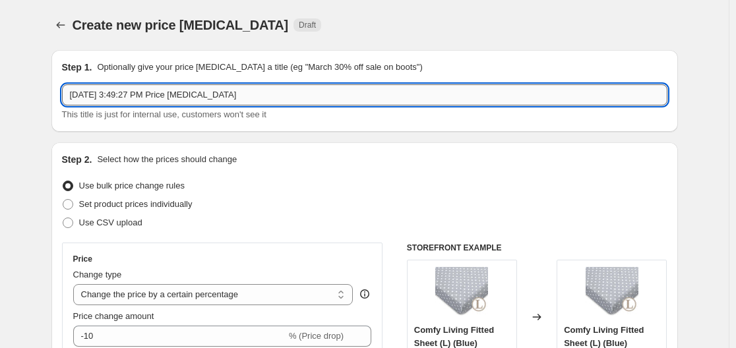
drag, startPoint x: 275, startPoint y: 90, endPoint x: 70, endPoint y: 92, distance: 205.1
click at [70, 92] on input "[DATE] 3:49:27 PM Price [MEDICAL_DATA]" at bounding box center [364, 94] width 605 height 21
type input "68th Merdeka Clearence Sale (RM6.80)"
click at [169, 196] on label "Set product prices individually" at bounding box center [127, 204] width 131 height 18
click at [63, 199] on input "Set product prices individually" at bounding box center [63, 199] width 1 height 1
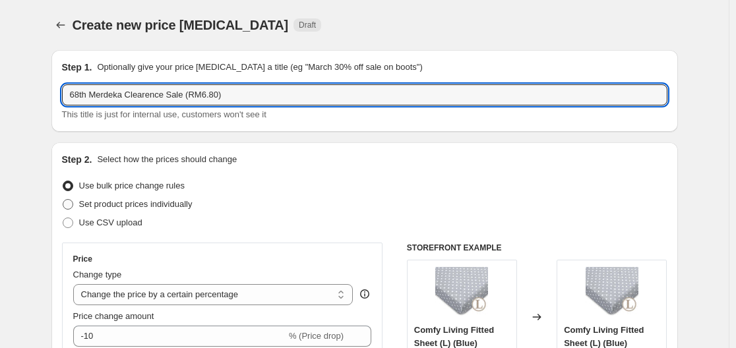
radio input "true"
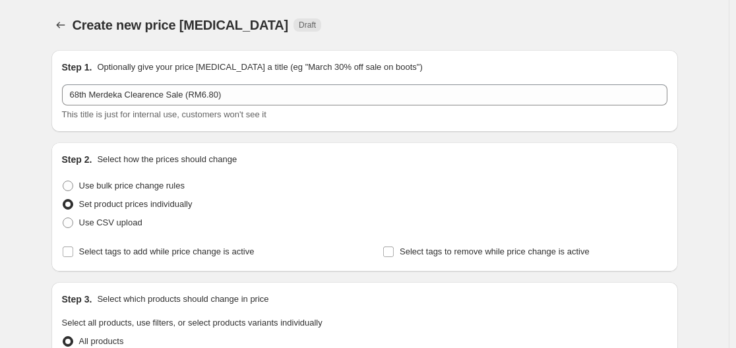
scroll to position [198, 0]
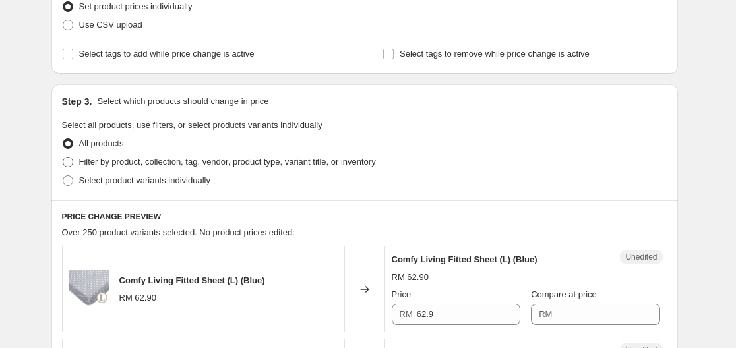
click at [129, 164] on span "Filter by product, collection, tag, vendor, product type, variant title, or inv…" at bounding box center [227, 162] width 297 height 10
click at [63, 158] on input "Filter by product, collection, tag, vendor, product type, variant title, or inv…" at bounding box center [63, 157] width 1 height 1
radio input "true"
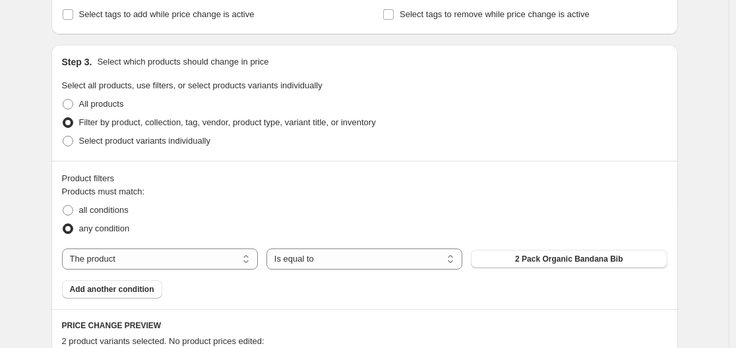
scroll to position [264, 0]
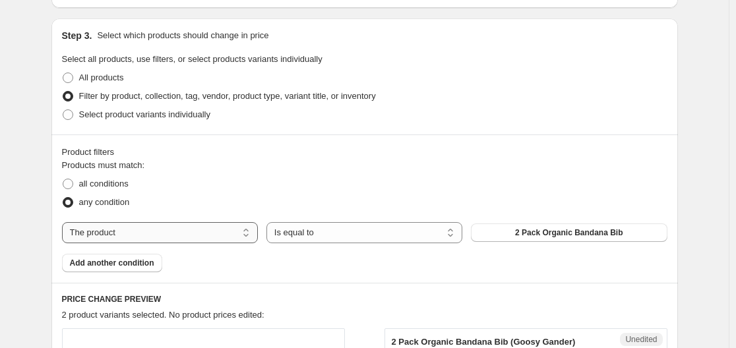
click at [235, 227] on select "The product The product's collection The product's tag The product's vendor The…" at bounding box center [160, 232] width 196 height 21
select select "tag"
click at [513, 240] on button "[DEMOGRAPHIC_DATA]" at bounding box center [569, 233] width 196 height 18
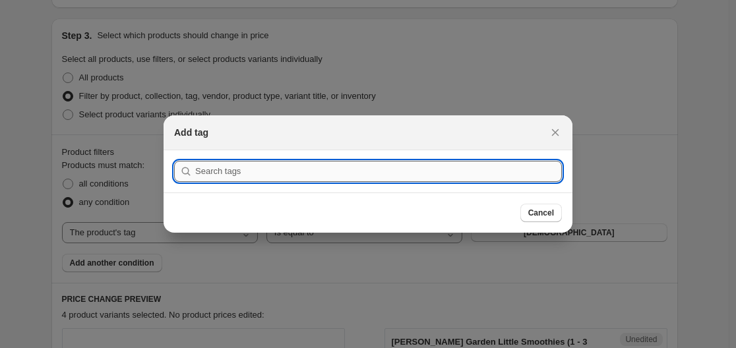
click at [296, 168] on input ":r9b:" at bounding box center [378, 171] width 367 height 21
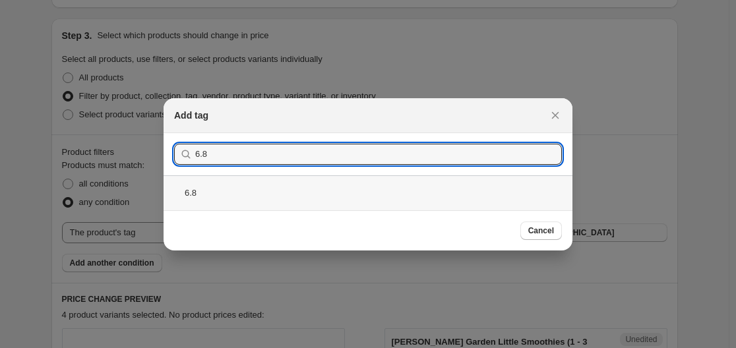
type input "6.8"
click at [368, 189] on div "6.8" at bounding box center [368, 192] width 409 height 35
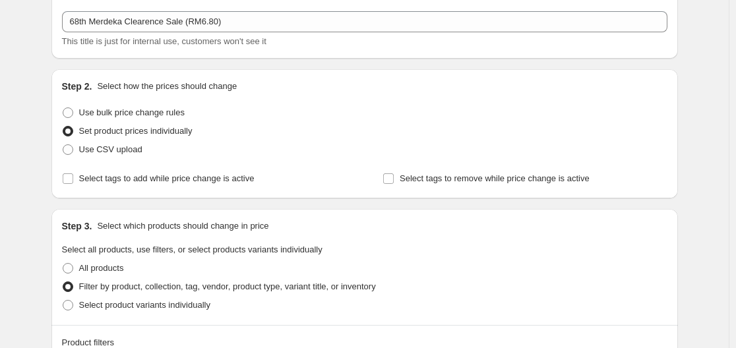
scroll to position [66, 0]
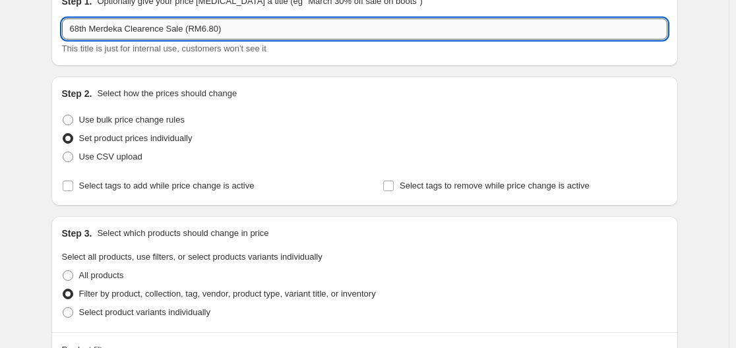
click at [229, 30] on input "68th Merdeka Clearence Sale (RM6.80)" at bounding box center [364, 28] width 605 height 21
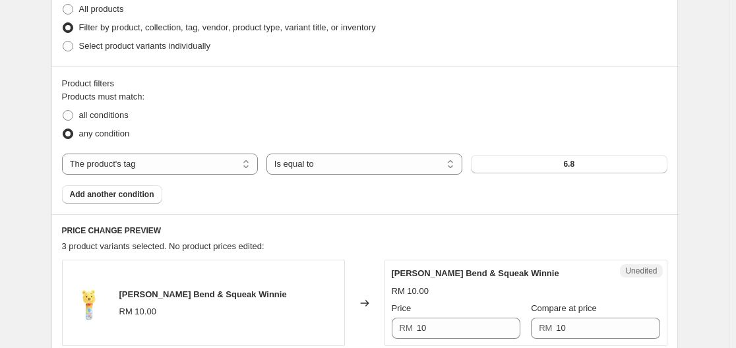
scroll to position [330, 0]
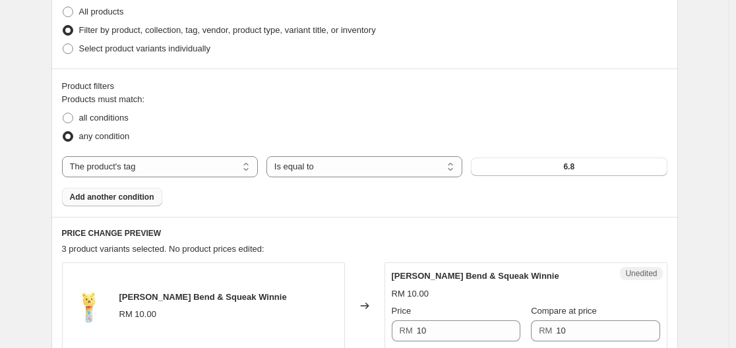
type input "68th Merdeka Clearence Sale (RM6.80/RM68)"
click at [136, 197] on span "Add another condition" at bounding box center [112, 197] width 84 height 11
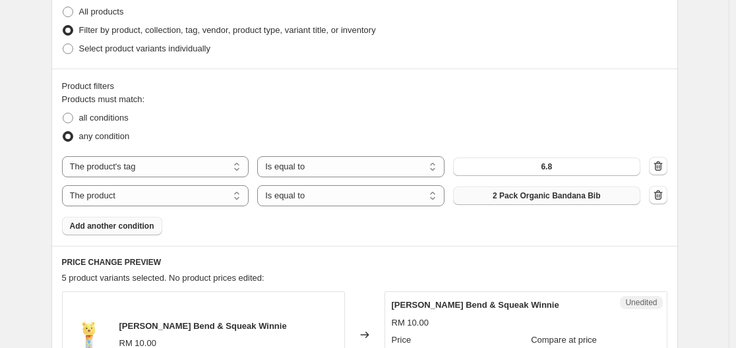
click at [545, 198] on span "2 Pack Organic Bandana Bib" at bounding box center [546, 196] width 107 height 11
click at [142, 194] on select "The product The product's collection The product's tag The product's vendor The…" at bounding box center [155, 195] width 187 height 21
select select "tag"
click at [563, 196] on span "[DEMOGRAPHIC_DATA]" at bounding box center [546, 196] width 91 height 11
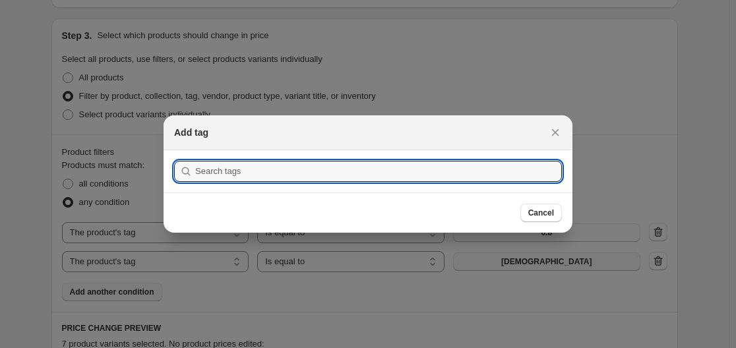
scroll to position [0, 0]
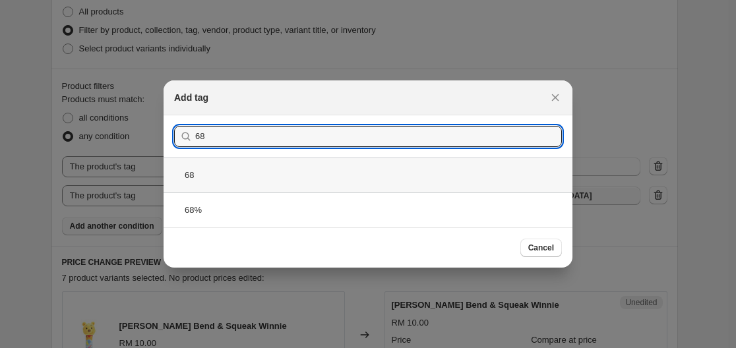
type input "68"
click at [404, 179] on div "68" at bounding box center [368, 175] width 409 height 35
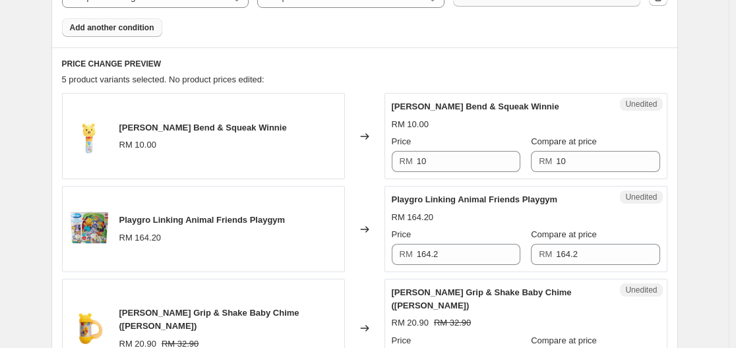
scroll to position [528, 0]
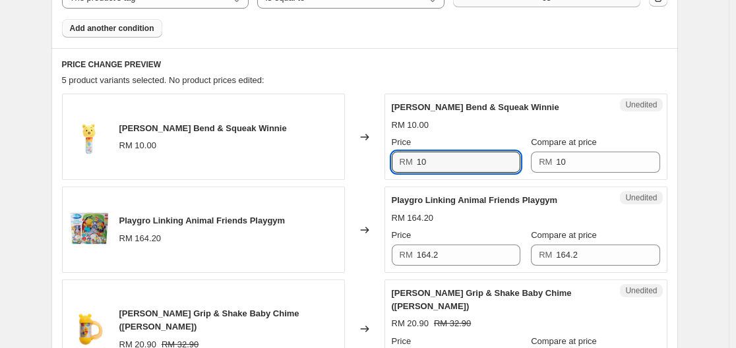
drag, startPoint x: 470, startPoint y: 167, endPoint x: 373, endPoint y: 166, distance: 96.9
click at [373, 166] on div "Takara Tomy Disney Bend & Squeak Winnie RM 10.00 Changed to Unedited Takara Tom…" at bounding box center [364, 137] width 605 height 86
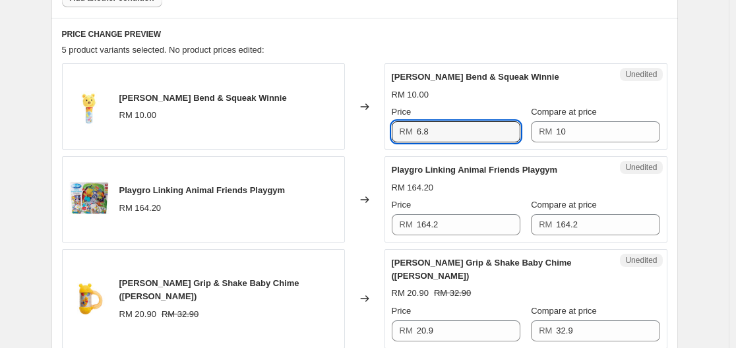
scroll to position [593, 0]
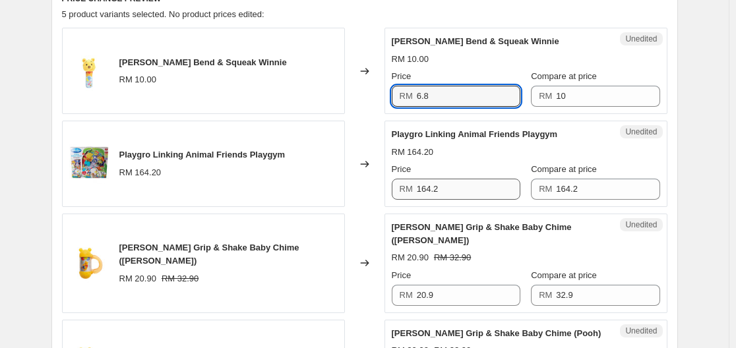
type input "6.8"
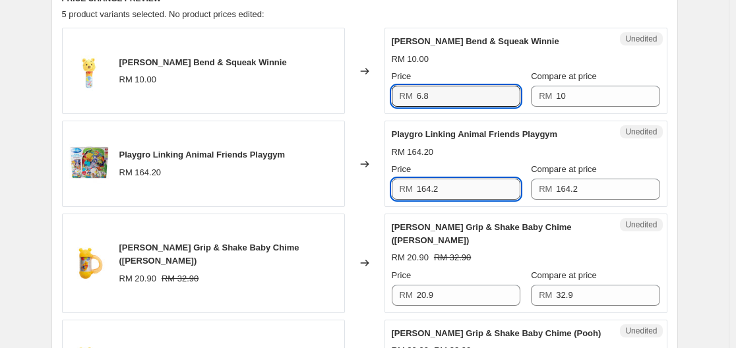
click at [473, 195] on input "164.2" at bounding box center [469, 189] width 104 height 21
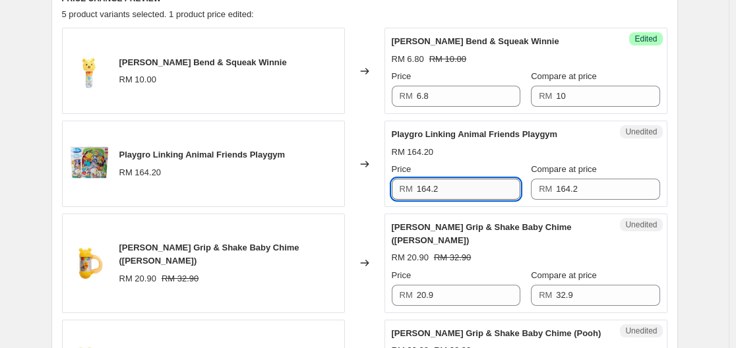
click at [473, 195] on input "164.2" at bounding box center [469, 189] width 104 height 21
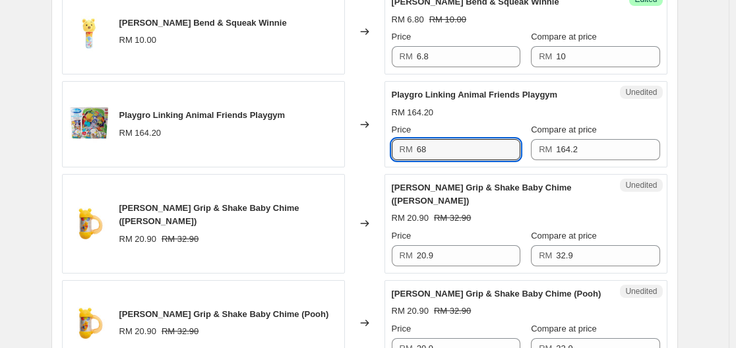
scroll to position [659, 0]
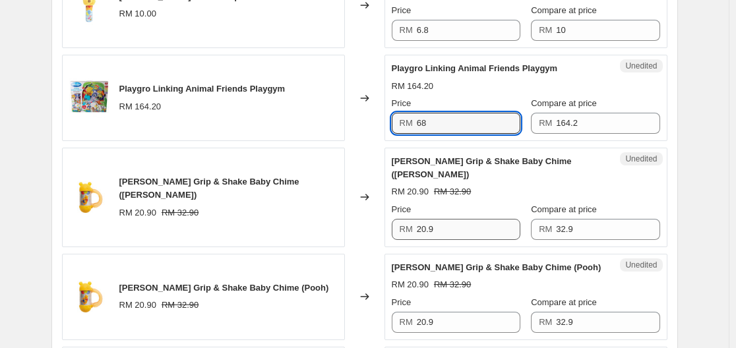
type input "68"
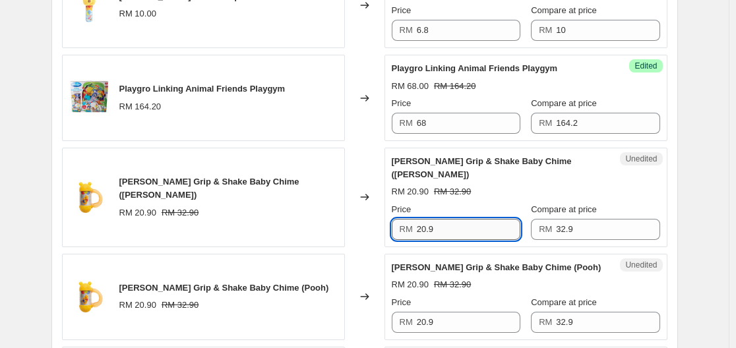
click at [467, 230] on input "20.9" at bounding box center [469, 229] width 104 height 21
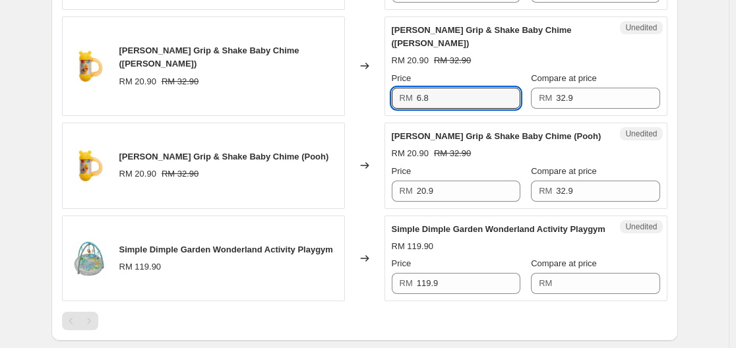
scroll to position [791, 0]
type input "6.8"
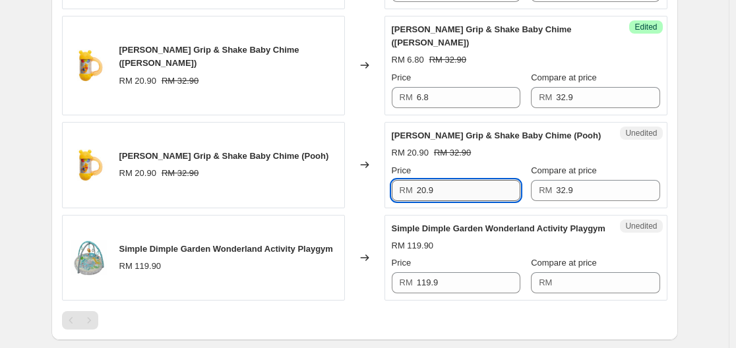
click at [475, 201] on input "20.9" at bounding box center [469, 190] width 104 height 21
type input "6.8"
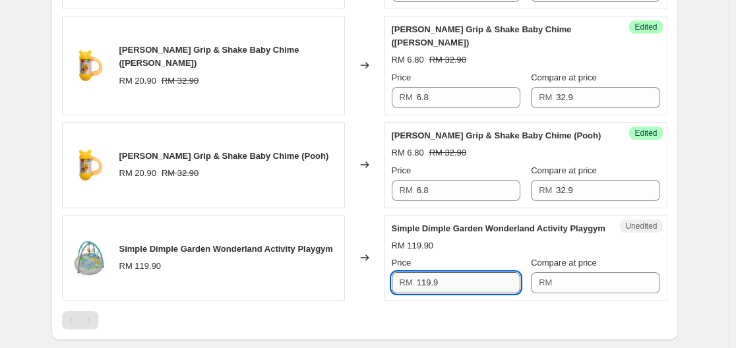
click at [479, 293] on input "119.9" at bounding box center [469, 282] width 104 height 21
type input "68"
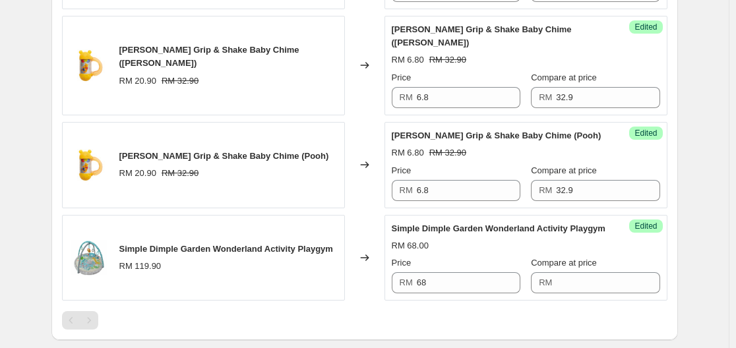
click at [514, 253] on div "RM 68.00" at bounding box center [526, 245] width 268 height 13
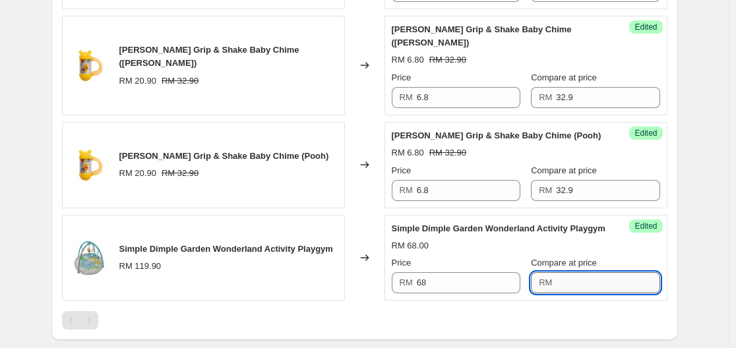
click at [613, 293] on input "Compare at price" at bounding box center [608, 282] width 104 height 21
type input "119.90"
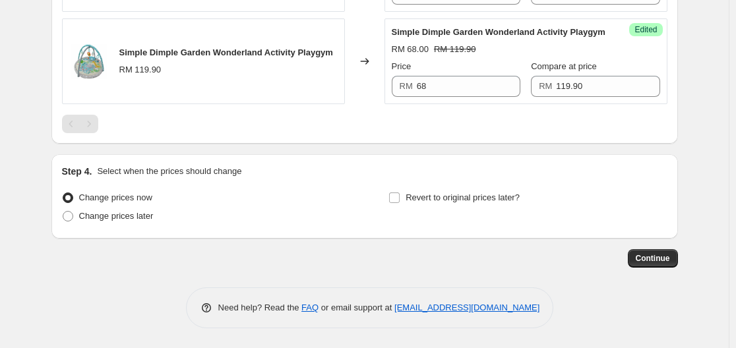
scroll to position [1014, 0]
click at [128, 216] on span "Change prices later" at bounding box center [116, 216] width 75 height 10
click at [63, 212] on input "Change prices later" at bounding box center [63, 211] width 1 height 1
radio input "true"
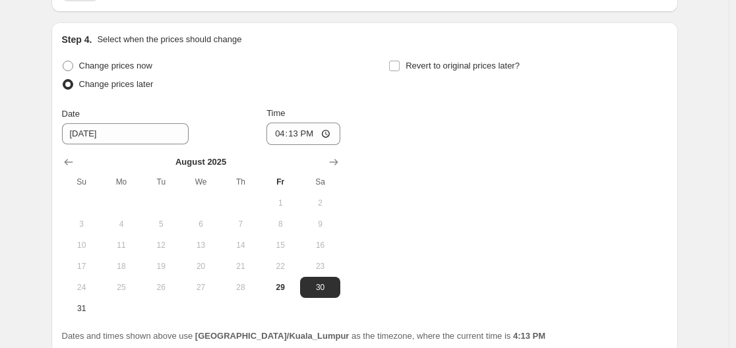
scroll to position [1146, 0]
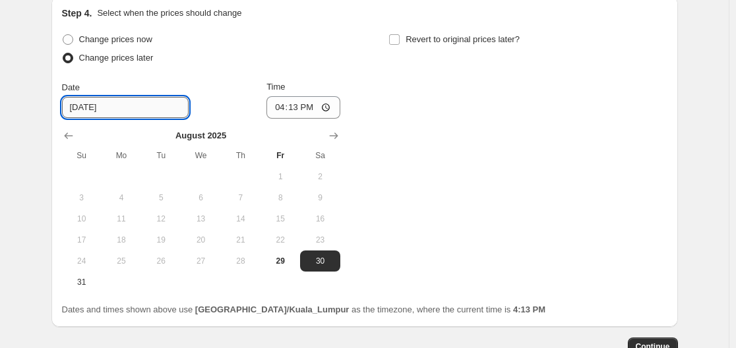
click at [151, 118] on input "[DATE]" at bounding box center [125, 107] width 127 height 21
click at [84, 287] on span "31" at bounding box center [81, 282] width 29 height 11
type input "[DATE]"
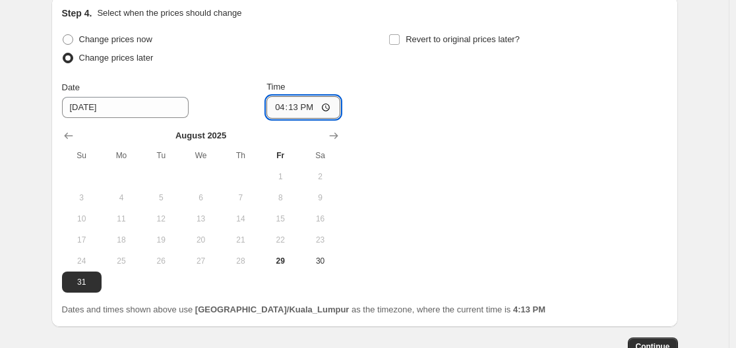
click at [330, 119] on input "16:13" at bounding box center [303, 107] width 74 height 22
type input "00:00"
click at [440, 232] on div "Change prices now Change prices later Date [DATE] Time 00:00 [DATE] Su Mo Tu We…" at bounding box center [364, 161] width 605 height 262
click at [454, 44] on span "Revert to original prices later?" at bounding box center [463, 39] width 114 height 10
click at [400, 45] on input "Revert to original prices later?" at bounding box center [394, 39] width 11 height 11
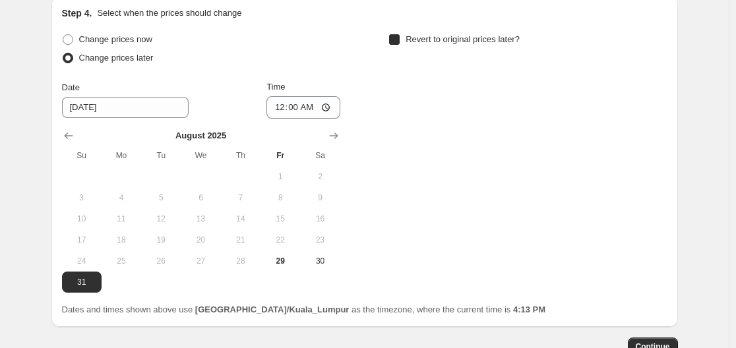
checkbox input "true"
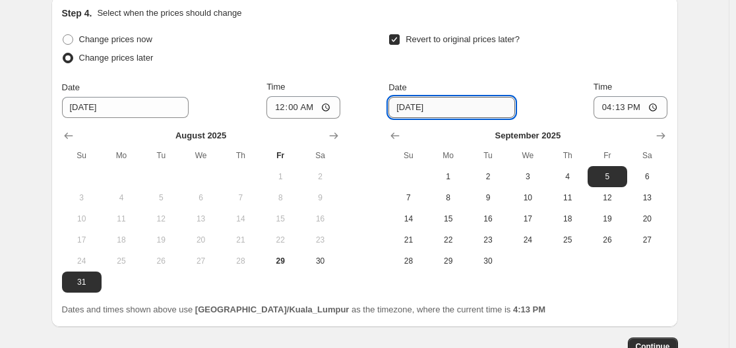
click at [477, 118] on input "[DATE]" at bounding box center [451, 107] width 127 height 21
click at [460, 182] on span "1" at bounding box center [448, 176] width 29 height 11
type input "[DATE]"
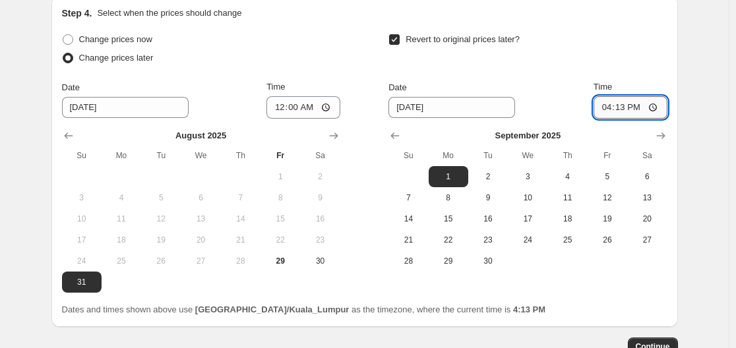
click at [651, 119] on input "16:13" at bounding box center [630, 107] width 74 height 22
type input "12:00"
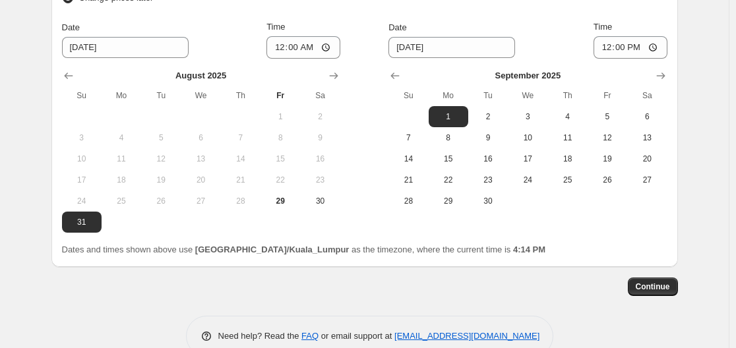
scroll to position [1261, 0]
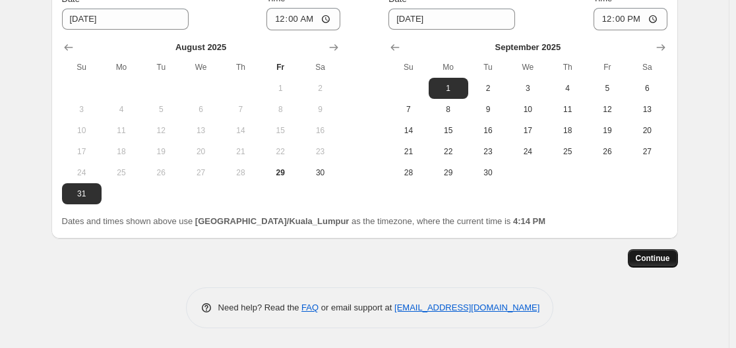
click at [669, 262] on span "Continue" at bounding box center [653, 258] width 34 height 11
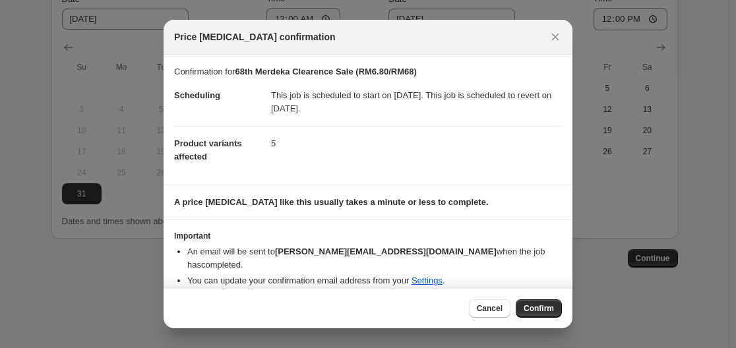
click at [517, 274] on li "You can update your confirmation email address from your Settings ." at bounding box center [374, 280] width 375 height 13
click at [557, 35] on icon "Close" at bounding box center [555, 37] width 7 height 7
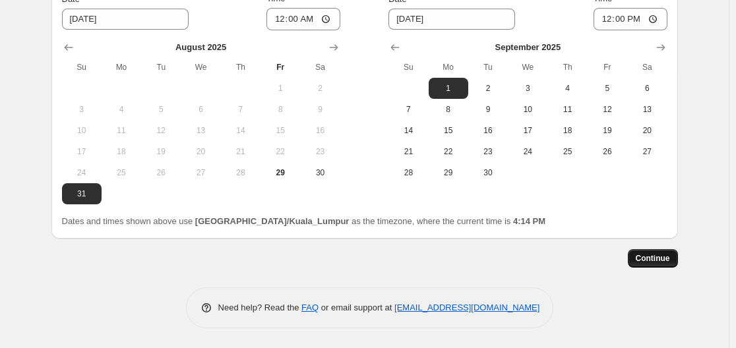
click at [667, 260] on span "Continue" at bounding box center [653, 258] width 34 height 11
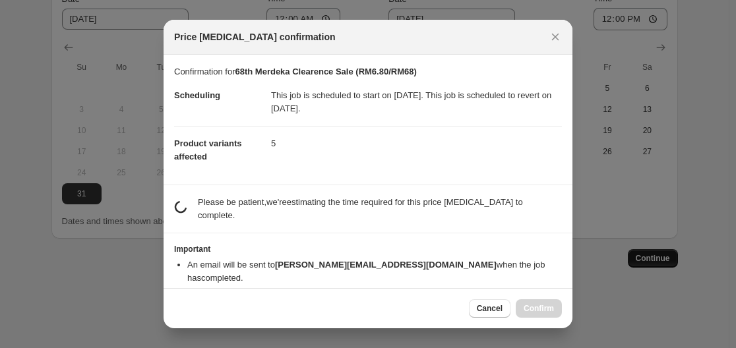
scroll to position [0, 0]
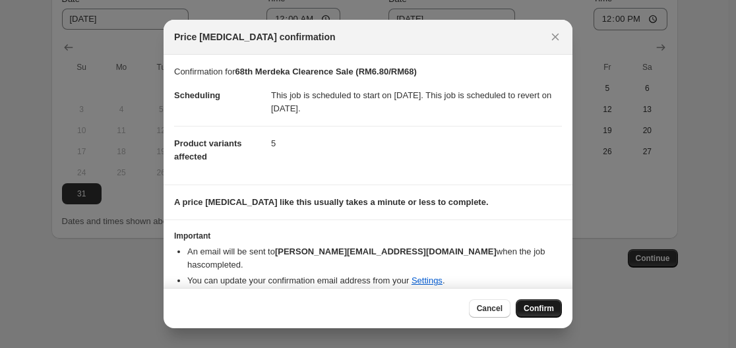
click at [541, 307] on span "Confirm" at bounding box center [539, 308] width 30 height 11
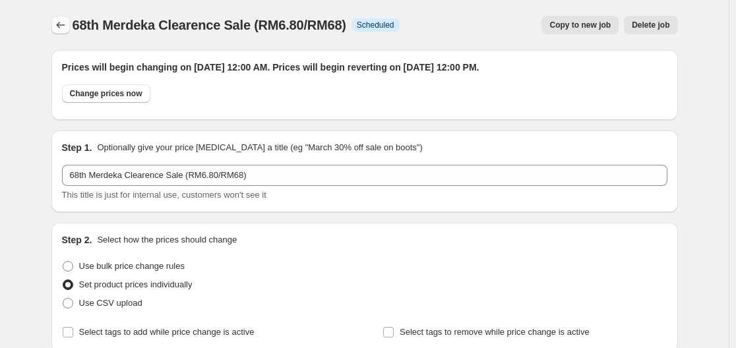
click at [59, 28] on icon "Price change jobs" at bounding box center [60, 24] width 13 height 13
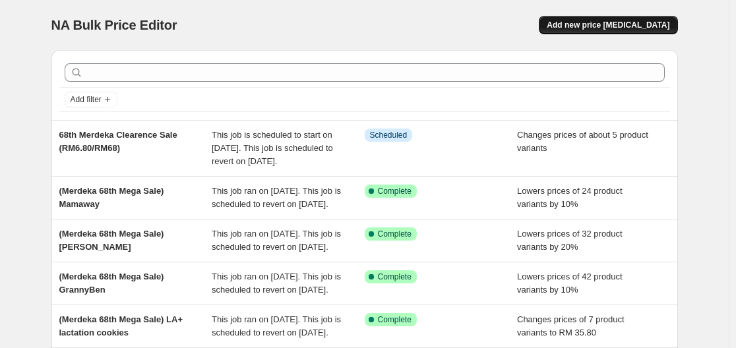
click at [617, 28] on span "Add new price [MEDICAL_DATA]" at bounding box center [608, 25] width 123 height 11
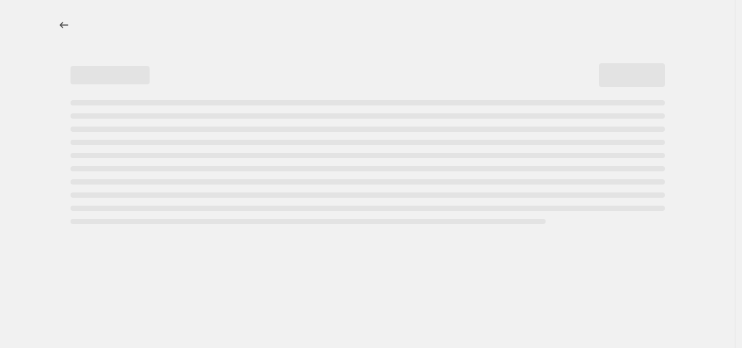
select select "percentage"
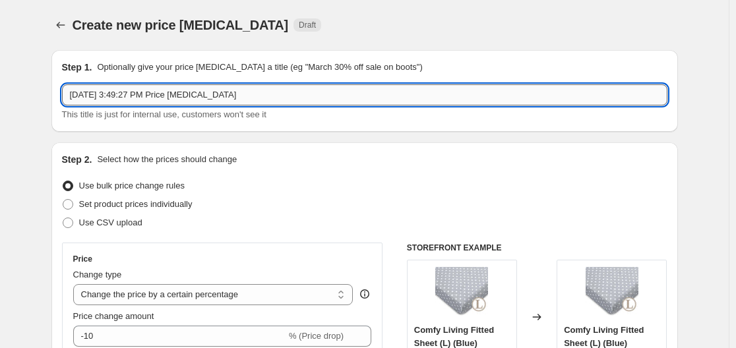
click at [409, 100] on input "[DATE] 3:49:27 PM Price [MEDICAL_DATA]" at bounding box center [364, 94] width 605 height 21
click at [414, 92] on input "[DATE] 3:49:27 PM Price [MEDICAL_DATA]" at bounding box center [364, 94] width 605 height 21
type input "68th Merdeka Clearence Sale (RM115/RM168)"
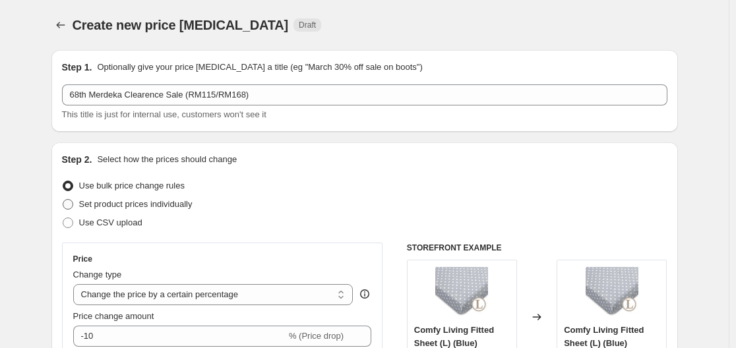
click at [161, 203] on span "Set product prices individually" at bounding box center [135, 204] width 113 height 10
click at [63, 200] on input "Set product prices individually" at bounding box center [63, 199] width 1 height 1
radio input "true"
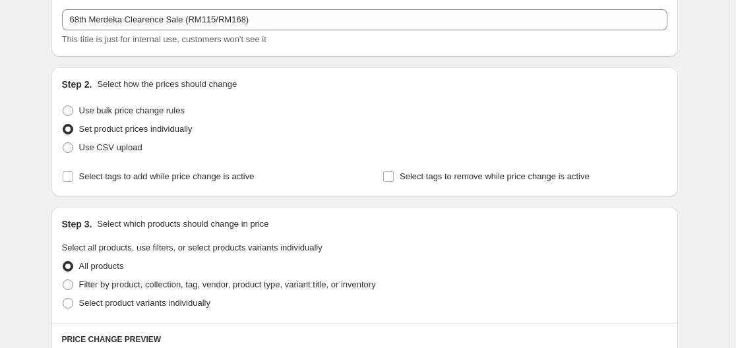
scroll to position [66, 0]
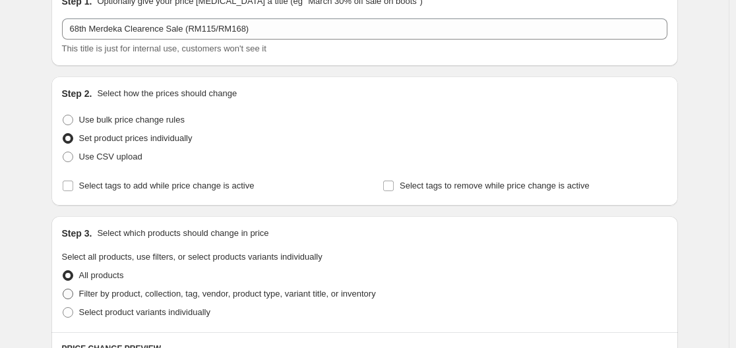
click at [189, 296] on span "Filter by product, collection, tag, vendor, product type, variant title, or inv…" at bounding box center [227, 294] width 297 height 10
click at [63, 289] on input "Filter by product, collection, tag, vendor, product type, variant title, or inv…" at bounding box center [63, 289] width 1 height 1
radio input "true"
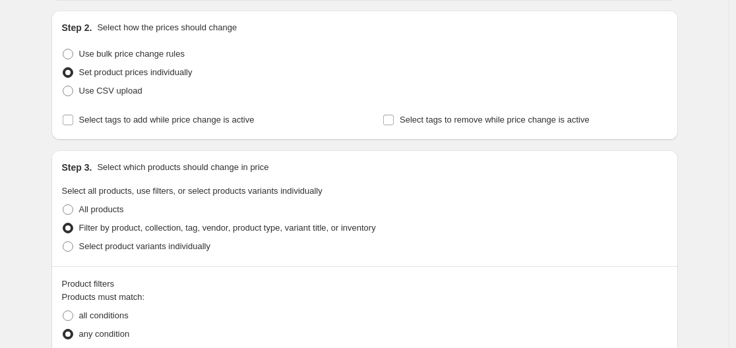
scroll to position [264, 0]
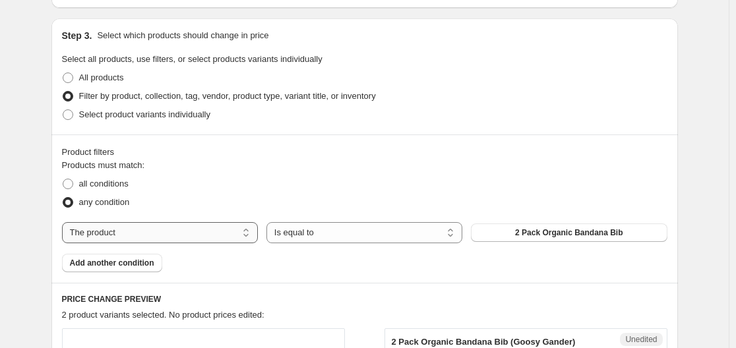
click at [220, 231] on select "The product The product's collection The product's tag The product's vendor The…" at bounding box center [160, 232] width 196 height 21
select select "tag"
click at [533, 232] on button "[DEMOGRAPHIC_DATA]" at bounding box center [569, 233] width 196 height 18
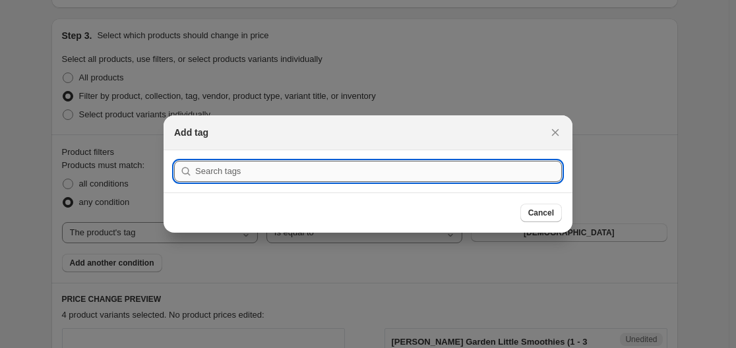
click at [373, 178] on input ":roh:" at bounding box center [378, 171] width 367 height 21
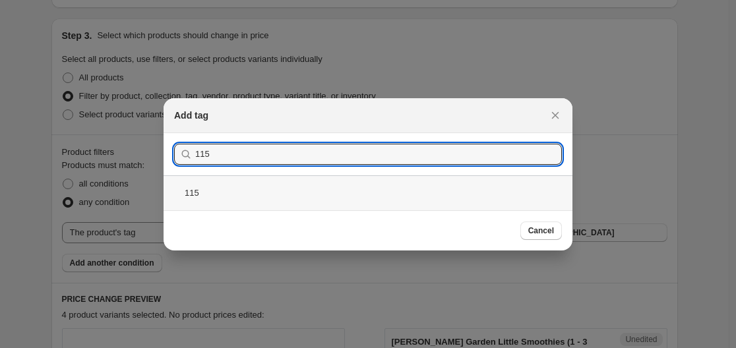
type input "115"
click at [344, 189] on div "115" at bounding box center [368, 192] width 409 height 35
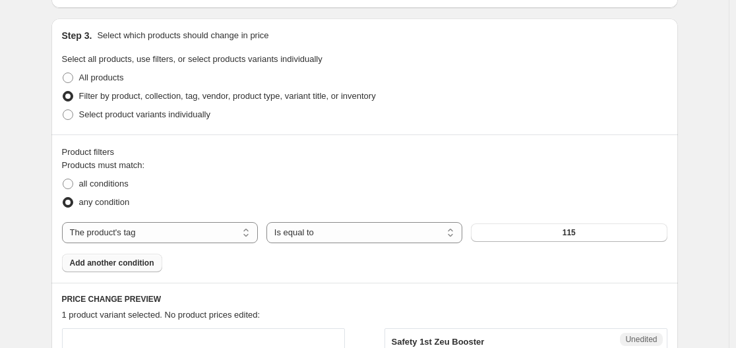
click at [158, 261] on button "Add another condition" at bounding box center [112, 263] width 100 height 18
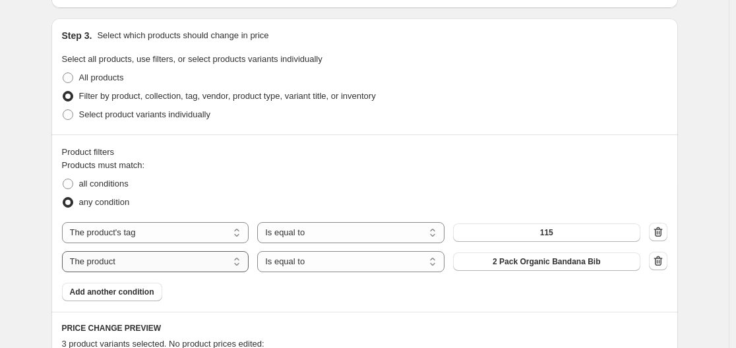
click at [221, 264] on select "The product The product's collection The product's tag The product's vendor The…" at bounding box center [155, 261] width 187 height 21
select select "tag"
click at [504, 262] on button "[DEMOGRAPHIC_DATA]" at bounding box center [546, 262] width 187 height 18
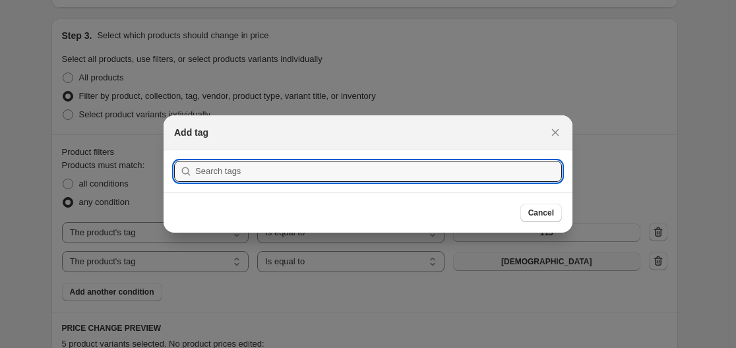
scroll to position [0, 0]
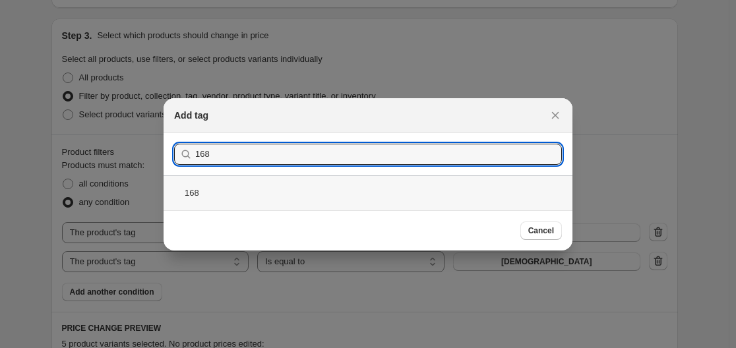
type input "168"
click at [334, 193] on div "168" at bounding box center [368, 192] width 409 height 35
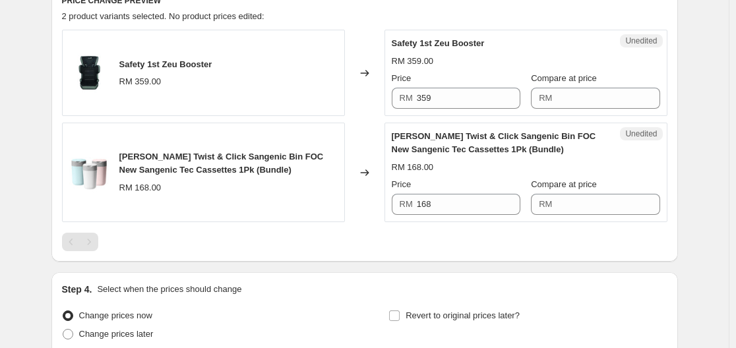
scroll to position [593, 0]
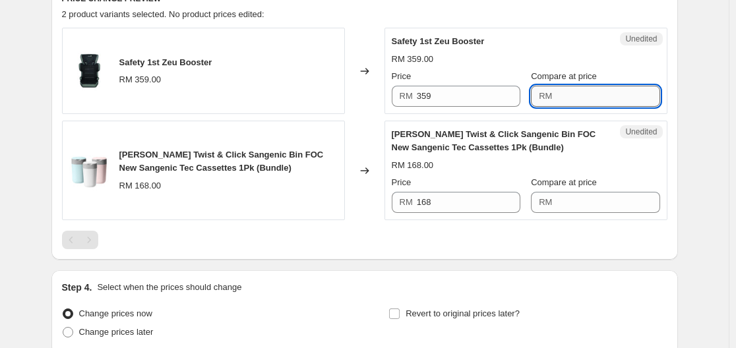
click at [593, 90] on input "Compare at price" at bounding box center [608, 96] width 104 height 21
type input "359"
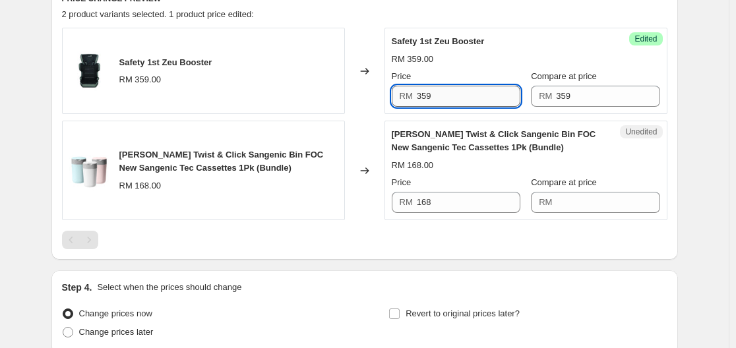
click at [493, 105] on input "359" at bounding box center [469, 96] width 104 height 21
type input "115"
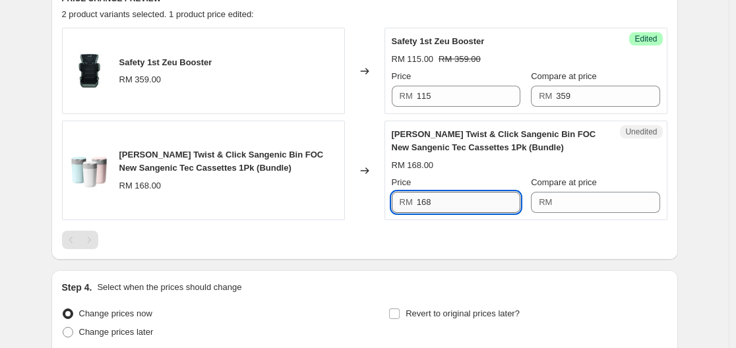
click at [493, 205] on input "168" at bounding box center [469, 202] width 104 height 21
drag, startPoint x: 580, startPoint y: 206, endPoint x: 588, endPoint y: 207, distance: 7.4
click at [586, 207] on input "Compare at price" at bounding box center [608, 202] width 104 height 21
click at [446, 216] on div "Unedited [PERSON_NAME] Twist & Click Sangenic Bin FOC New Sangenic Tec Cassette…" at bounding box center [525, 171] width 283 height 100
click at [454, 210] on input "168" at bounding box center [469, 202] width 104 height 21
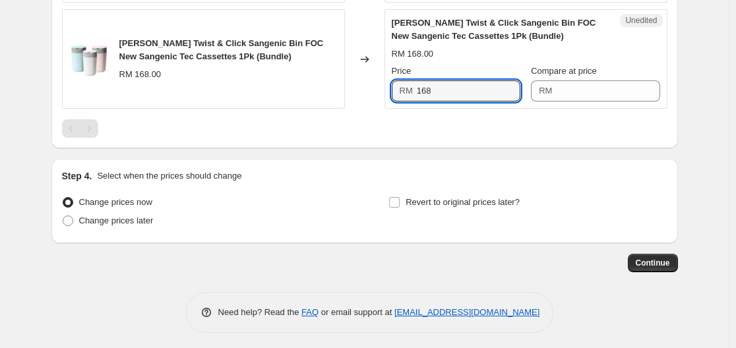
scroll to position [710, 0]
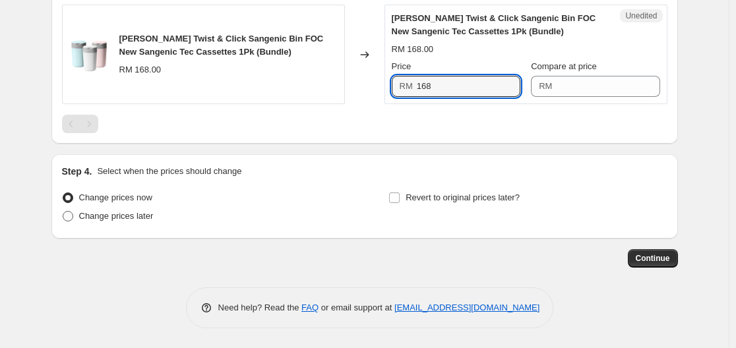
click at [138, 218] on span "Change prices later" at bounding box center [116, 216] width 75 height 10
click at [63, 212] on input "Change prices later" at bounding box center [63, 211] width 1 height 1
radio input "true"
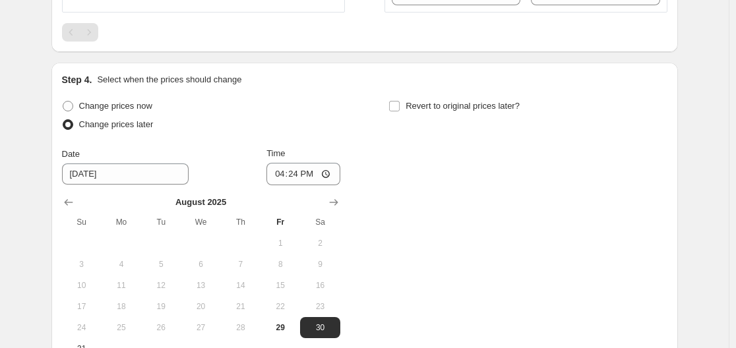
scroll to position [907, 0]
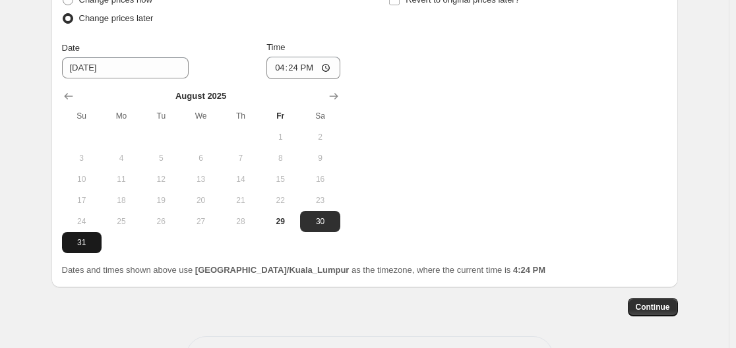
click at [92, 246] on span "31" at bounding box center [81, 242] width 29 height 11
type input "[DATE]"
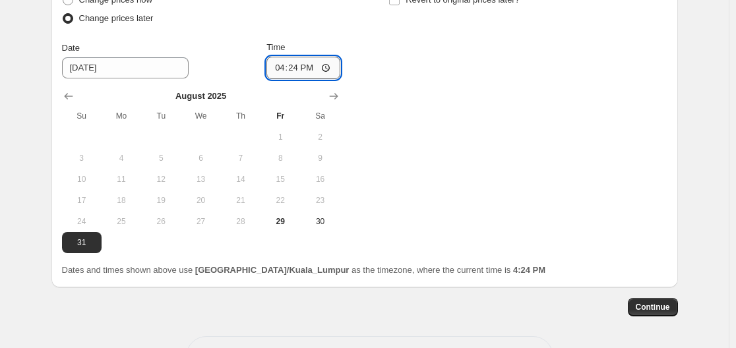
click at [329, 69] on input "16:24" at bounding box center [303, 68] width 74 height 22
type input "00:00"
click at [487, 183] on div "Change prices now Change prices later Date [DATE] Time 00:00 [DATE] Su Mo Tu We…" at bounding box center [364, 122] width 605 height 262
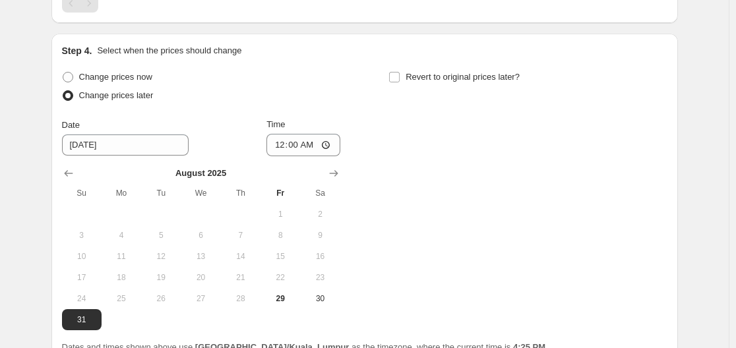
scroll to position [710, 0]
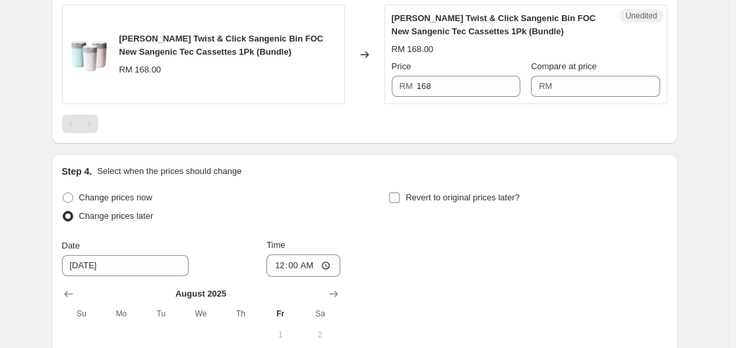
click at [458, 196] on span "Revert to original prices later?" at bounding box center [463, 198] width 114 height 10
click at [400, 196] on input "Revert to original prices later?" at bounding box center [394, 198] width 11 height 11
checkbox input "true"
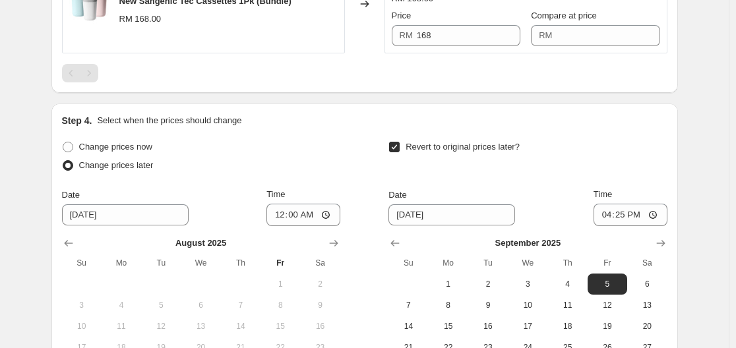
scroll to position [841, 0]
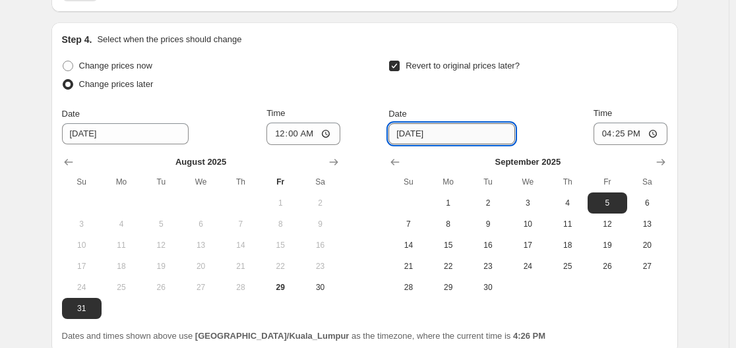
click at [463, 126] on input "[DATE]" at bounding box center [451, 133] width 127 height 21
click at [502, 133] on input "[DATE]" at bounding box center [451, 133] width 127 height 21
click at [495, 138] on input "[DATE]" at bounding box center [451, 133] width 127 height 21
click at [407, 135] on input "[DATE]" at bounding box center [451, 133] width 127 height 21
click at [429, 133] on input "[DATE]" at bounding box center [451, 133] width 127 height 21
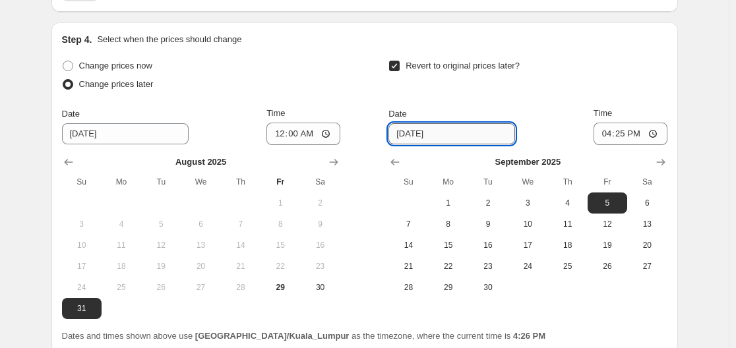
click at [429, 133] on input "[DATE]" at bounding box center [451, 133] width 127 height 21
click at [456, 200] on span "1" at bounding box center [448, 203] width 29 height 11
type input "[DATE]"
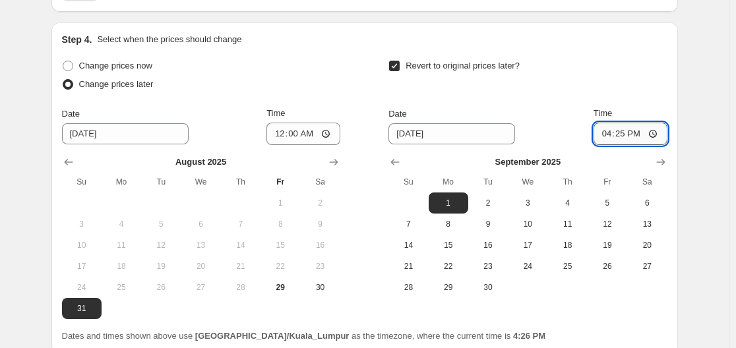
click at [662, 135] on input "16:25" at bounding box center [630, 134] width 74 height 22
type input "12:00"
click at [665, 76] on div "Revert to original prices later?" at bounding box center [527, 77] width 278 height 40
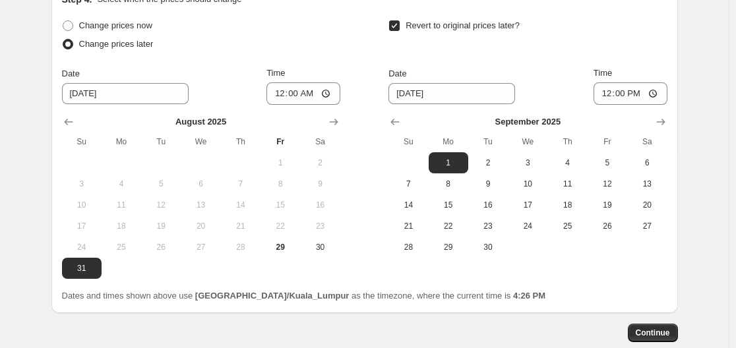
scroll to position [907, 0]
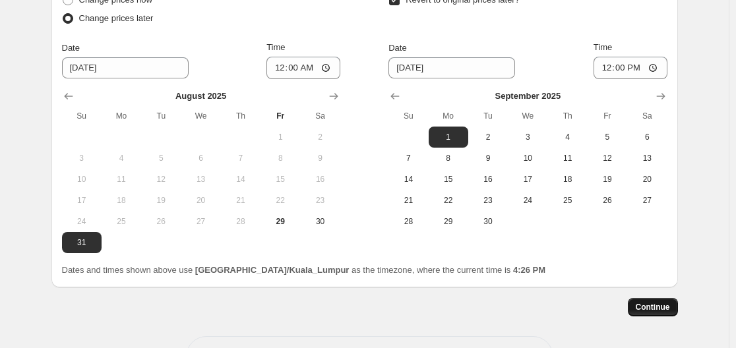
click at [657, 309] on span "Continue" at bounding box center [653, 307] width 34 height 11
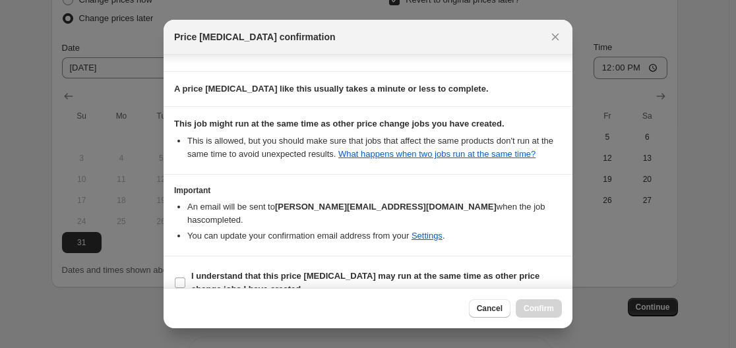
scroll to position [121, 0]
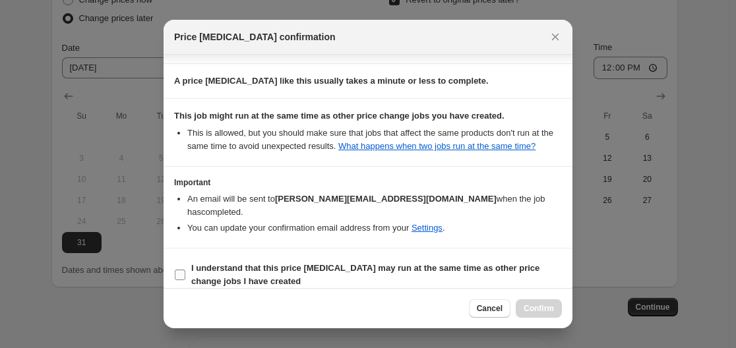
click at [475, 262] on span "I understand that this price [MEDICAL_DATA] may run at the same time as other p…" at bounding box center [376, 275] width 371 height 26
click at [185, 270] on input "I understand that this price [MEDICAL_DATA] may run at the same time as other p…" at bounding box center [180, 275] width 11 height 11
checkbox input "true"
click at [535, 310] on span "Confirm" at bounding box center [539, 308] width 30 height 11
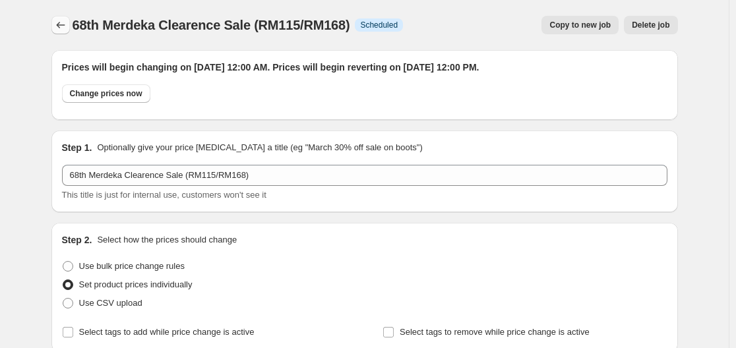
click at [67, 24] on icon "Price change jobs" at bounding box center [60, 24] width 13 height 13
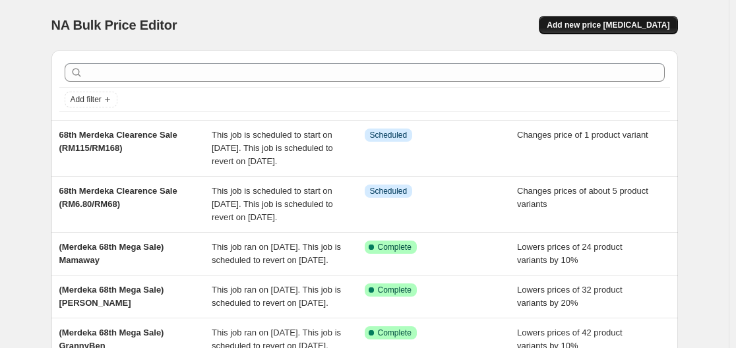
click at [650, 26] on span "Add new price [MEDICAL_DATA]" at bounding box center [608, 25] width 123 height 11
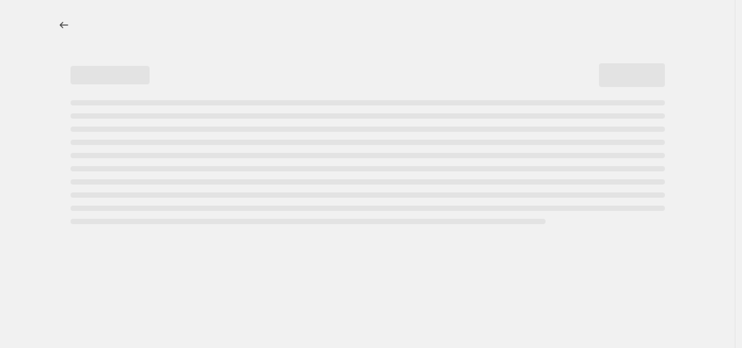
select select "percentage"
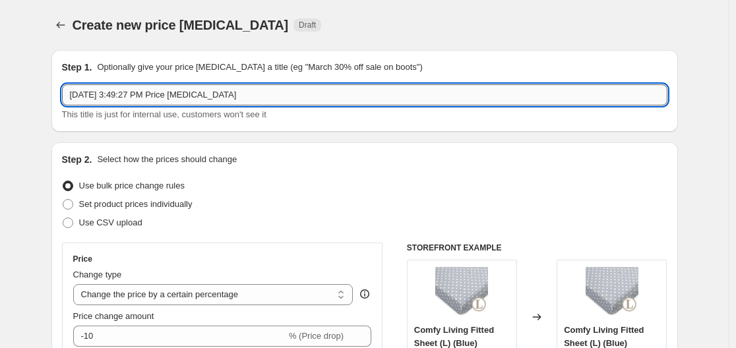
click at [305, 95] on input "[DATE] 3:49:27 PM Price [MEDICAL_DATA]" at bounding box center [364, 94] width 605 height 21
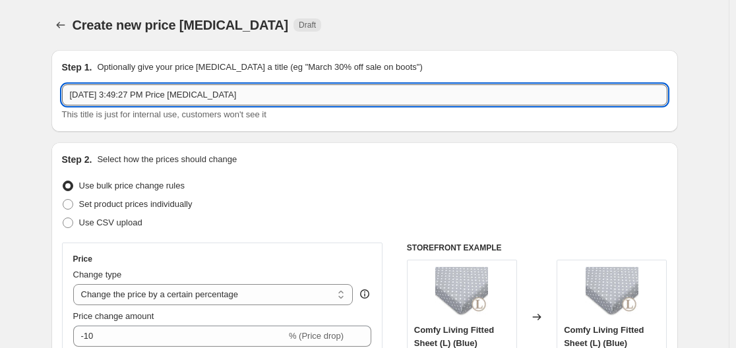
click at [305, 96] on input "[DATE] 3:49:27 PM Price [MEDICAL_DATA]" at bounding box center [364, 94] width 605 height 21
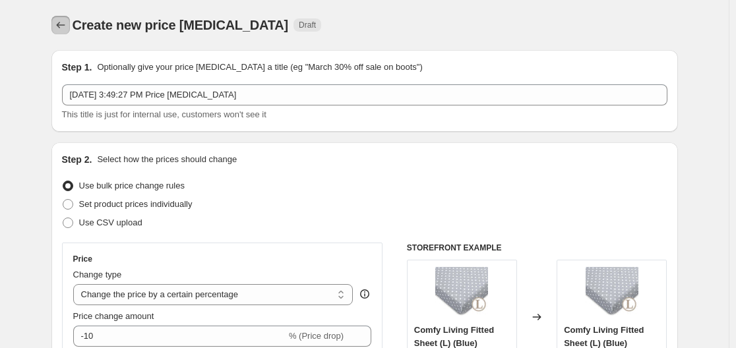
click at [61, 24] on icon "Price change jobs" at bounding box center [60, 25] width 9 height 7
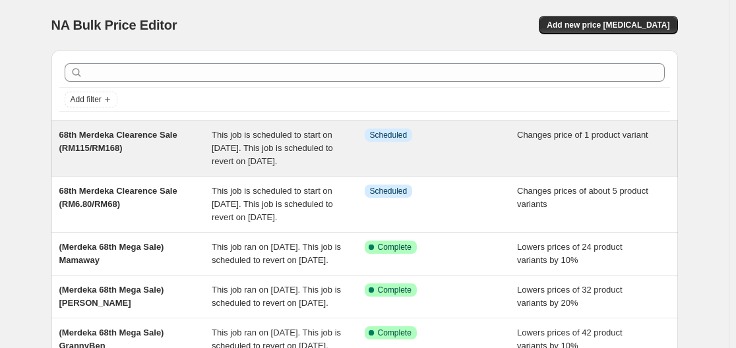
click at [119, 137] on span "68th Merdeka Clearence Sale (RM115/RM168)" at bounding box center [118, 141] width 118 height 23
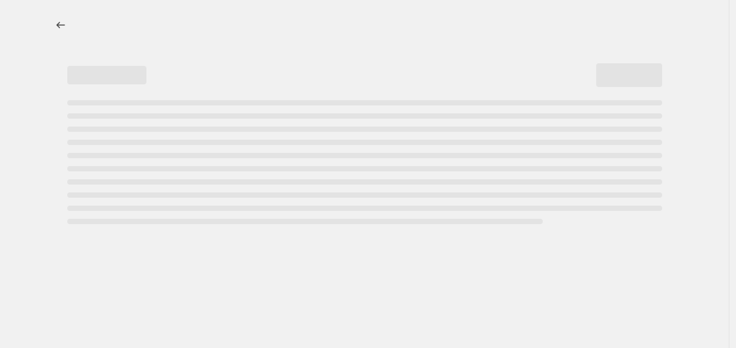
select select "tag"
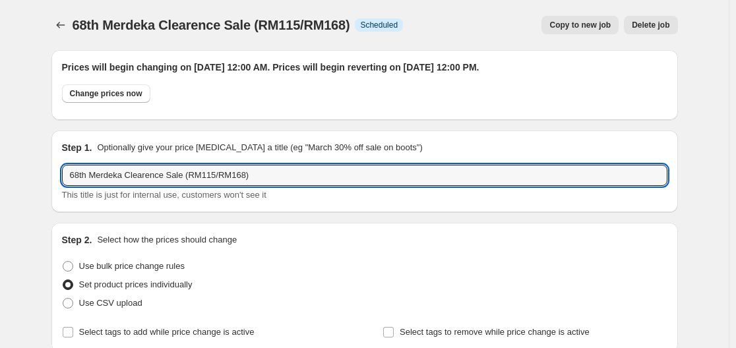
drag, startPoint x: 243, startPoint y: 179, endPoint x: 338, endPoint y: 200, distance: 96.5
click at [243, 179] on input "68th Merdeka Clearence Sale (RM115/RM168)" at bounding box center [364, 175] width 605 height 21
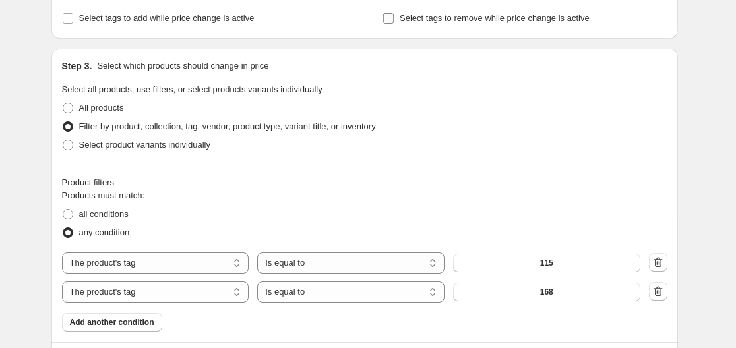
scroll to position [396, 0]
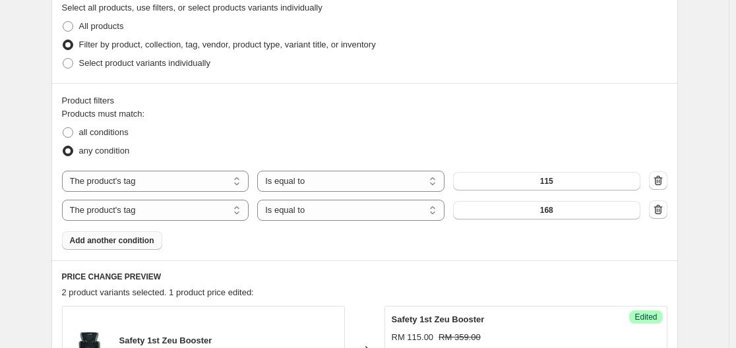
type input "68th Merdeka Clearence Sale (RM115/RM168/RM368/RM668)"
click at [130, 247] on button "Add another condition" at bounding box center [112, 240] width 100 height 18
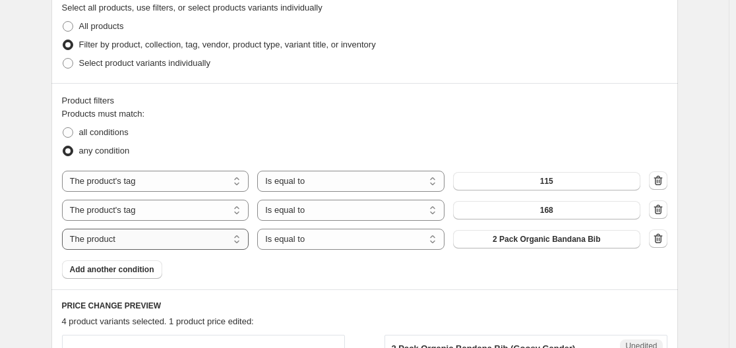
click at [208, 239] on select "The product The product's collection The product's tag The product's vendor The…" at bounding box center [155, 239] width 187 height 21
select select "tag"
click at [526, 245] on button "[DEMOGRAPHIC_DATA]" at bounding box center [546, 239] width 187 height 18
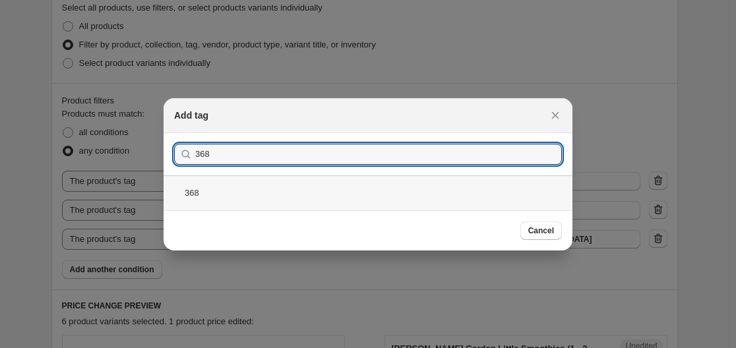
type input "368"
click at [348, 190] on div "368" at bounding box center [368, 192] width 409 height 35
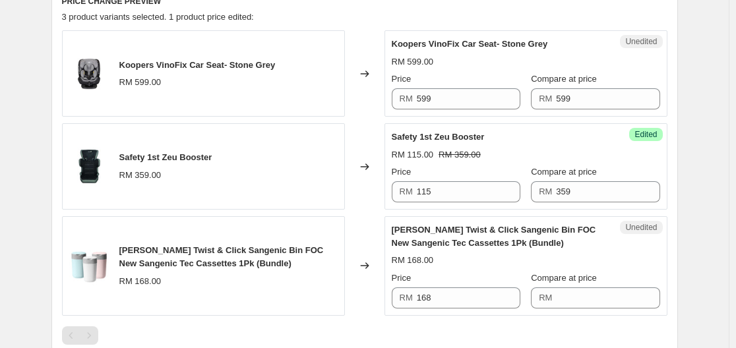
scroll to position [725, 0]
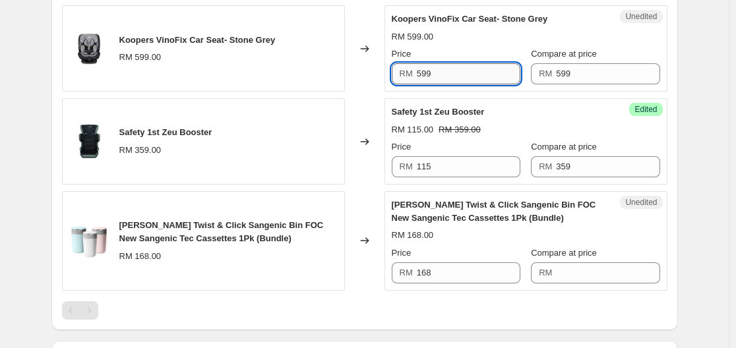
click at [490, 78] on input "599" at bounding box center [469, 73] width 104 height 21
type input "368"
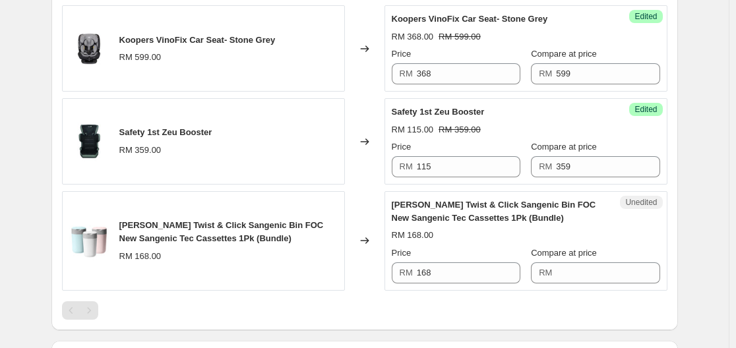
click at [717, 218] on div "68th Merdeka Clearence Sale (RM115/RM168). This page is ready 68th Merdeka Clea…" at bounding box center [364, 28] width 729 height 1507
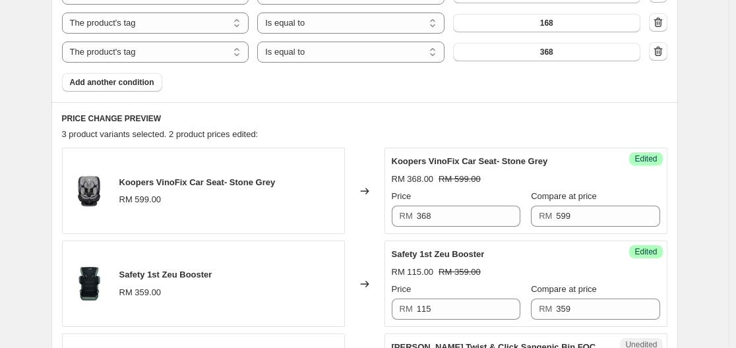
scroll to position [528, 0]
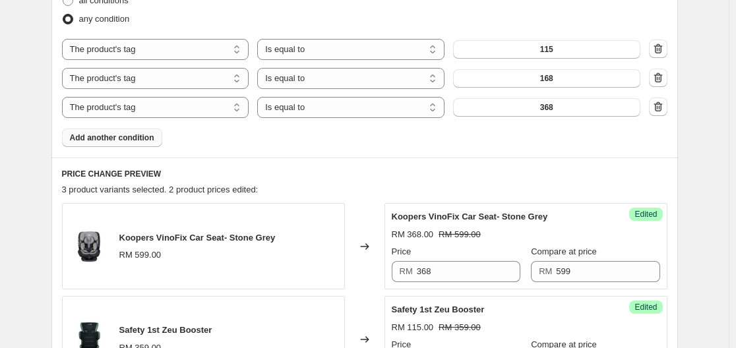
click at [143, 136] on span "Add another condition" at bounding box center [112, 138] width 84 height 11
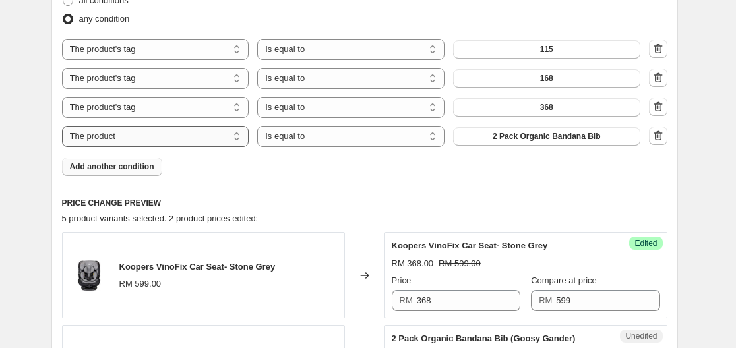
click at [176, 136] on select "The product The product's collection The product's tag The product's vendor The…" at bounding box center [155, 136] width 187 height 21
select select "tag"
click at [518, 137] on button "[DEMOGRAPHIC_DATA]" at bounding box center [546, 136] width 187 height 18
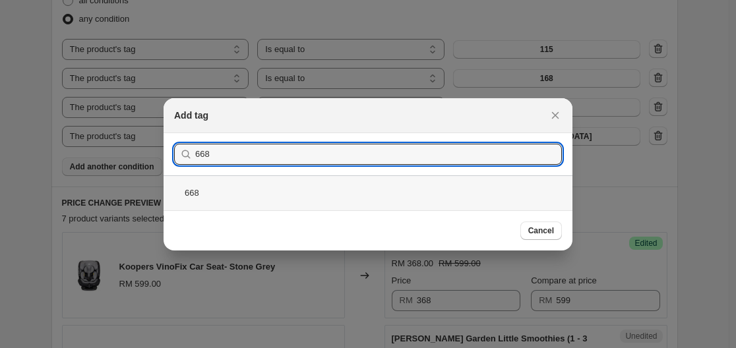
type input "668"
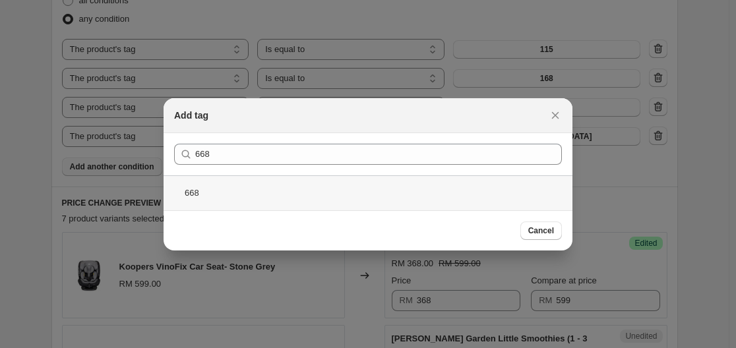
click at [398, 186] on div "668" at bounding box center [368, 192] width 409 height 35
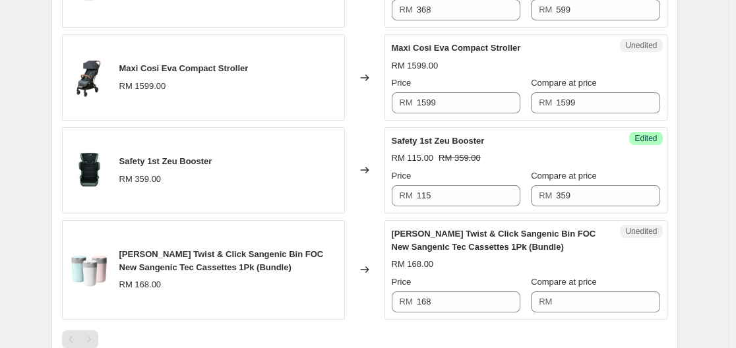
scroll to position [791, 0]
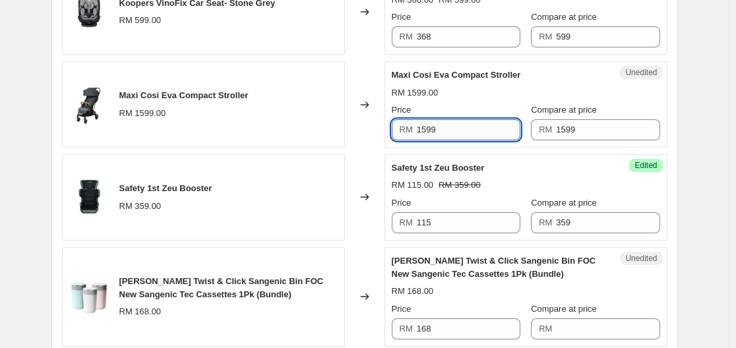
click at [477, 129] on input "1599" at bounding box center [469, 129] width 104 height 21
type input "668"
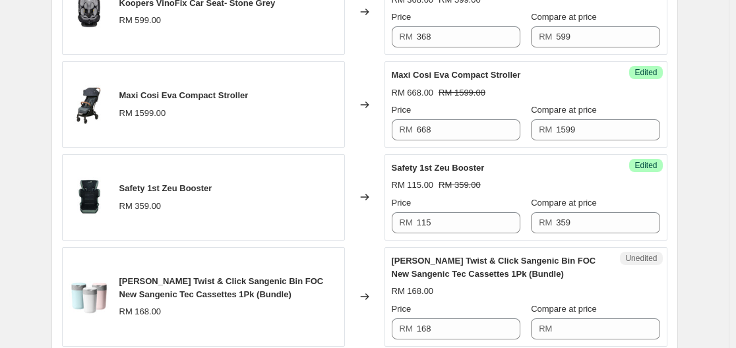
click at [705, 102] on div "68th Merdeka Clearence Sale (RM115/RM168). This page is ready 68th Merdeka Clea…" at bounding box center [364, 23] width 729 height 1629
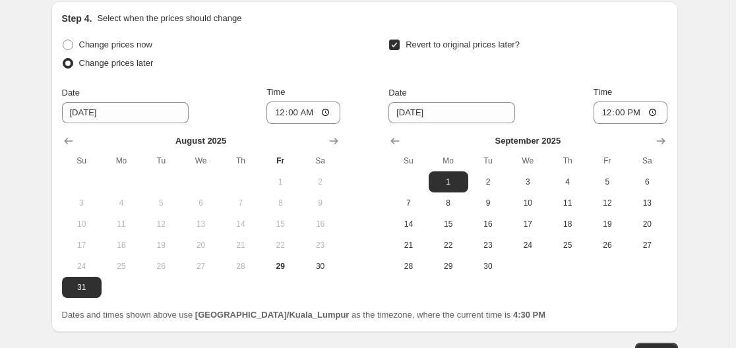
scroll to position [1281, 0]
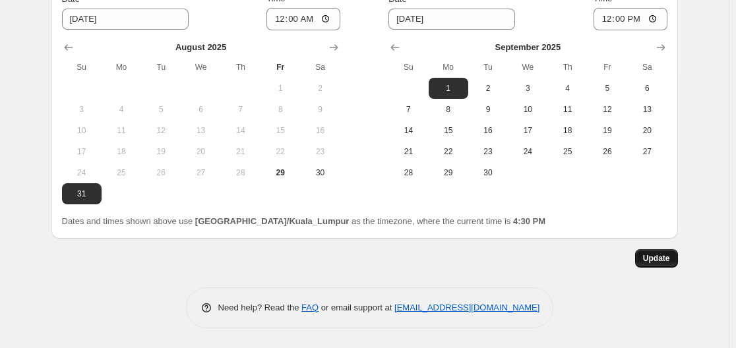
click at [667, 260] on span "Update" at bounding box center [656, 258] width 27 height 11
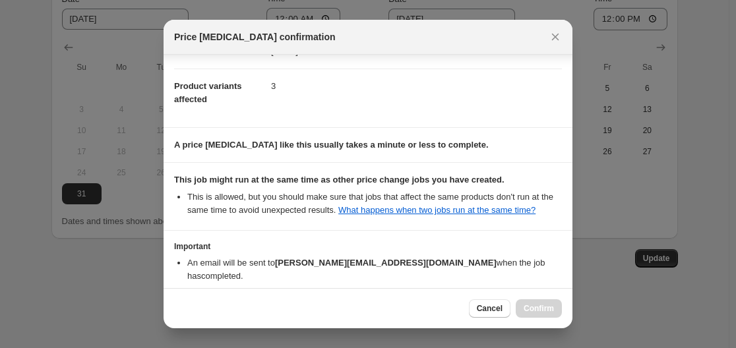
scroll to position [121, 0]
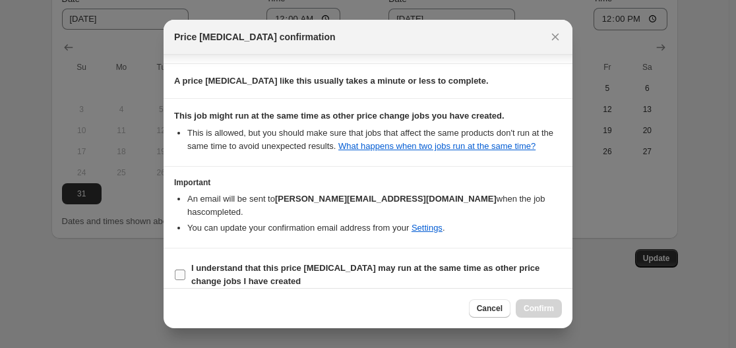
click at [400, 263] on b "I understand that this price [MEDICAL_DATA] may run at the same time as other p…" at bounding box center [365, 274] width 348 height 23
click at [185, 270] on input "I understand that this price [MEDICAL_DATA] may run at the same time as other p…" at bounding box center [180, 275] width 11 height 11
checkbox input "true"
click at [550, 313] on span "Confirm" at bounding box center [539, 308] width 30 height 11
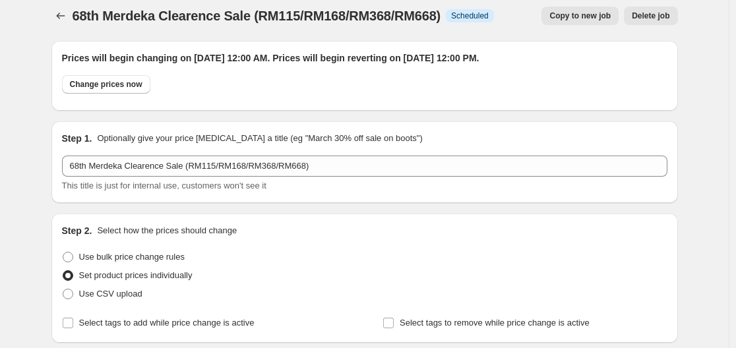
scroll to position [0, 0]
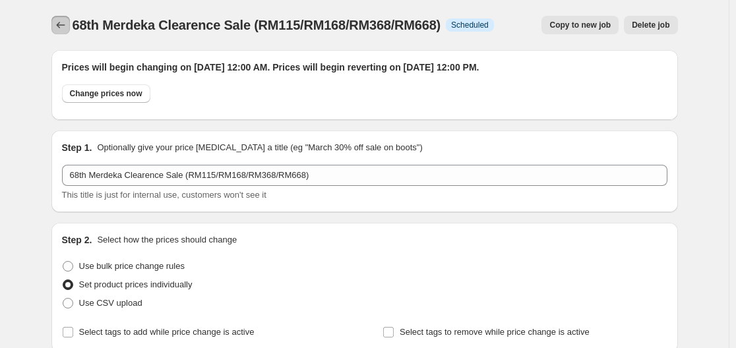
click at [57, 23] on icon "Price change jobs" at bounding box center [60, 24] width 13 height 13
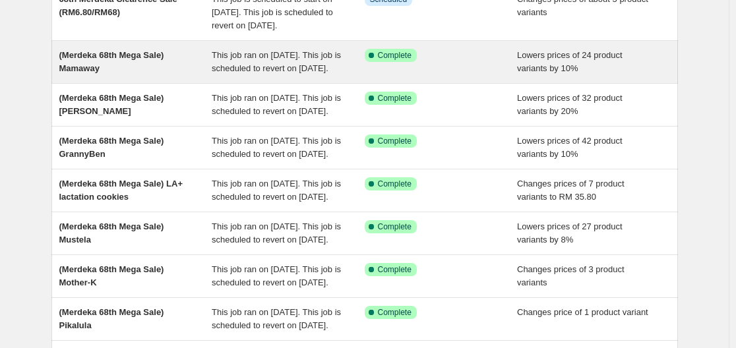
scroll to position [198, 0]
